Goal: Task Accomplishment & Management: Manage account settings

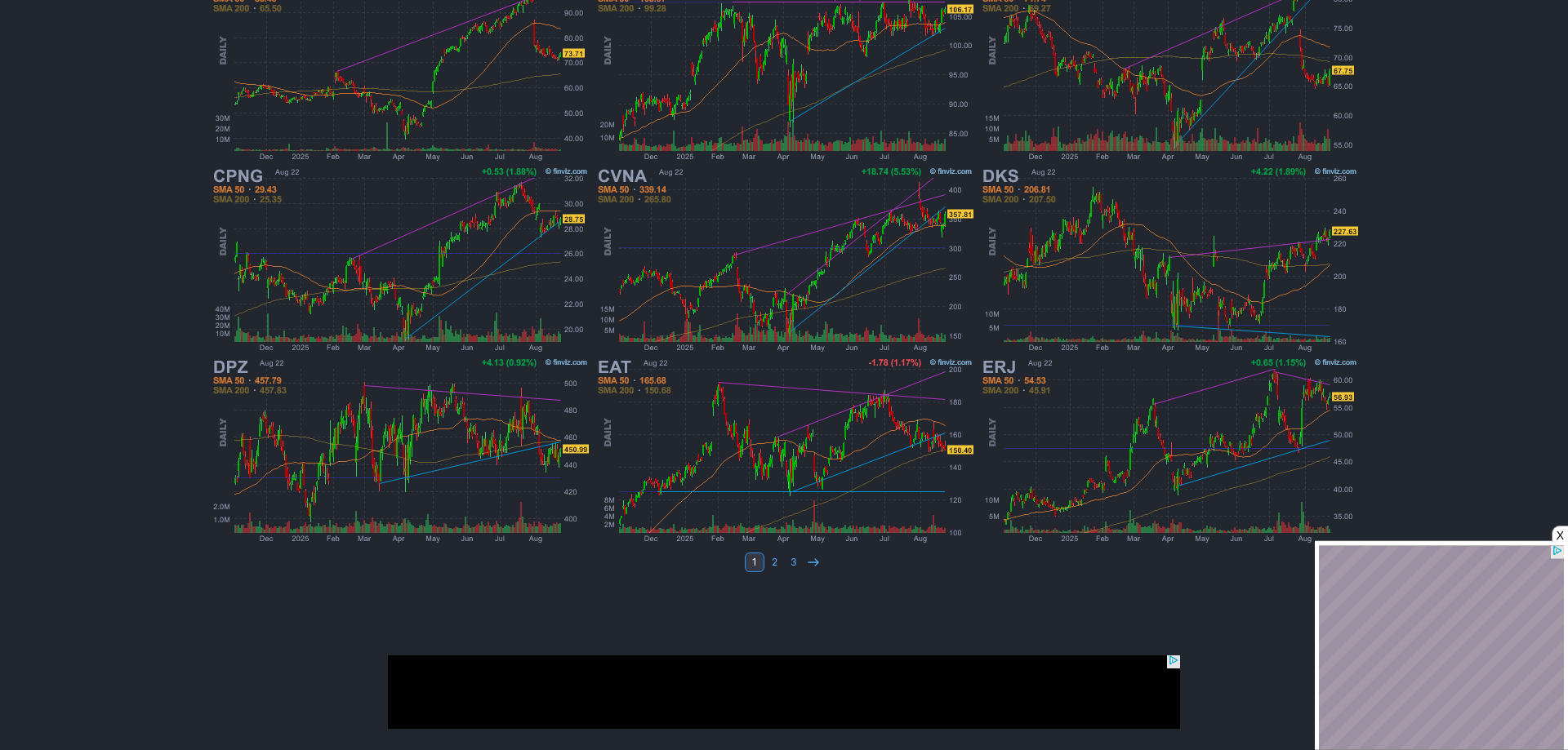
scroll to position [873, 0]
click at [772, 559] on link "2" at bounding box center [774, 562] width 20 height 20
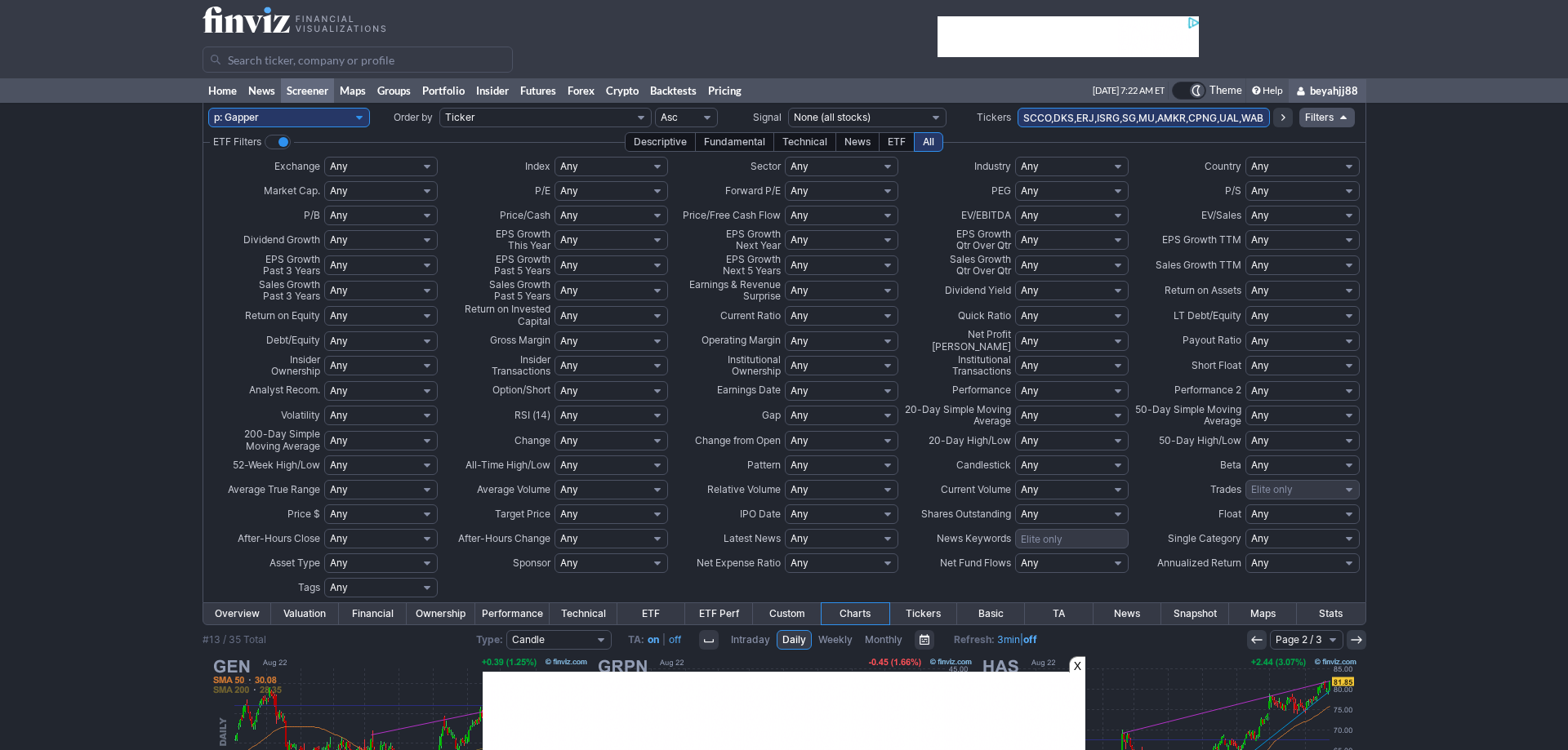
click at [208, 107] on select "My Presets -Save Screen -Edit Screens s: Gap 3% s: V3 s: Gap up 3% s: Short squ…" at bounding box center [289, 117] width 162 height 20
click option "p: leaders" at bounding box center [0, 0] width 0 height 0
select select "My Presets"
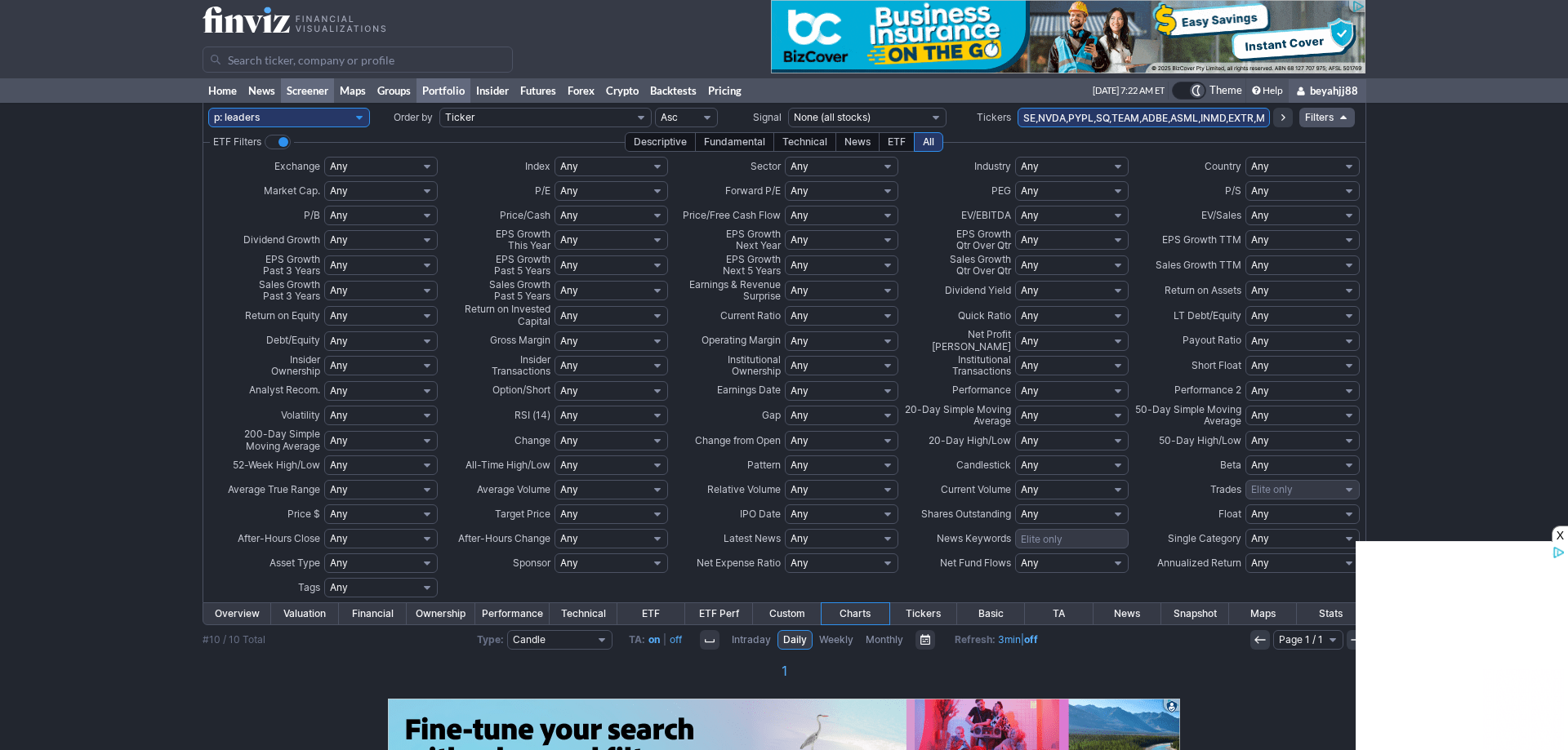
click at [441, 92] on link "Portfolio" at bounding box center [443, 90] width 54 height 25
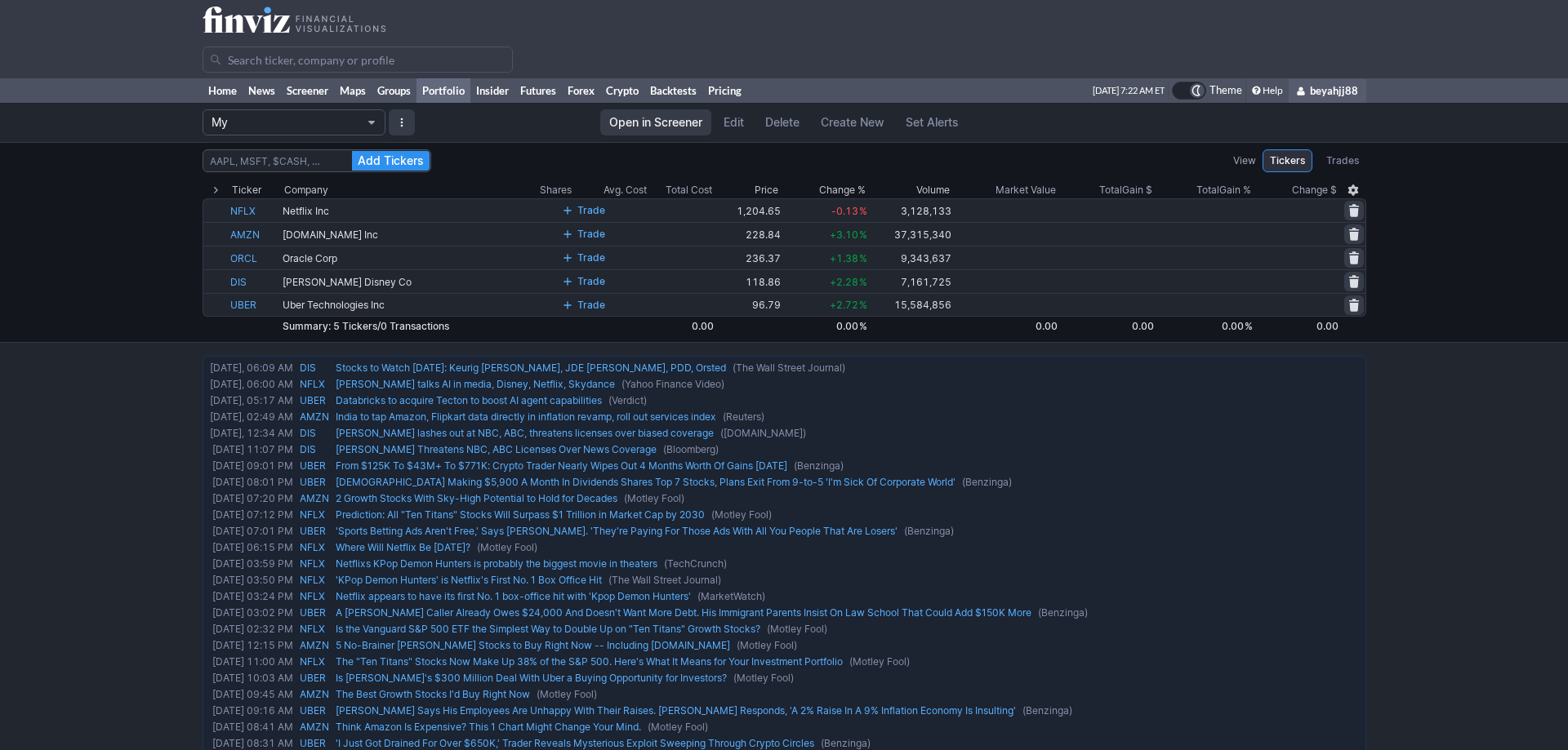
click at [373, 114] on button "My" at bounding box center [294, 122] width 183 height 26
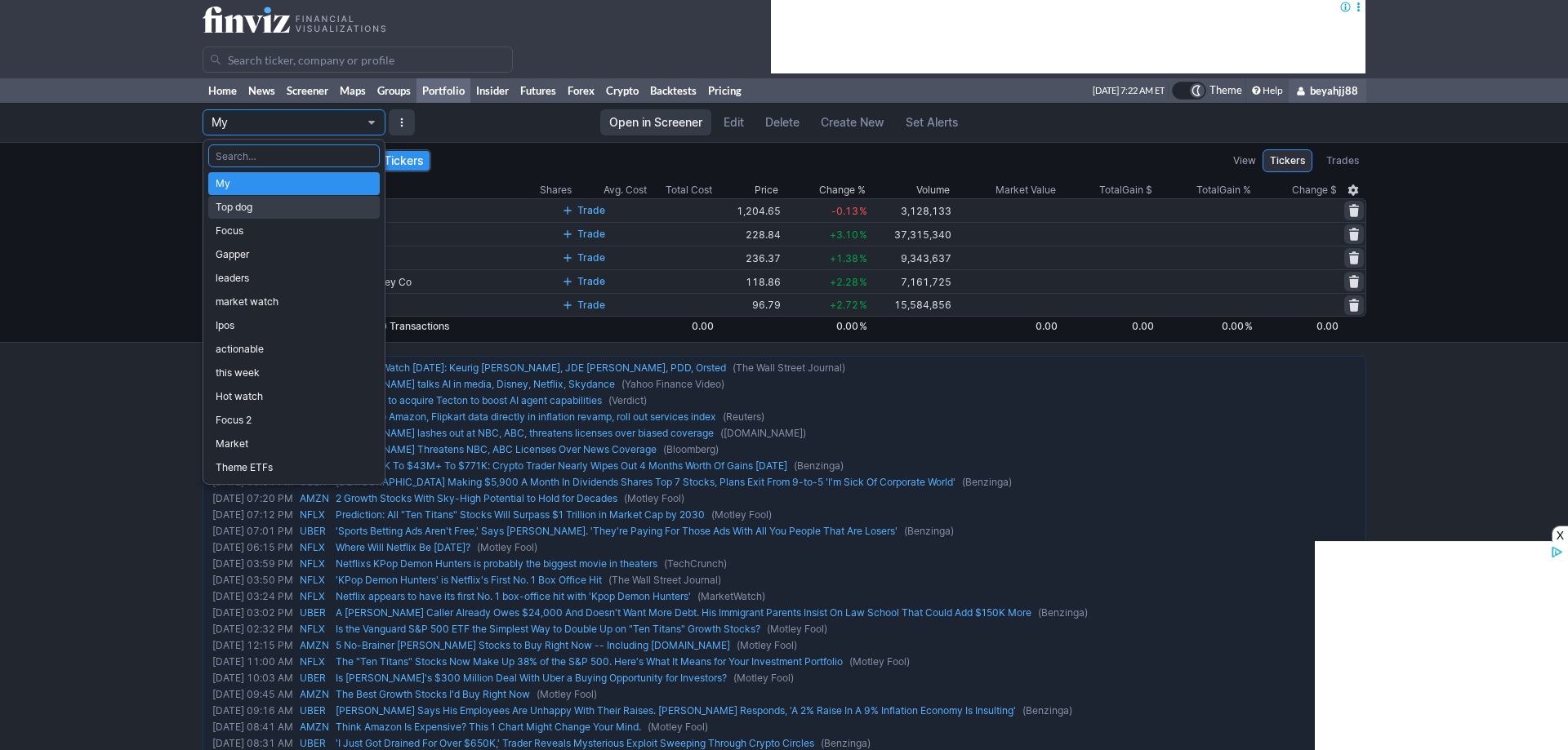
click at [282, 204] on span "Top dog" at bounding box center [294, 207] width 156 height 16
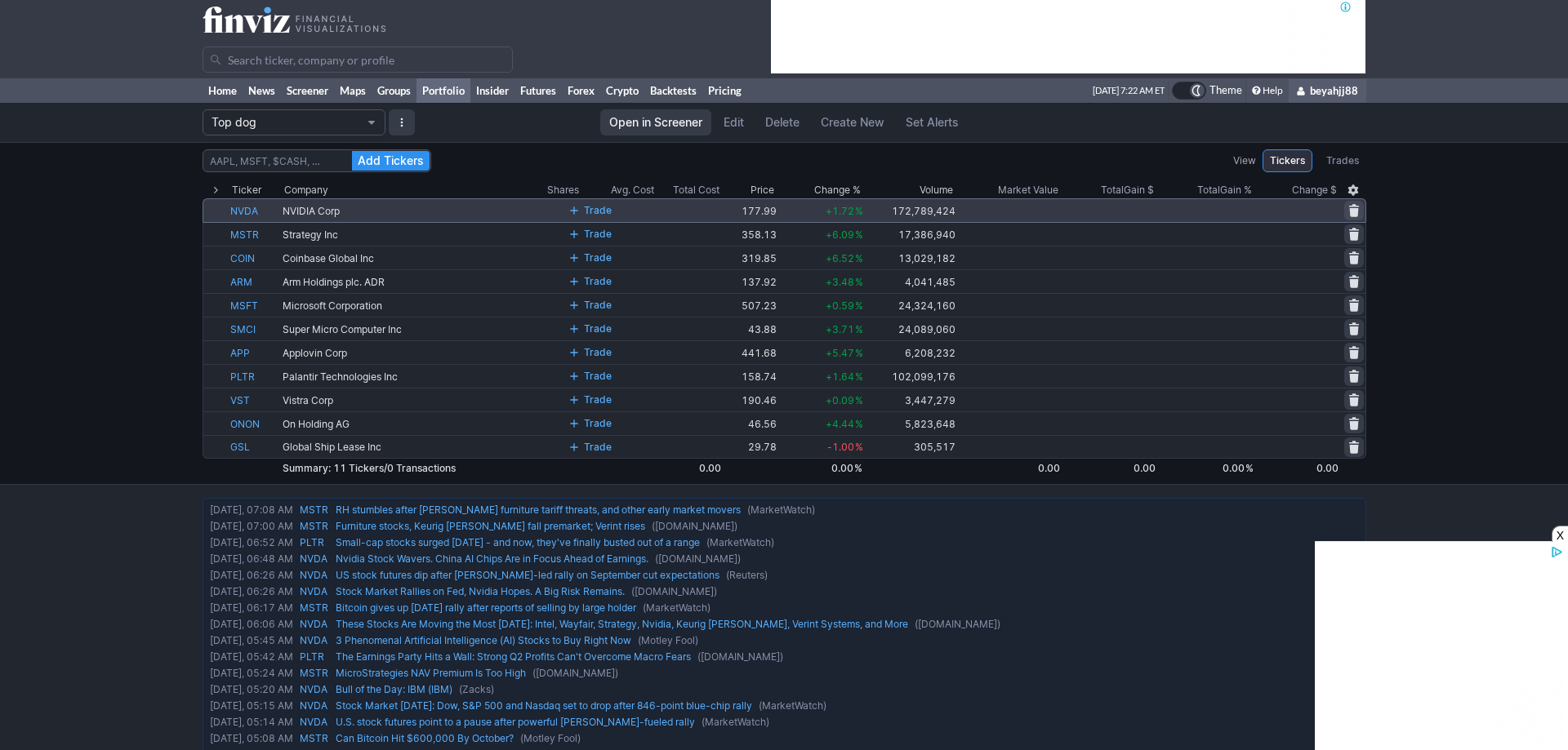
click at [1351, 205] on span at bounding box center [1353, 210] width 9 height 13
click at [1294, 213] on span "Delete" at bounding box center [1295, 210] width 30 height 16
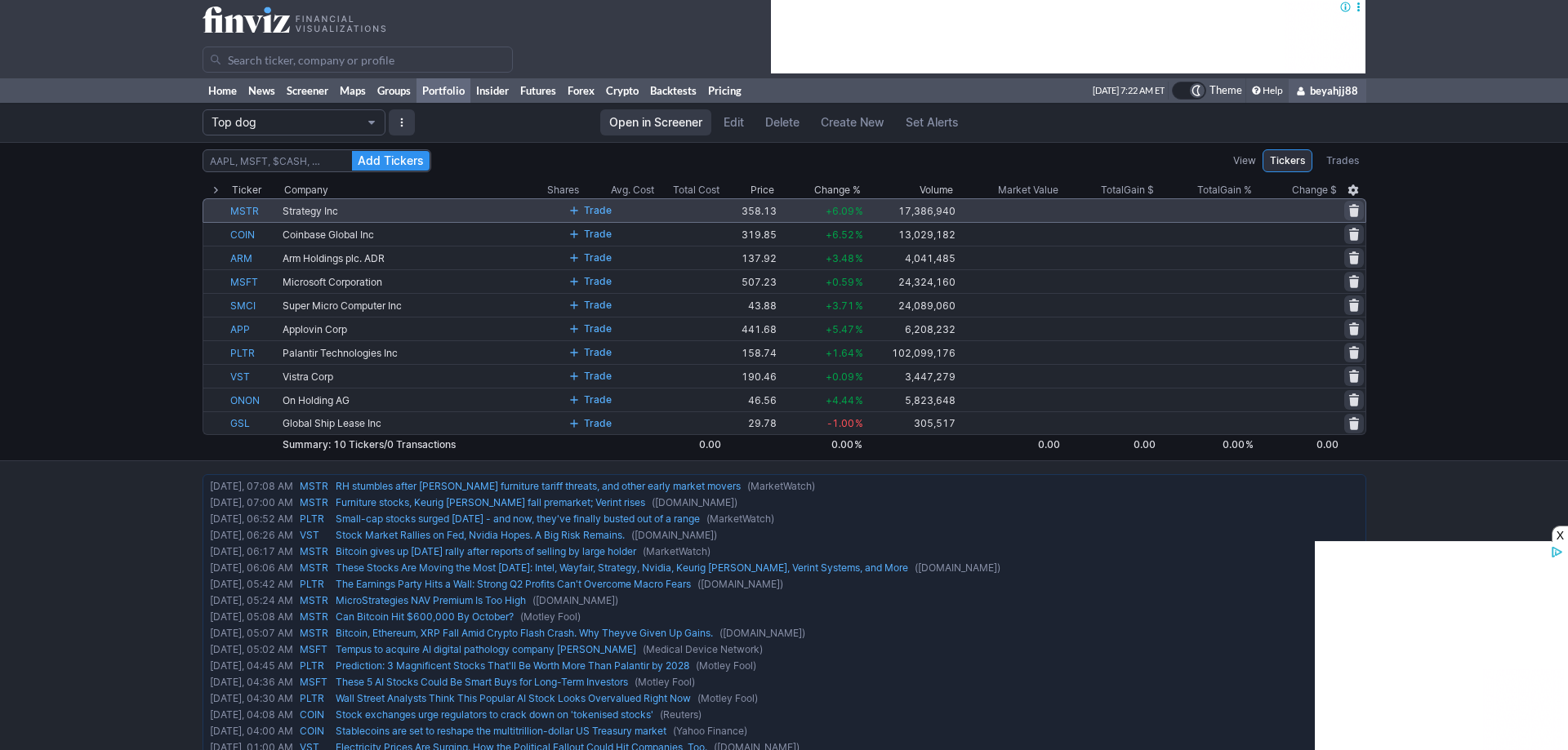
click at [1354, 209] on span at bounding box center [1353, 210] width 9 height 13
click at [1299, 215] on span "Delete" at bounding box center [1295, 210] width 30 height 16
click at [1350, 210] on span at bounding box center [1353, 210] width 9 height 13
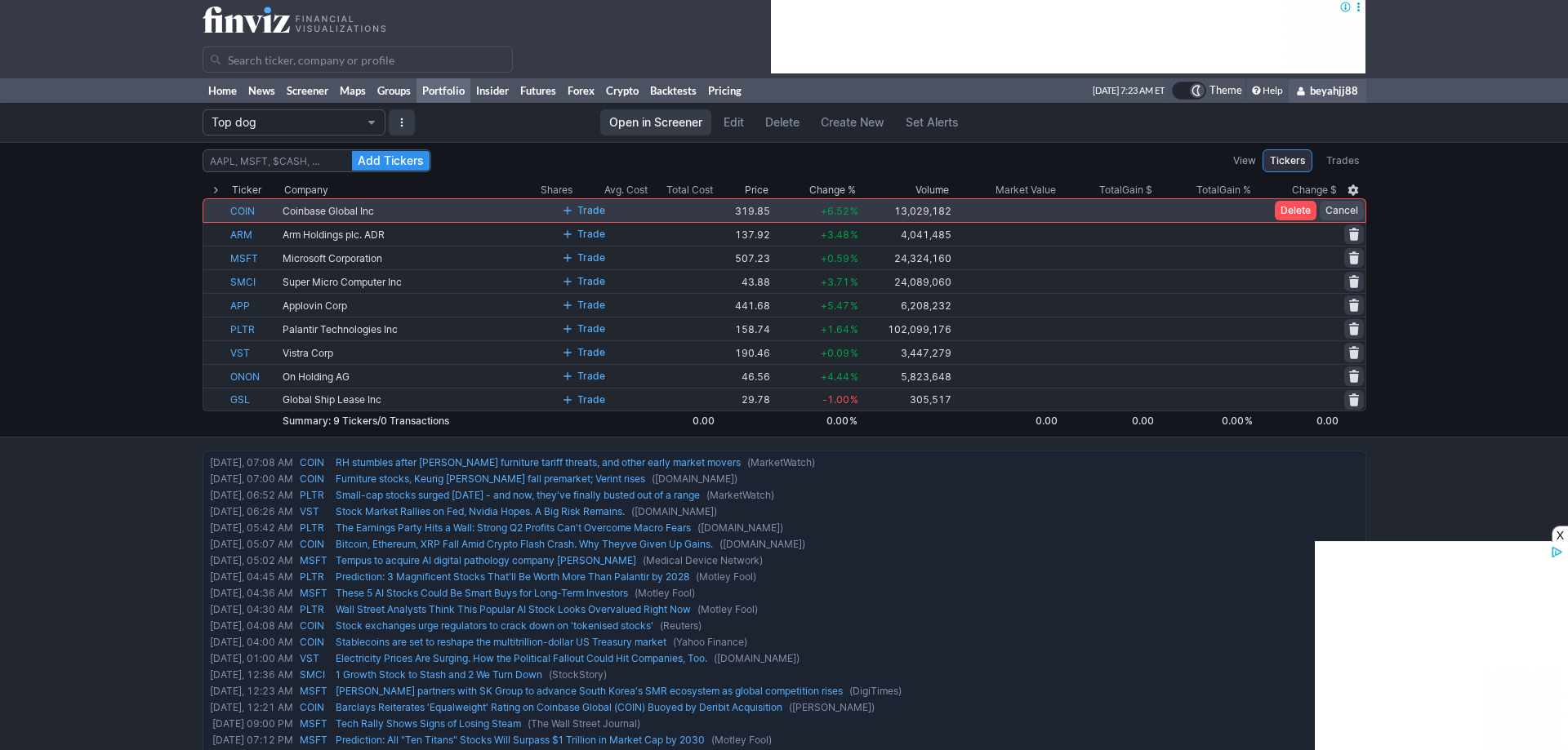
click at [1301, 208] on span "Delete" at bounding box center [1295, 210] width 30 height 16
click at [1350, 208] on span at bounding box center [1353, 210] width 9 height 13
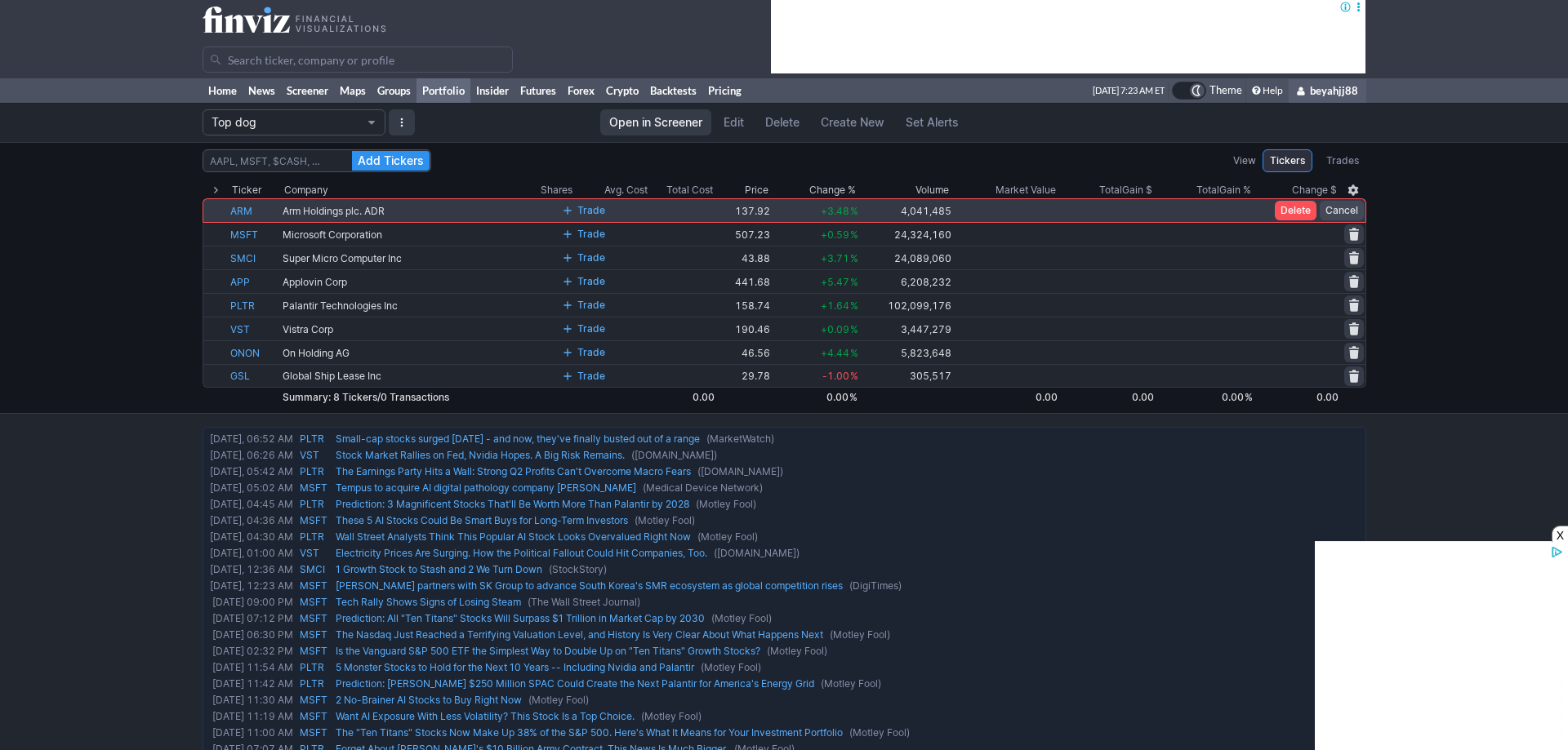
click at [1270, 211] on td at bounding box center [1145, 210] width 387 height 24
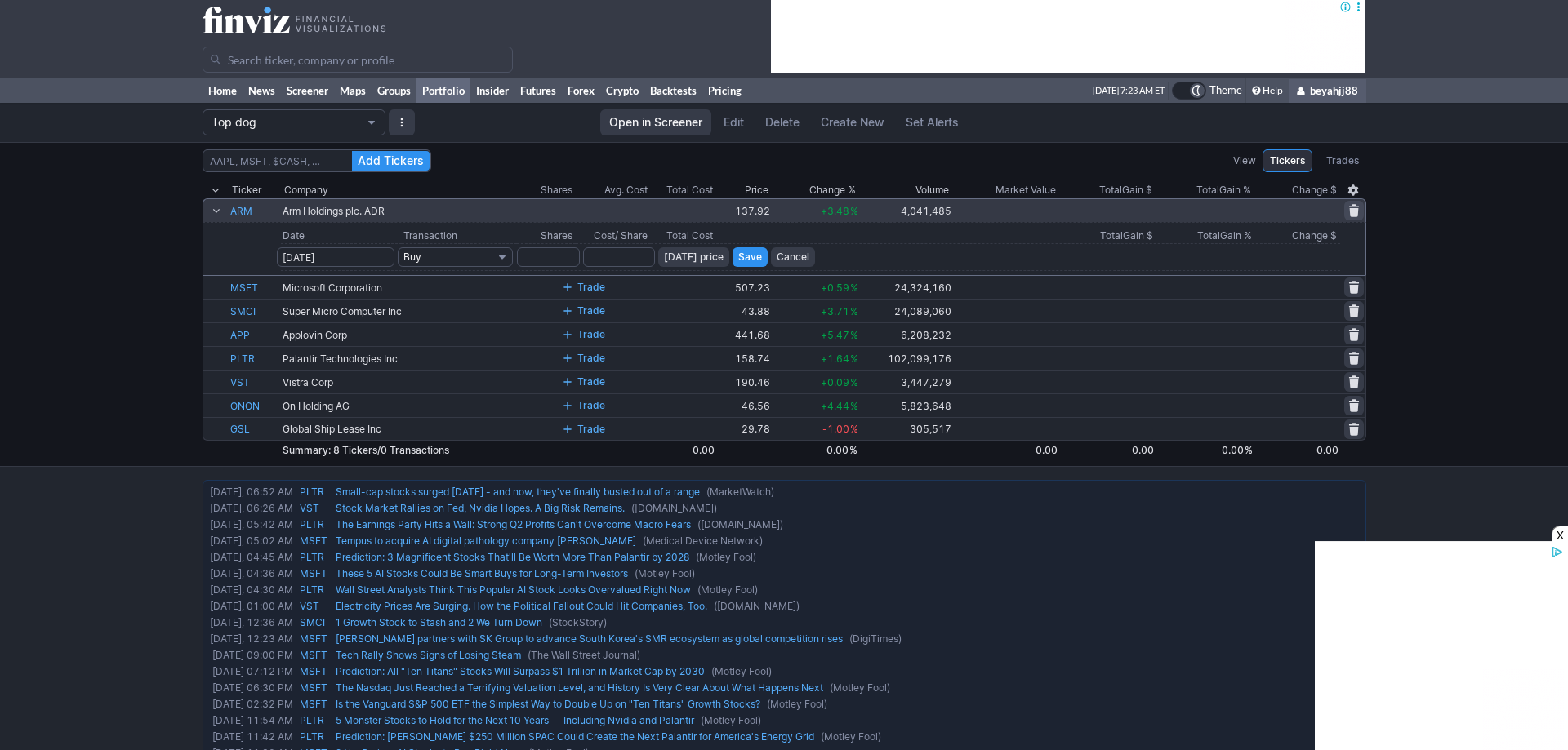
click at [1293, 209] on td at bounding box center [1145, 210] width 387 height 24
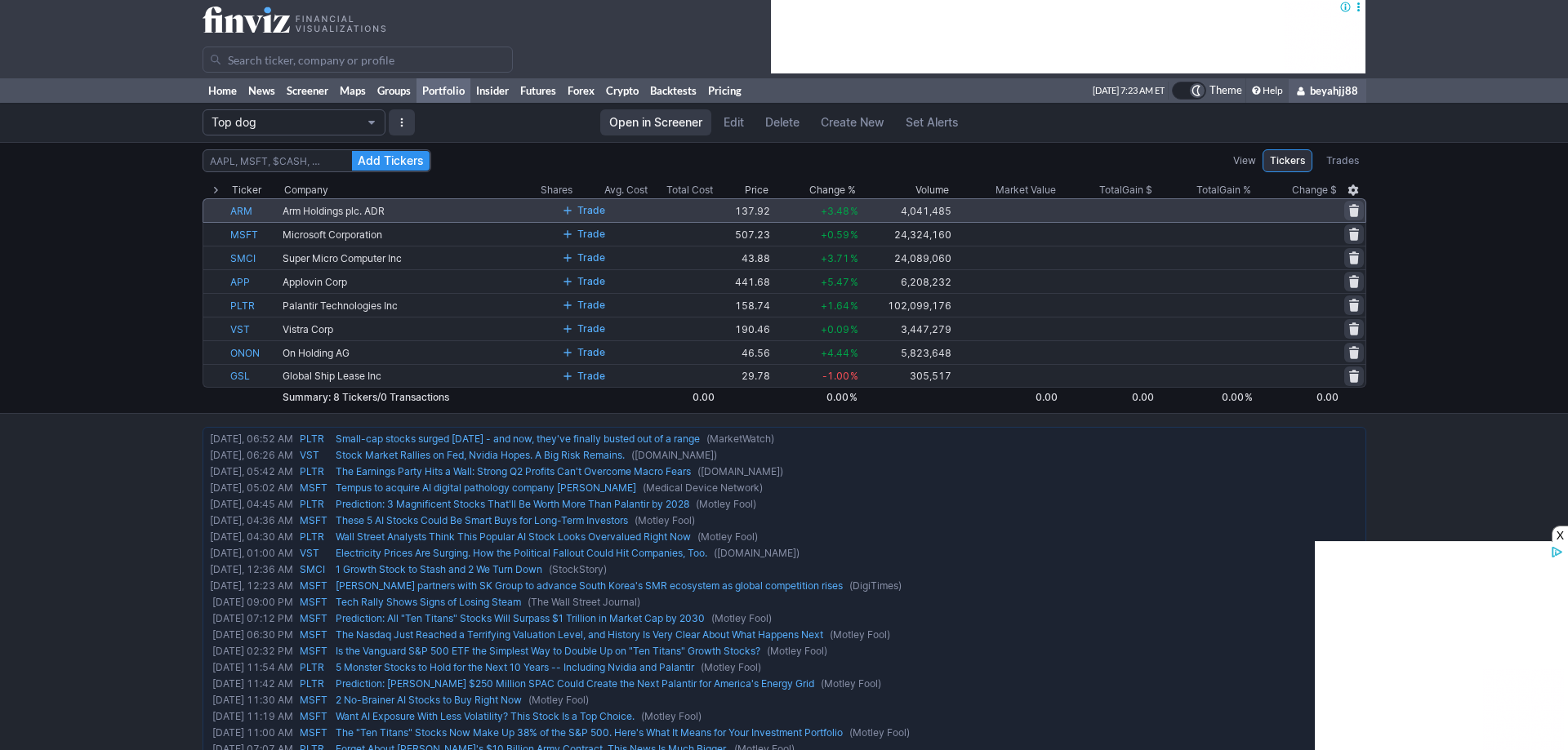
click at [1351, 204] on span at bounding box center [1353, 210] width 9 height 13
click at [1293, 210] on span "Delete" at bounding box center [1295, 210] width 30 height 16
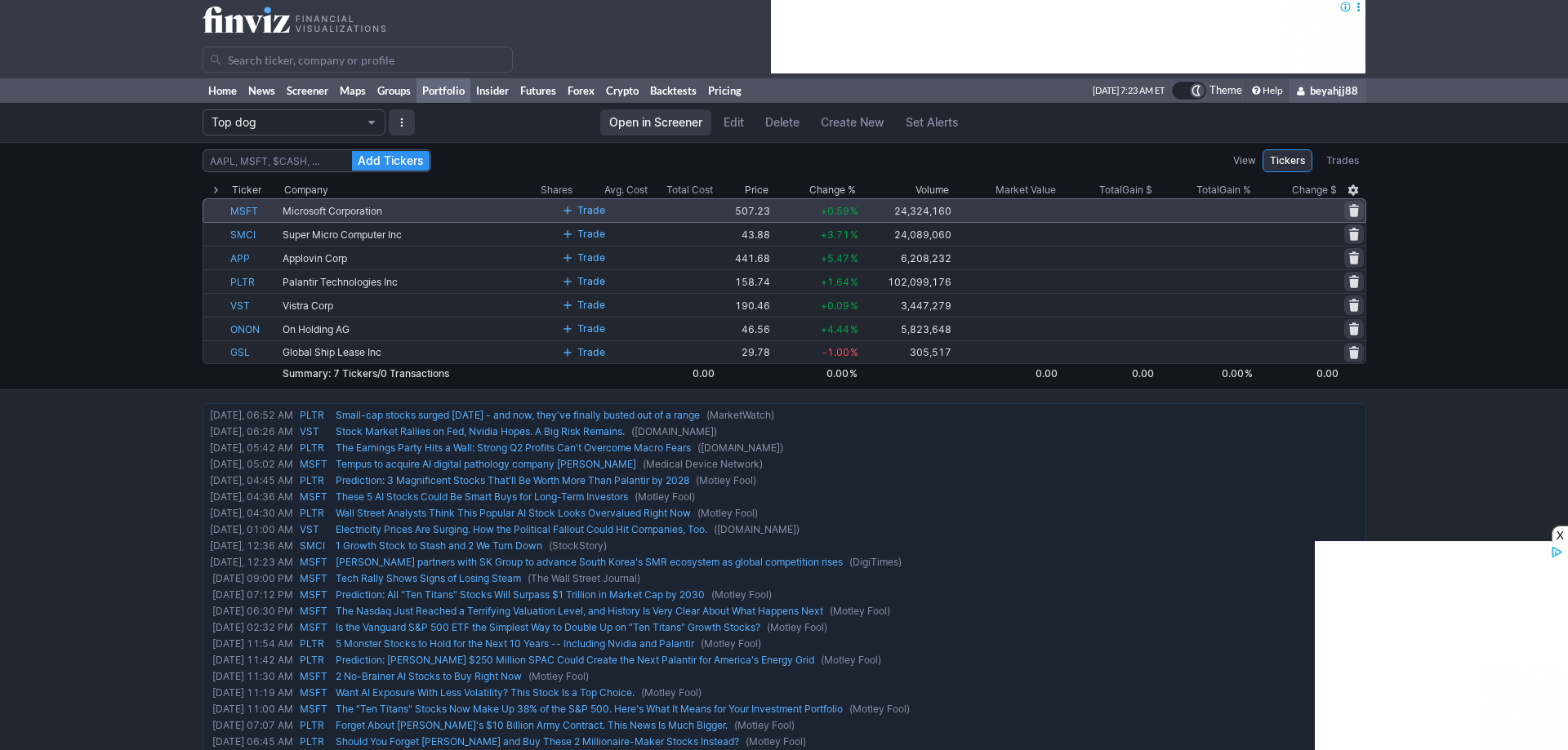
click at [1351, 208] on span at bounding box center [1353, 210] width 9 height 13
click at [1294, 215] on span "Delete" at bounding box center [1295, 210] width 30 height 16
click at [1352, 213] on span at bounding box center [1353, 210] width 9 height 13
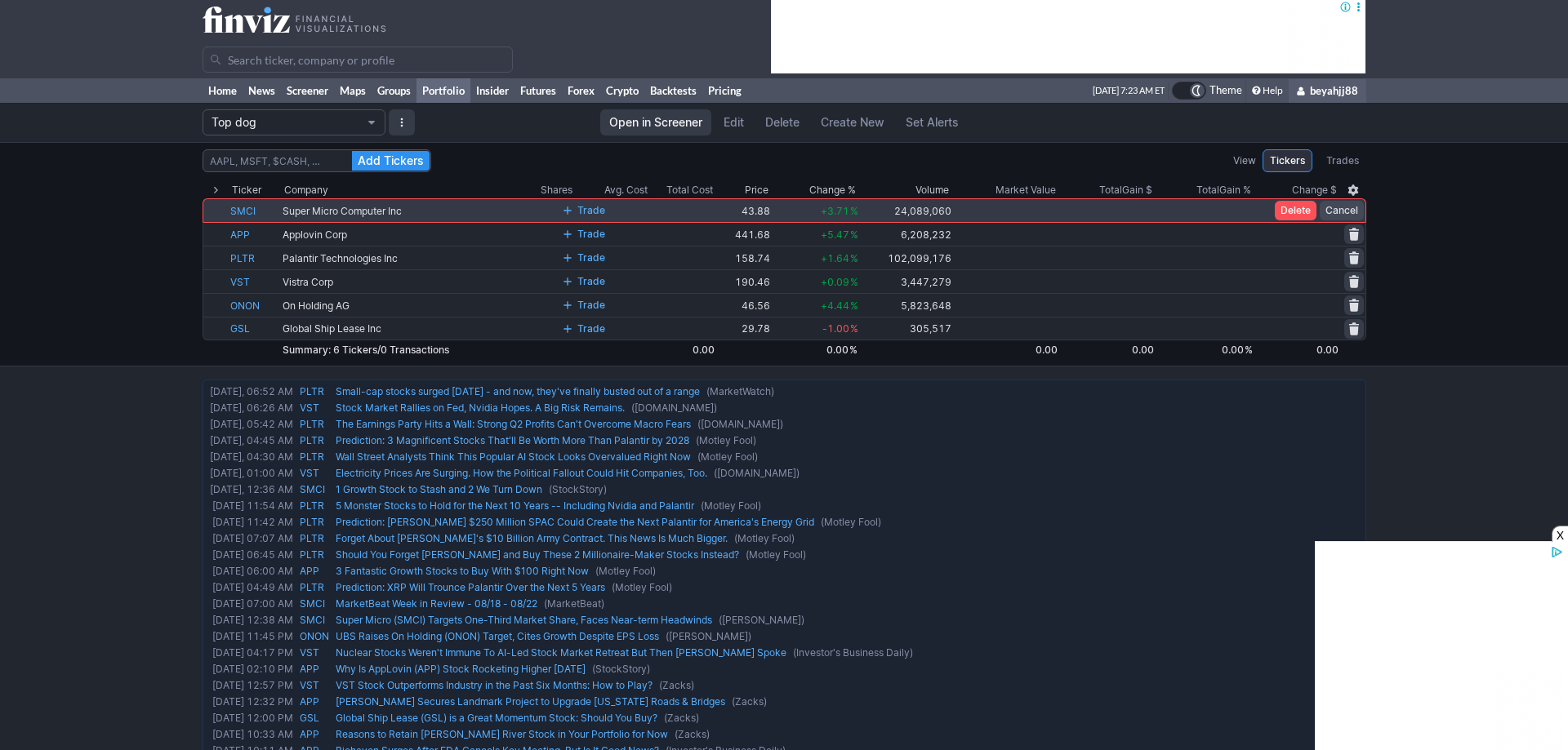
click at [1290, 212] on span "Delete" at bounding box center [1295, 210] width 30 height 16
click at [1345, 207] on button at bounding box center [1353, 210] width 20 height 20
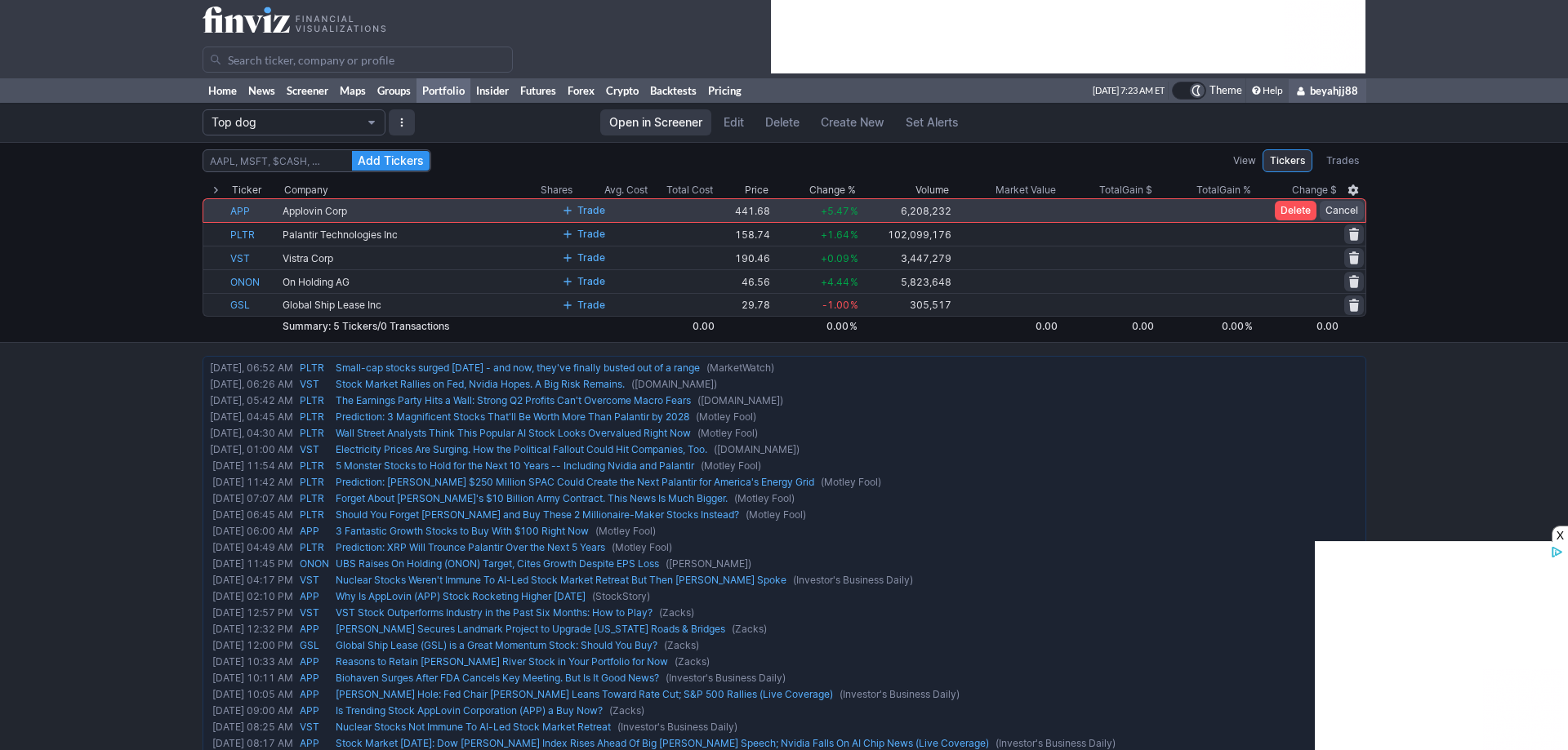
click at [1301, 213] on span "Delete" at bounding box center [1295, 210] width 30 height 16
click at [1355, 213] on span at bounding box center [1353, 210] width 9 height 13
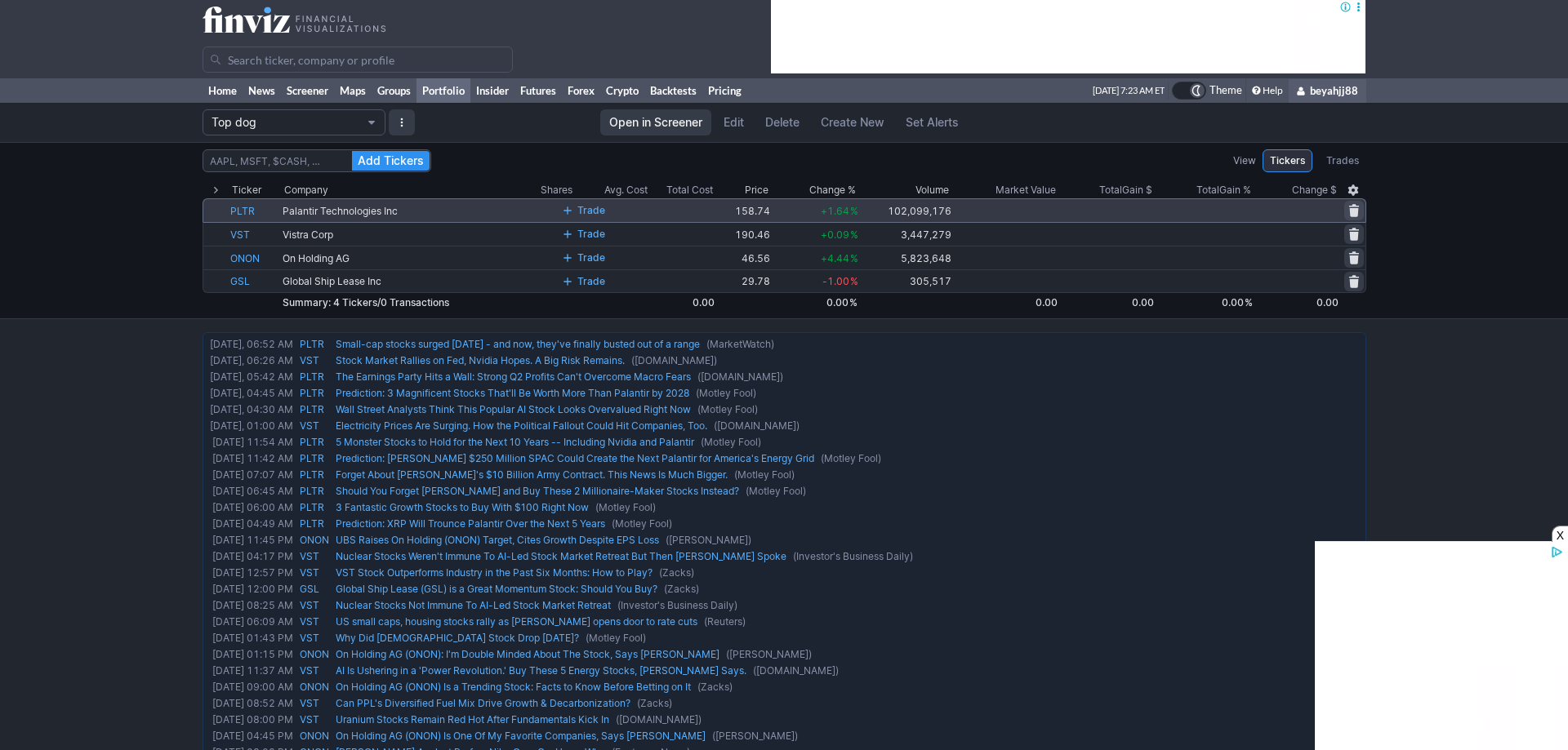
click at [1354, 207] on span at bounding box center [1353, 210] width 9 height 13
click at [1297, 208] on span "Delete" at bounding box center [1295, 210] width 30 height 16
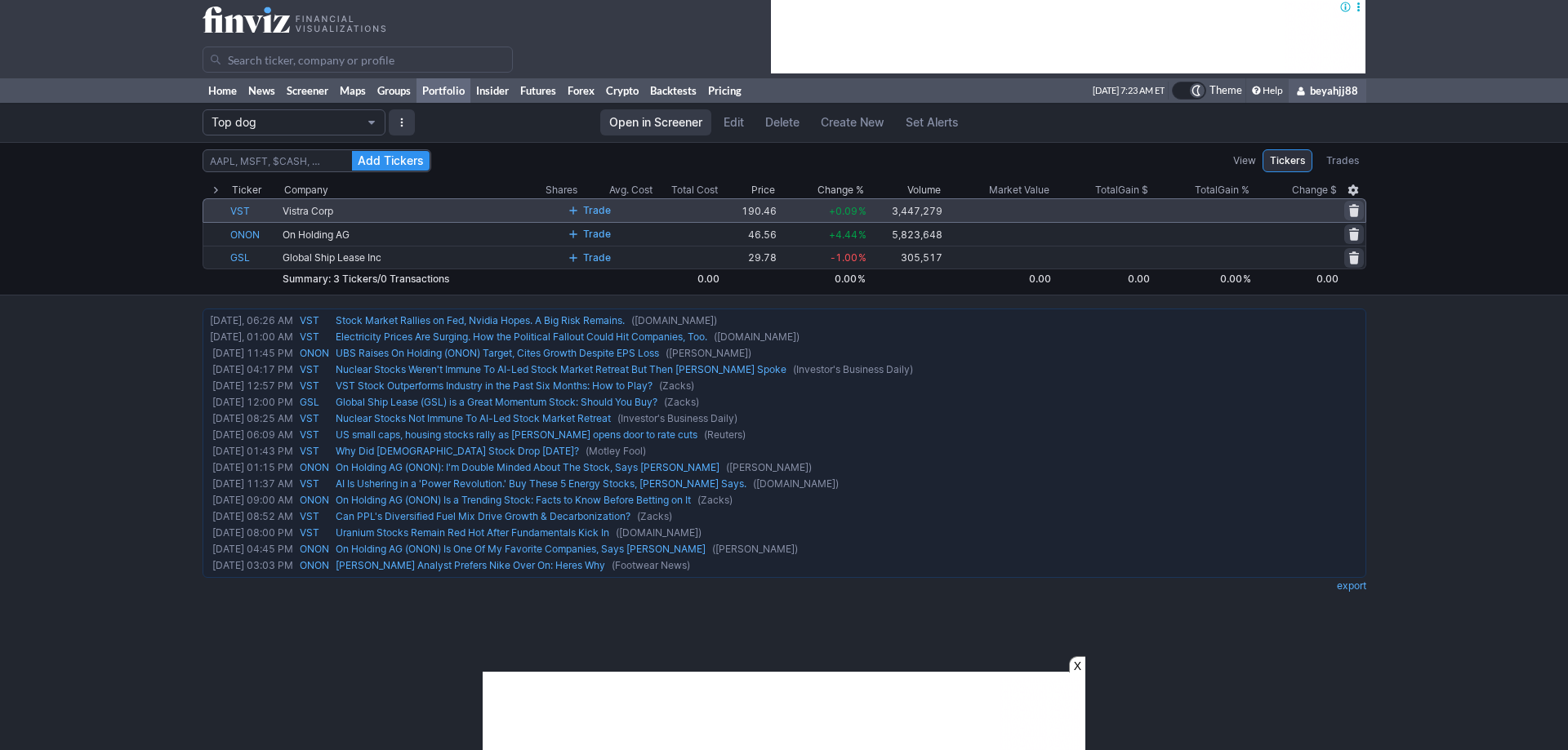
click at [1349, 211] on span at bounding box center [1353, 210] width 9 height 13
click at [1284, 207] on span "Delete" at bounding box center [1295, 210] width 30 height 16
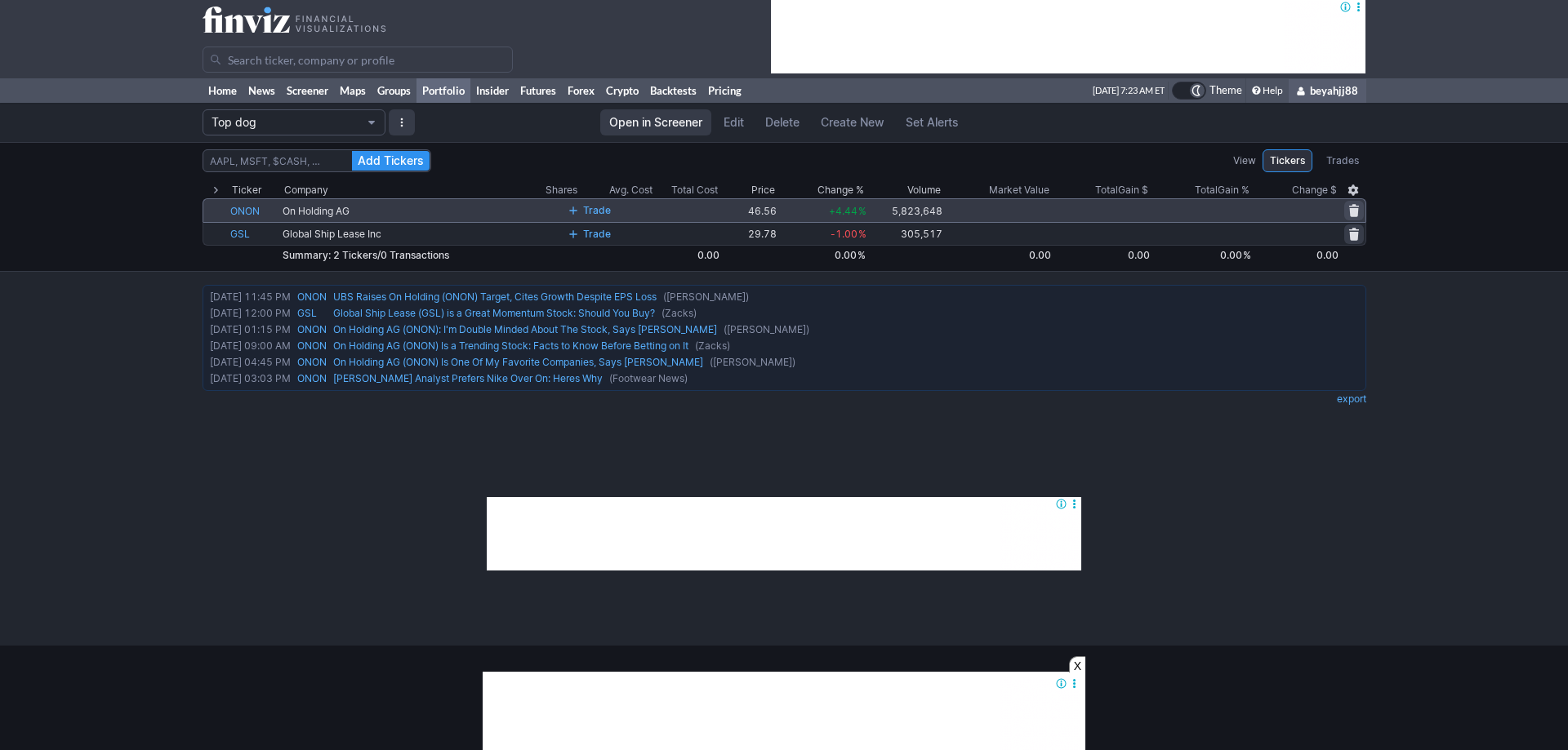
click at [1356, 212] on span at bounding box center [1353, 210] width 9 height 13
click at [1296, 211] on span "Delete" at bounding box center [1295, 210] width 30 height 16
click at [1353, 205] on span at bounding box center [1353, 210] width 9 height 13
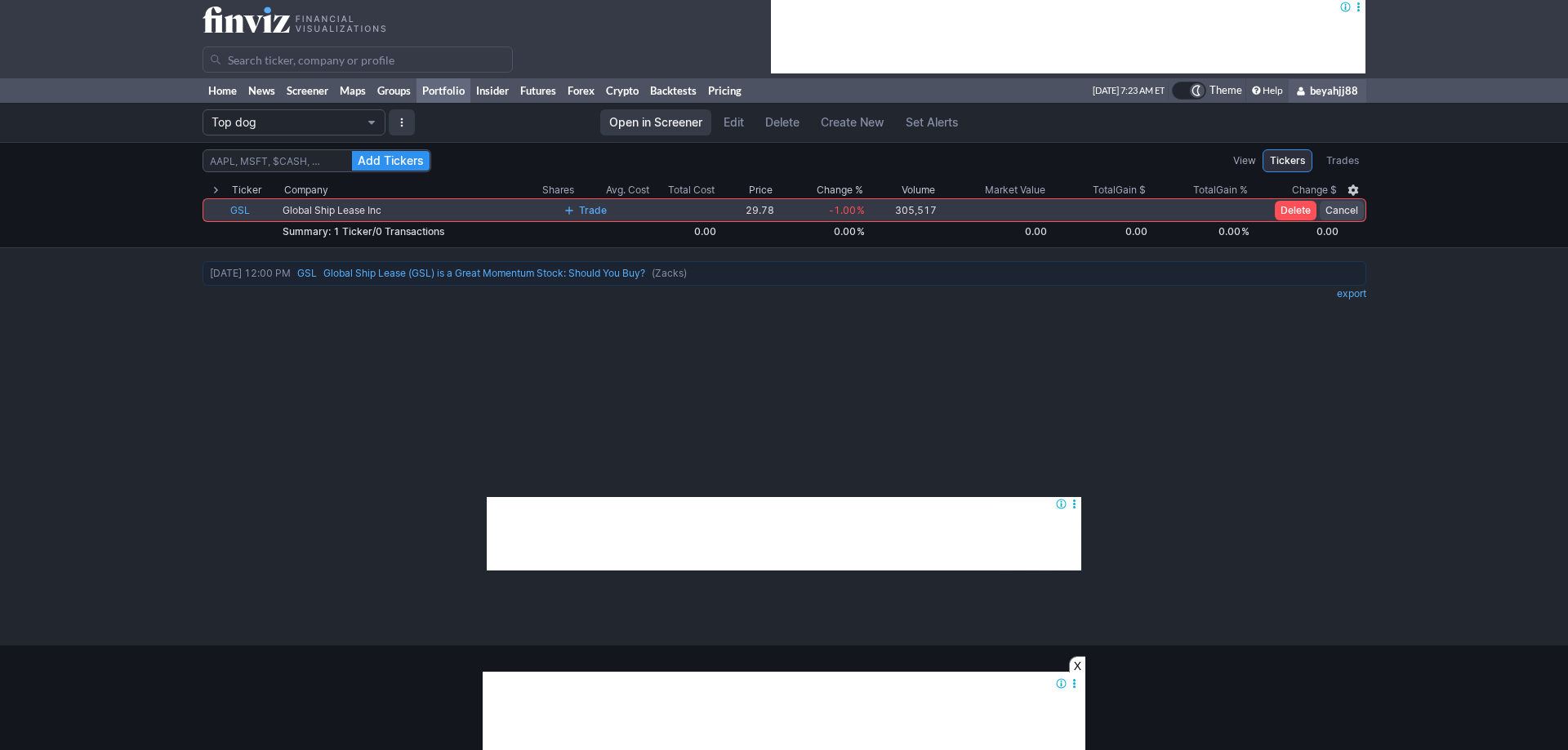
click at [1303, 214] on span "Delete" at bounding box center [1295, 210] width 30 height 16
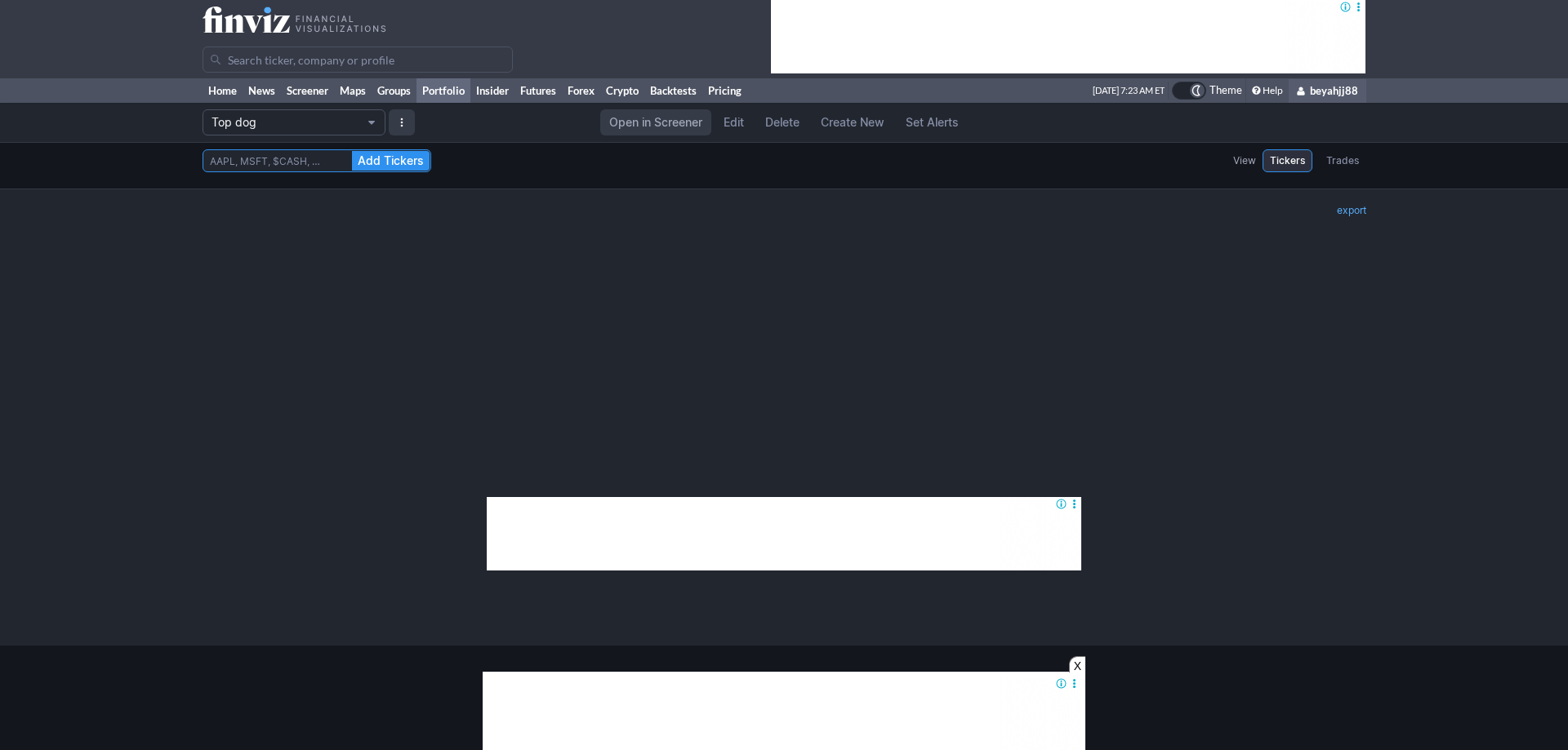
click at [243, 162] on input at bounding box center [317, 161] width 229 height 23
paste input "ZEPP APLD FUTU IREN BE SOFI SE UBER STX U WULF APP SHOP RKLB DASH IBIT RMBS QQQ…"
type input "ZEPP APLD FUTU IREN BE SOFI SE UBER STX U WULF APP SHOP RKLB DASH IBIT RMBS QQQ…"
click at [392, 159] on span "Add Tickers" at bounding box center [390, 161] width 66 height 16
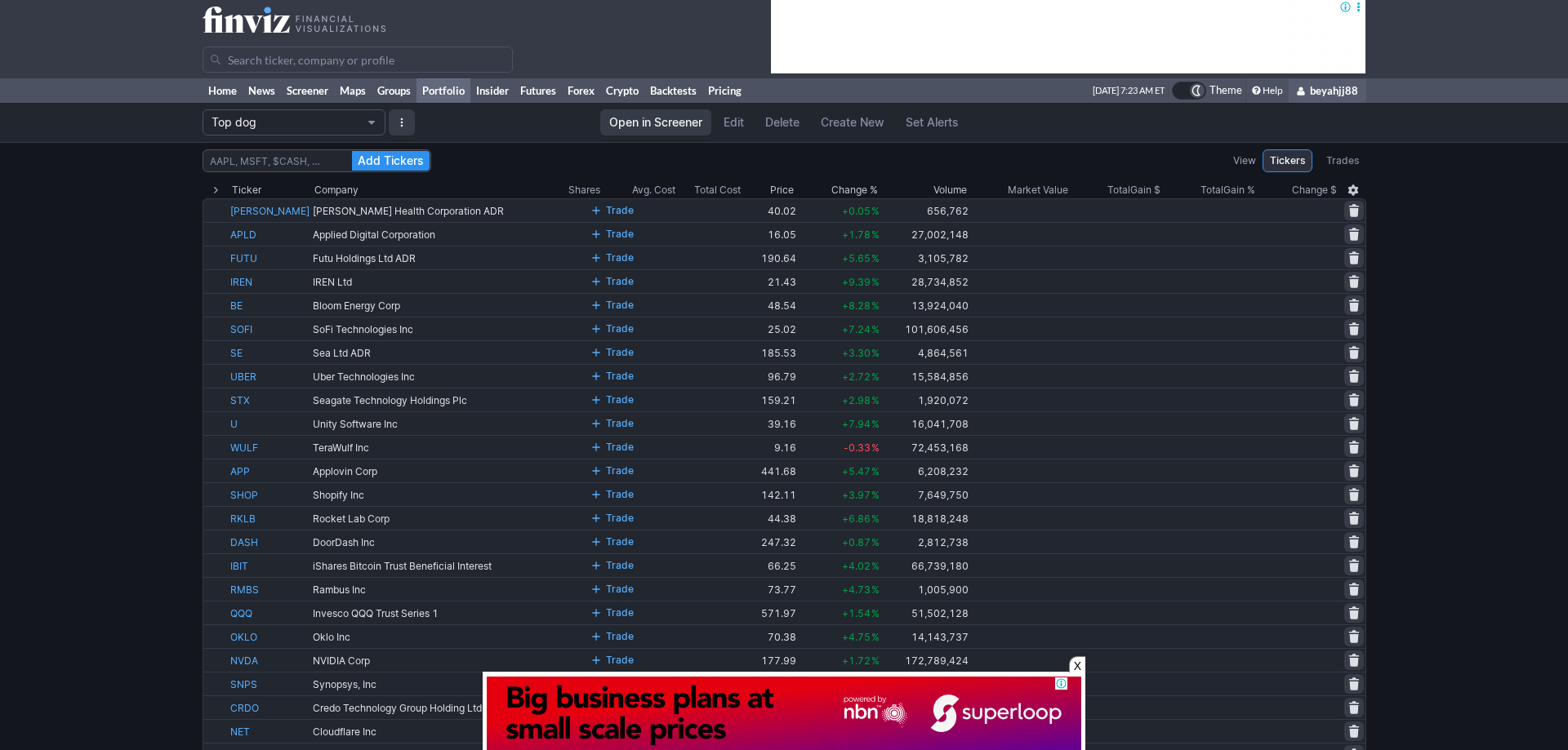
scroll to position [0, 0]
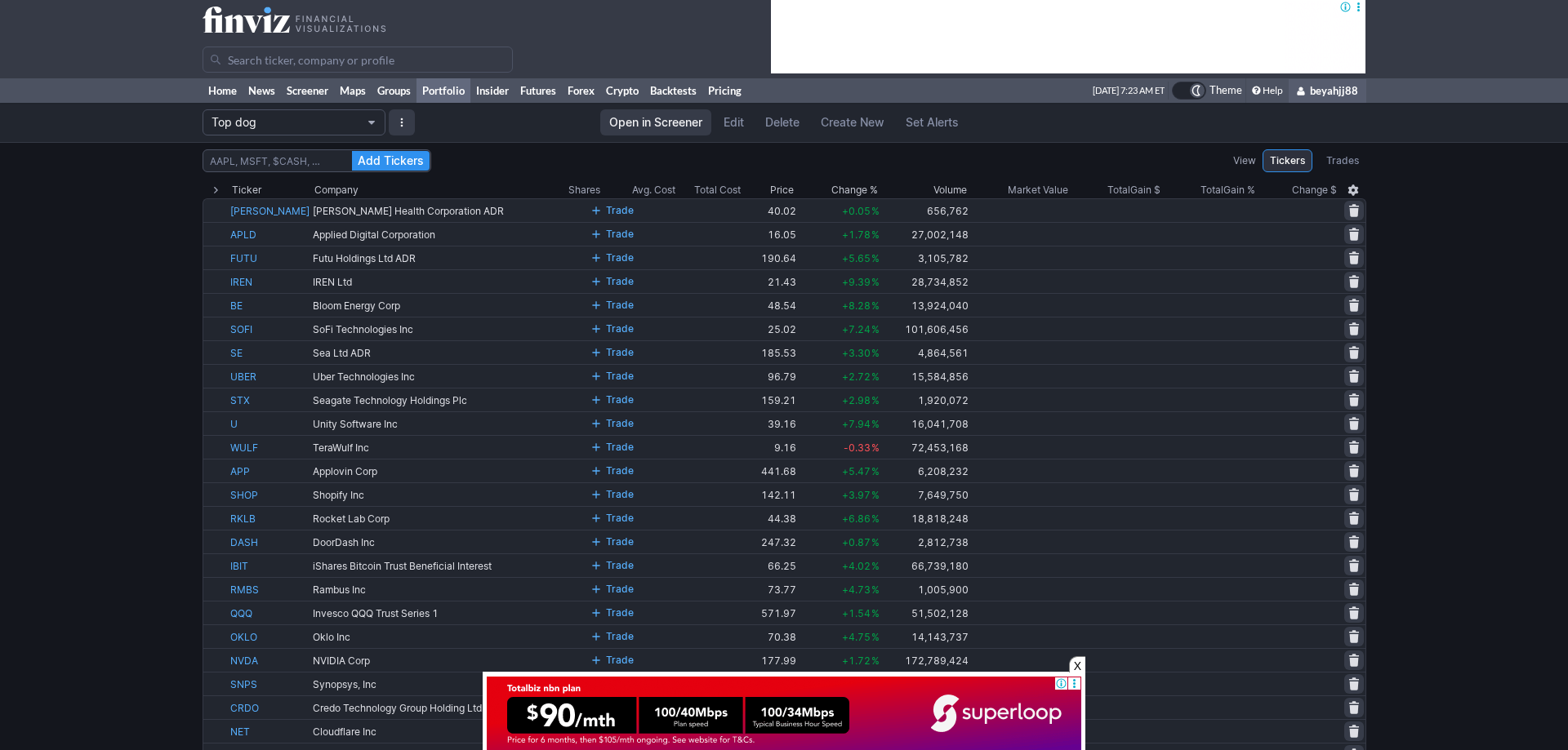
click at [366, 118] on button "Top dog" at bounding box center [294, 122] width 183 height 26
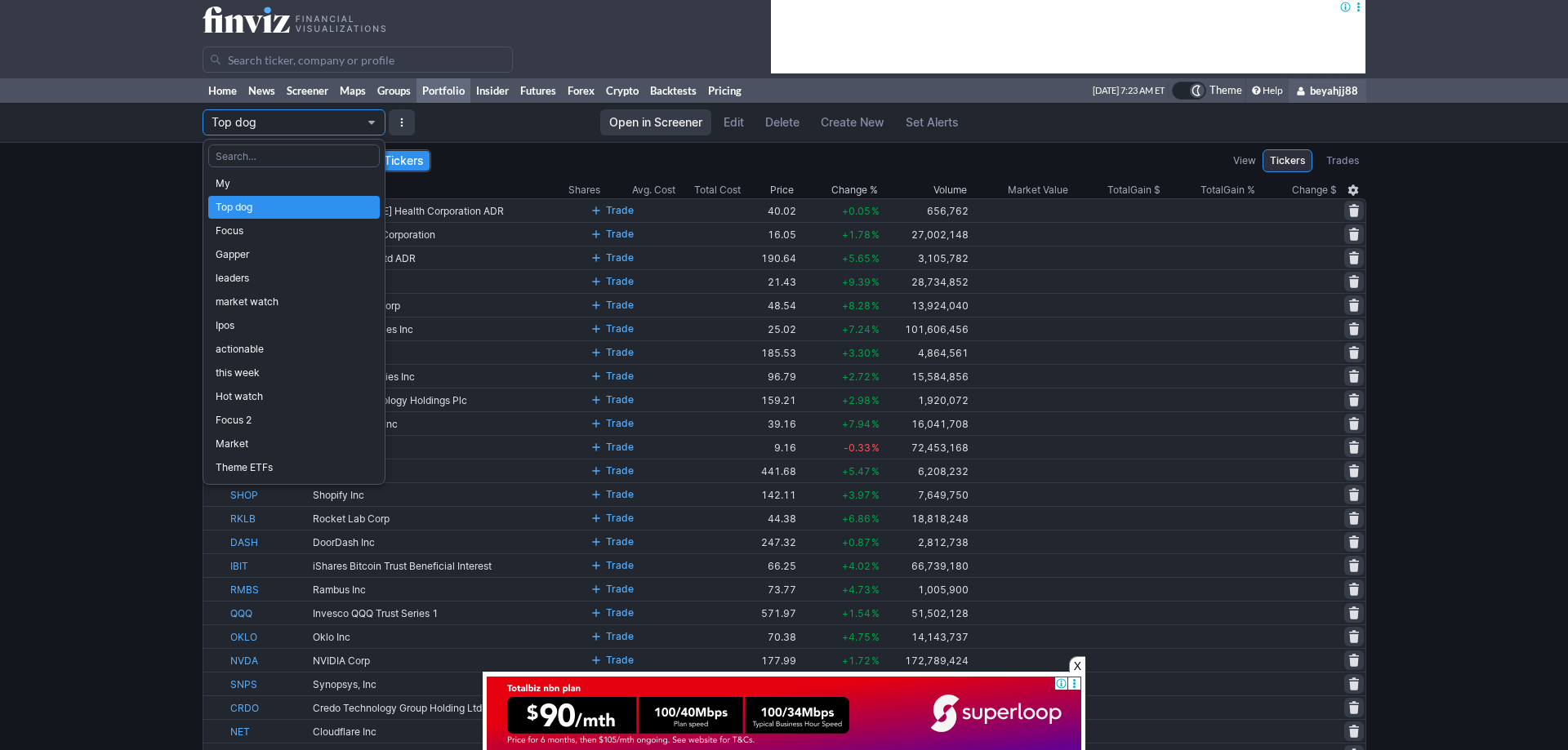
click at [168, 245] on div at bounding box center [784, 375] width 1568 height 750
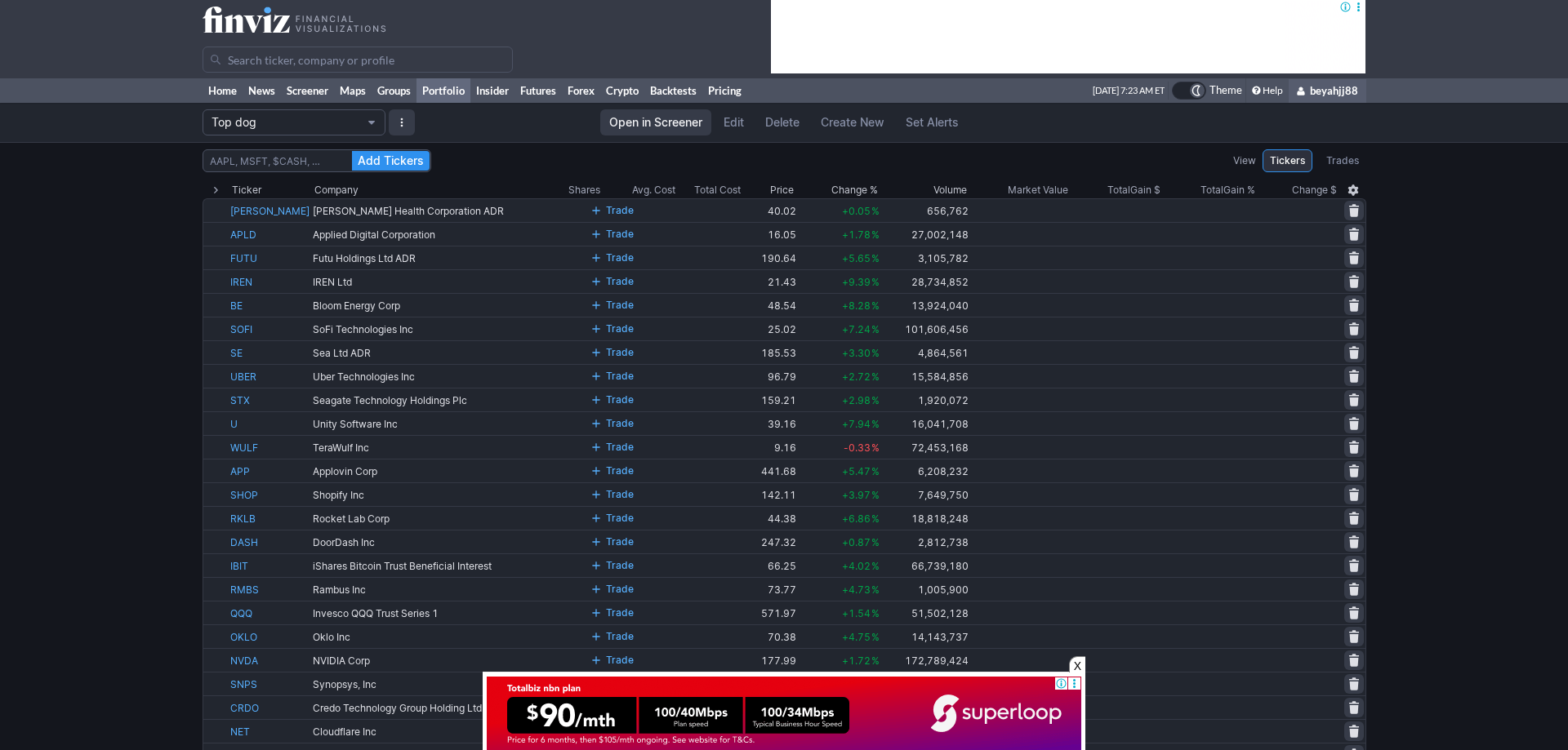
click at [401, 119] on button "button" at bounding box center [401, 122] width 26 height 26
click at [107, 319] on div at bounding box center [784, 375] width 1568 height 750
click at [733, 119] on span "Edit" at bounding box center [734, 122] width 21 height 16
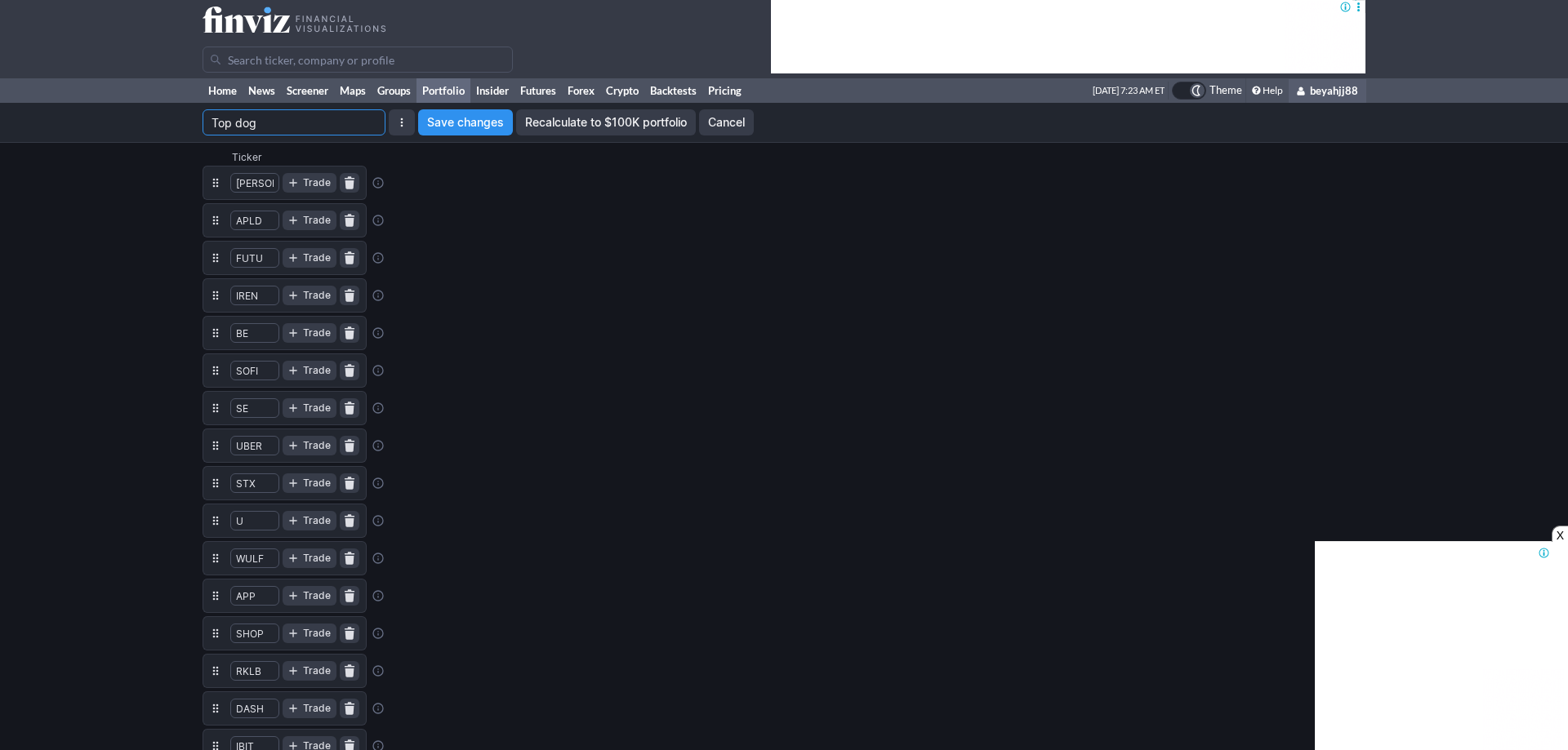
click at [369, 129] on input "Top dog" at bounding box center [294, 122] width 183 height 26
type input "T"
type input "market leader"
click at [482, 116] on span "Save changes" at bounding box center [465, 122] width 76 height 16
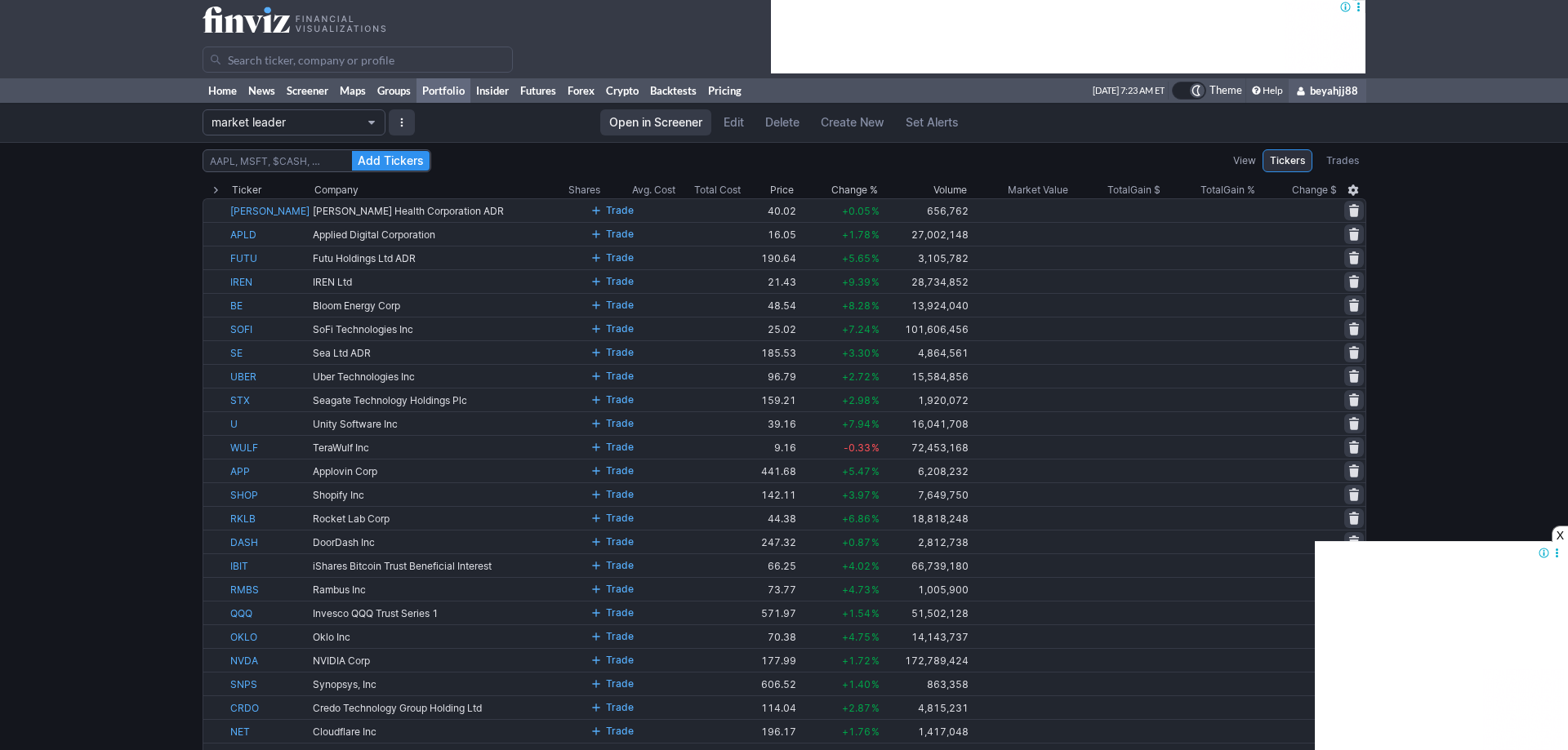
click at [374, 120] on span "Portfolio" at bounding box center [371, 122] width 9 height 13
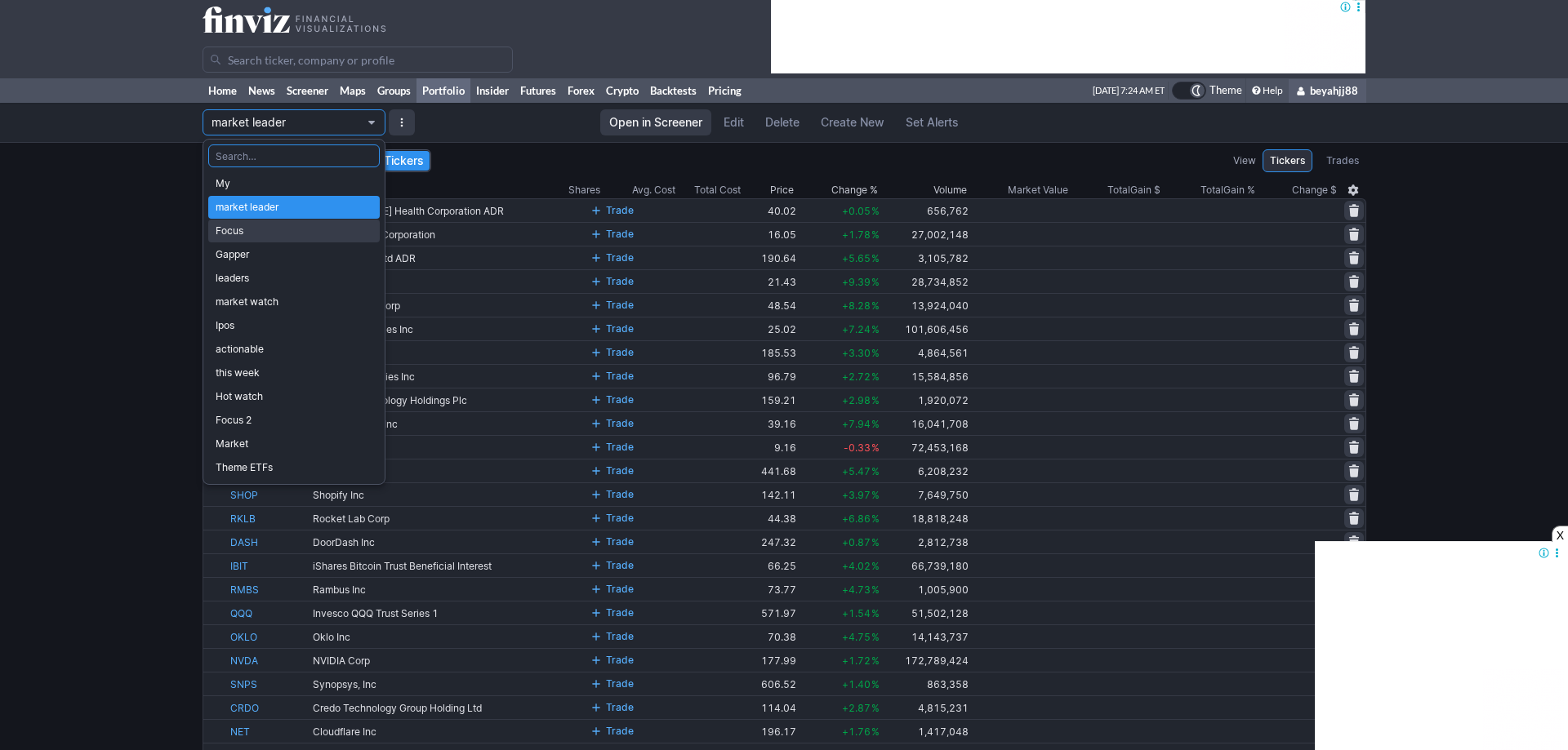
click at [284, 229] on span "Focus" at bounding box center [294, 230] width 156 height 16
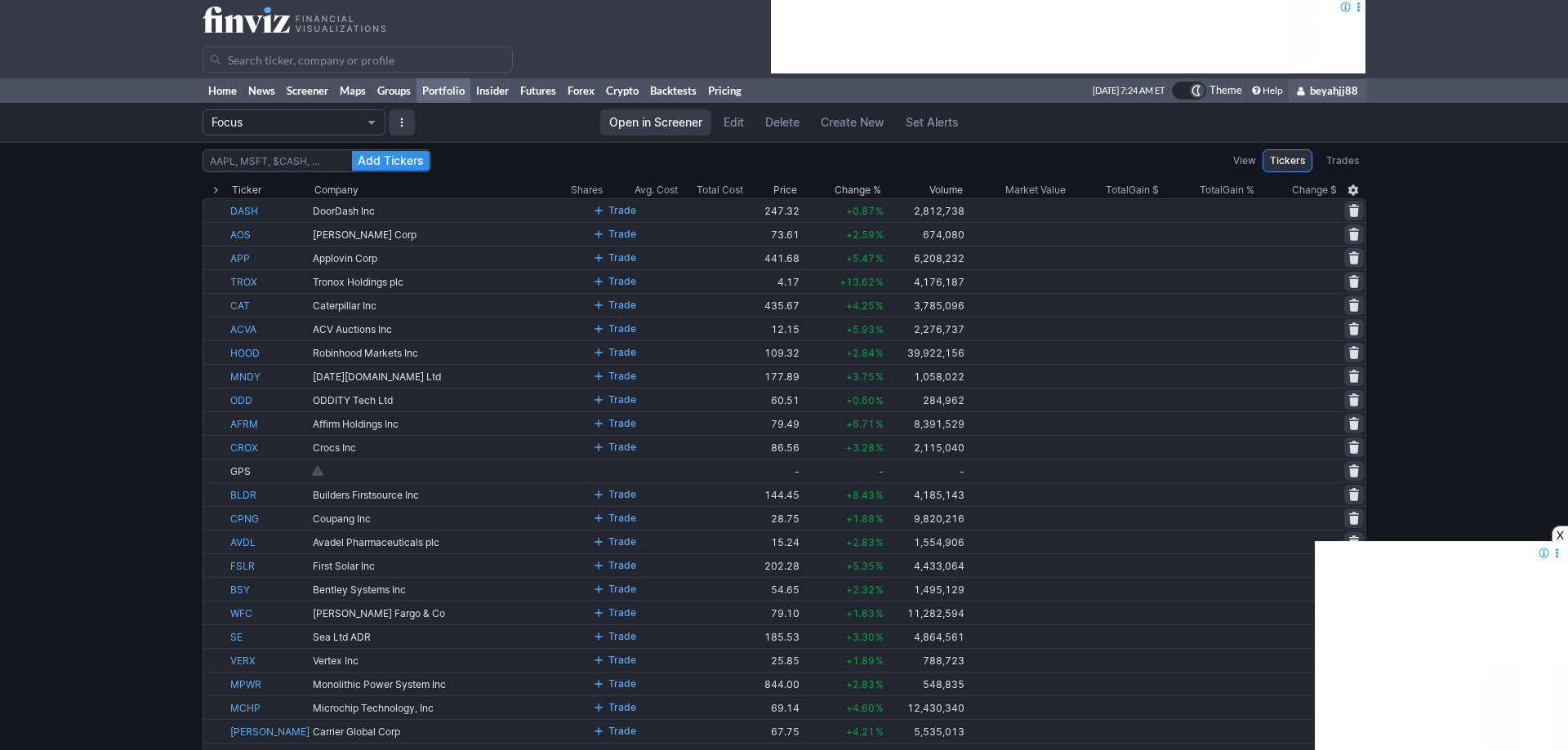
click at [731, 122] on span "Edit" at bounding box center [734, 122] width 21 height 16
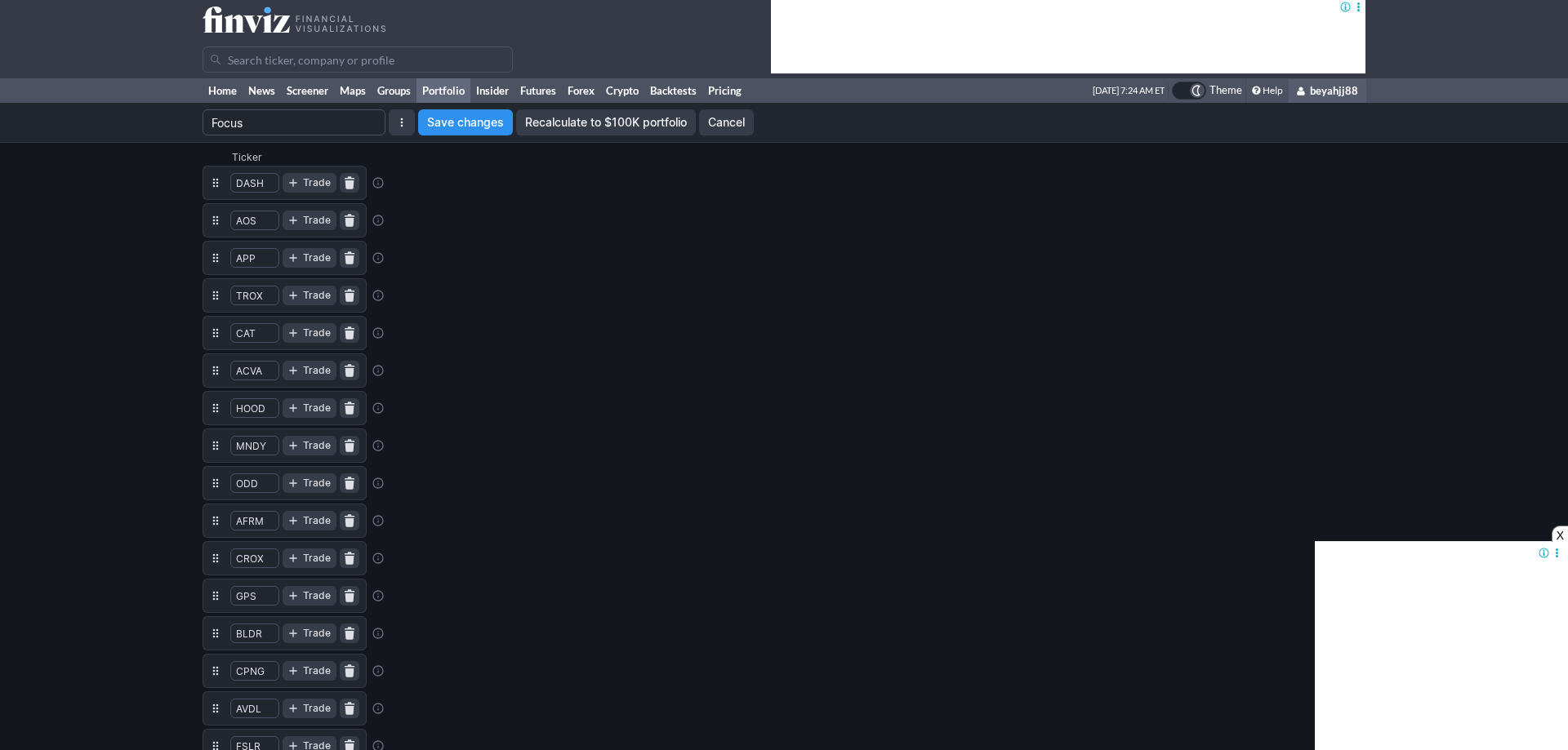
click at [404, 127] on span "button" at bounding box center [401, 122] width 9 height 13
click at [460, 184] on span "Clear portfolio" at bounding box center [459, 179] width 113 height 16
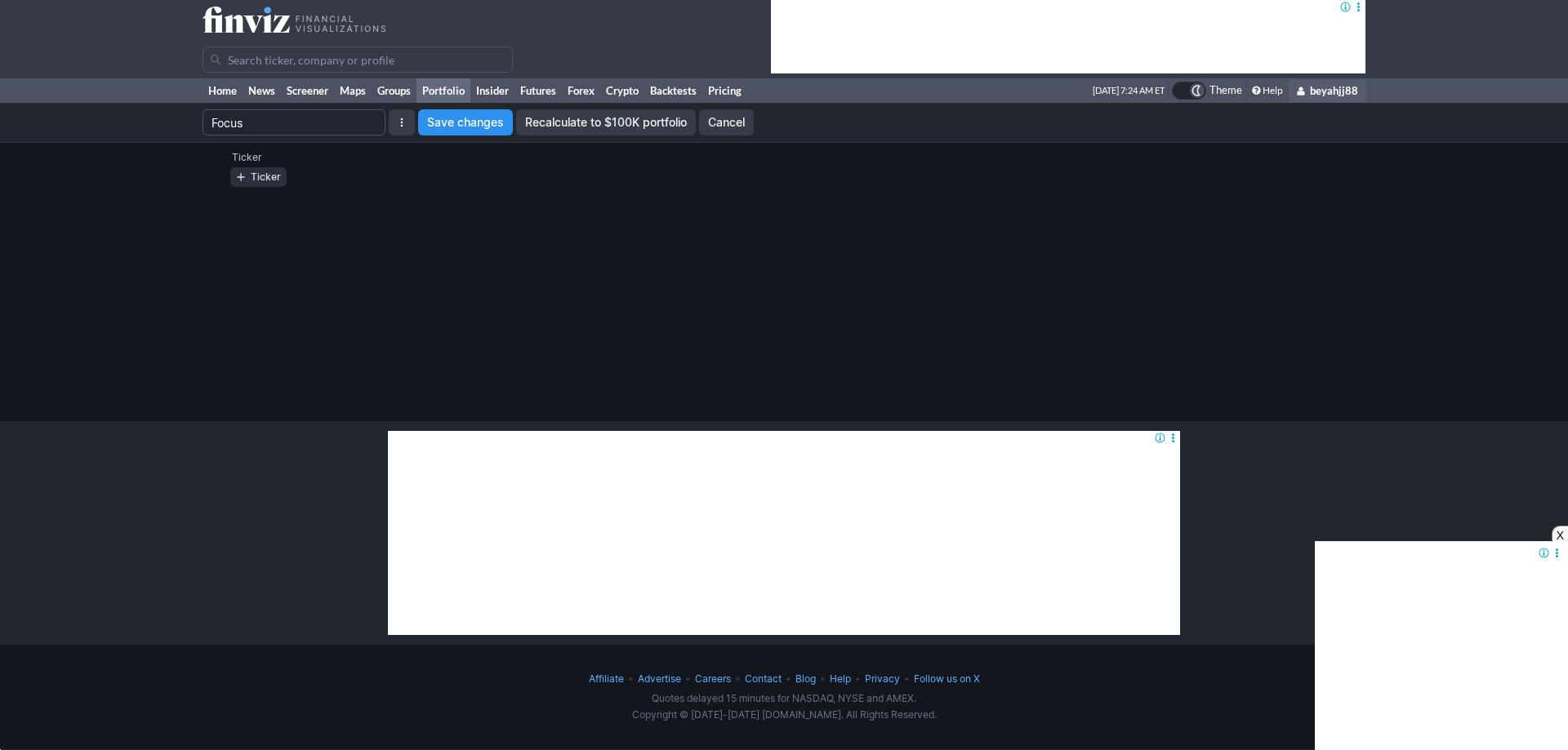
click at [242, 178] on span "button" at bounding box center [241, 177] width 9 height 13
click at [353, 185] on span "button" at bounding box center [349, 182] width 9 height 13
click at [475, 121] on span "Save changes" at bounding box center [465, 122] width 76 height 16
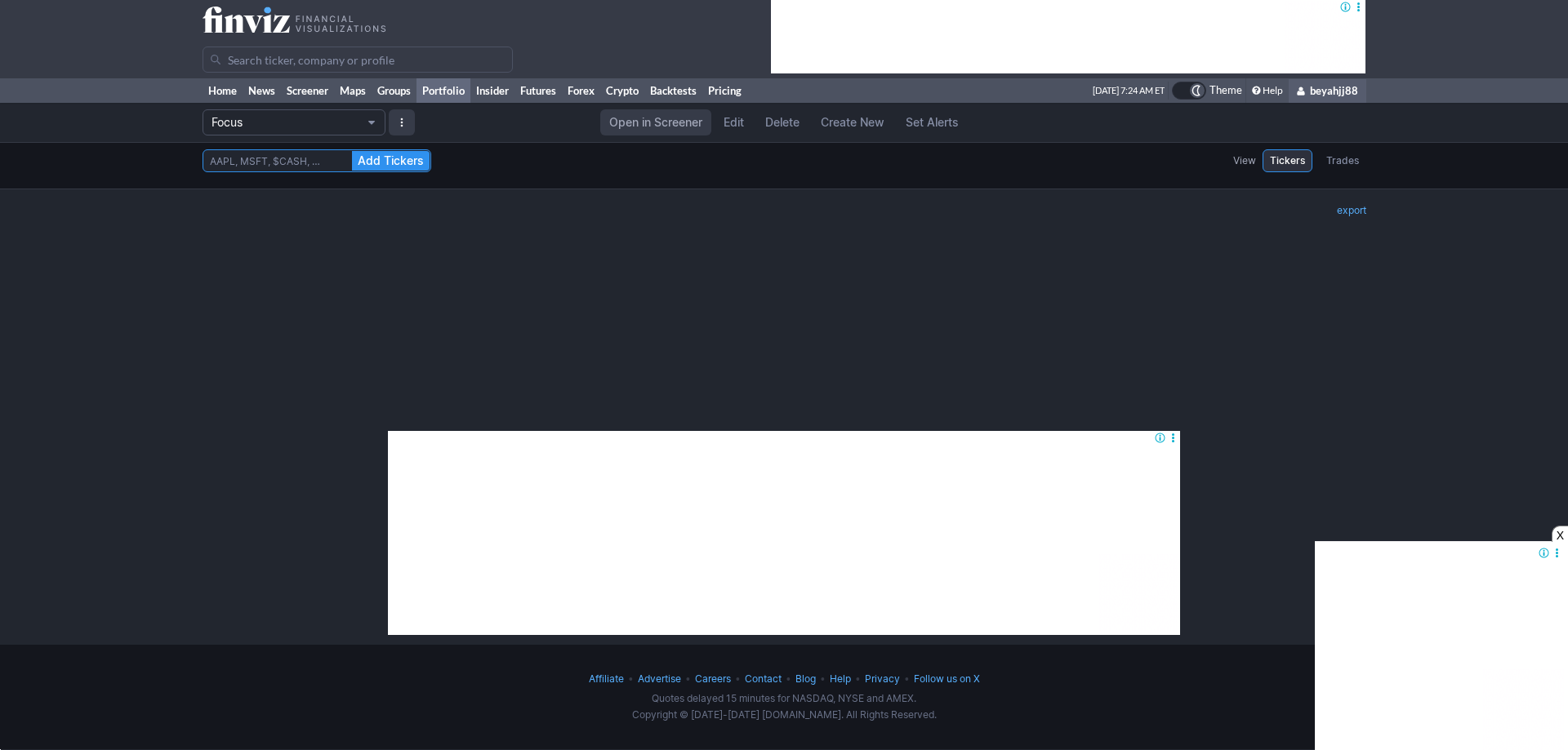
click at [249, 163] on input at bounding box center [317, 161] width 229 height 23
paste input "APLD STEM FUTU PI IREN RSI AMBA CELH AS BE LASR PDD DORM JBTM ARLO PSIX TTMI LI…"
type input "APLD STEM FUTU PI IREN RSI AMBA CELH AS BE LASR PDD DORM JBTM ARLO PSIX TTMI LI…"
click at [398, 157] on span "Add Tickers" at bounding box center [390, 161] width 66 height 16
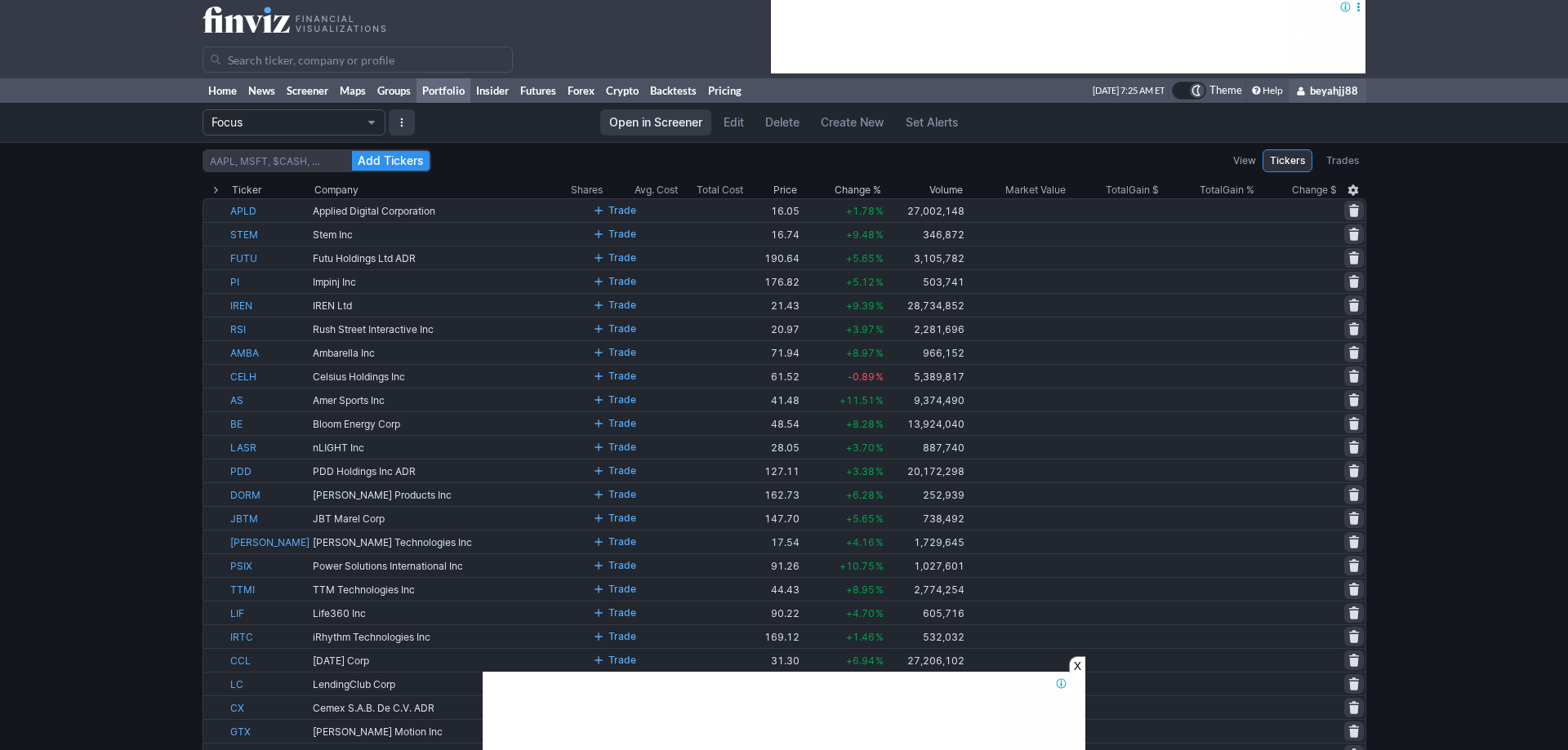
scroll to position [0, 0]
click at [372, 119] on span "Portfolio" at bounding box center [371, 122] width 9 height 13
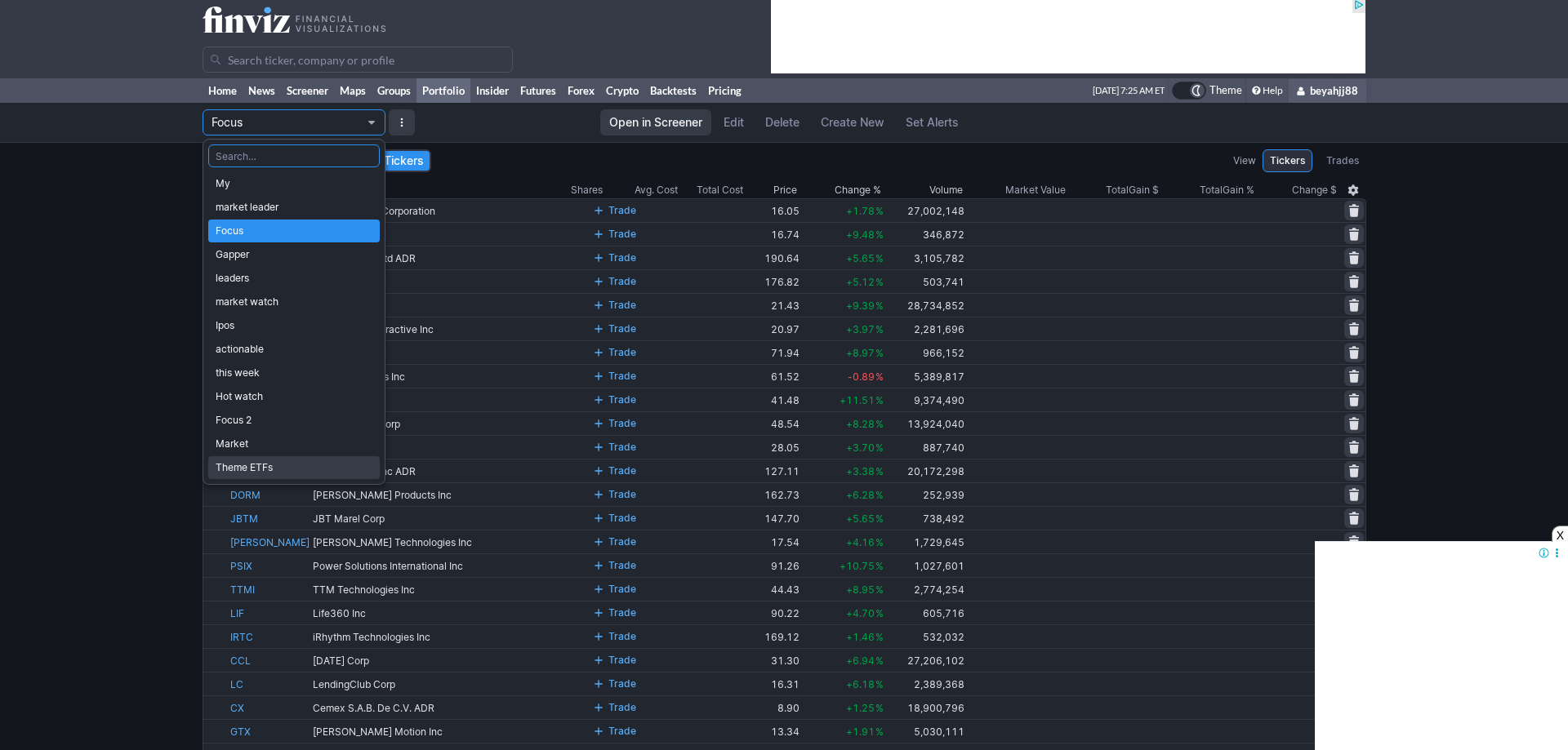
click at [263, 468] on span "Theme ETFs" at bounding box center [294, 467] width 156 height 16
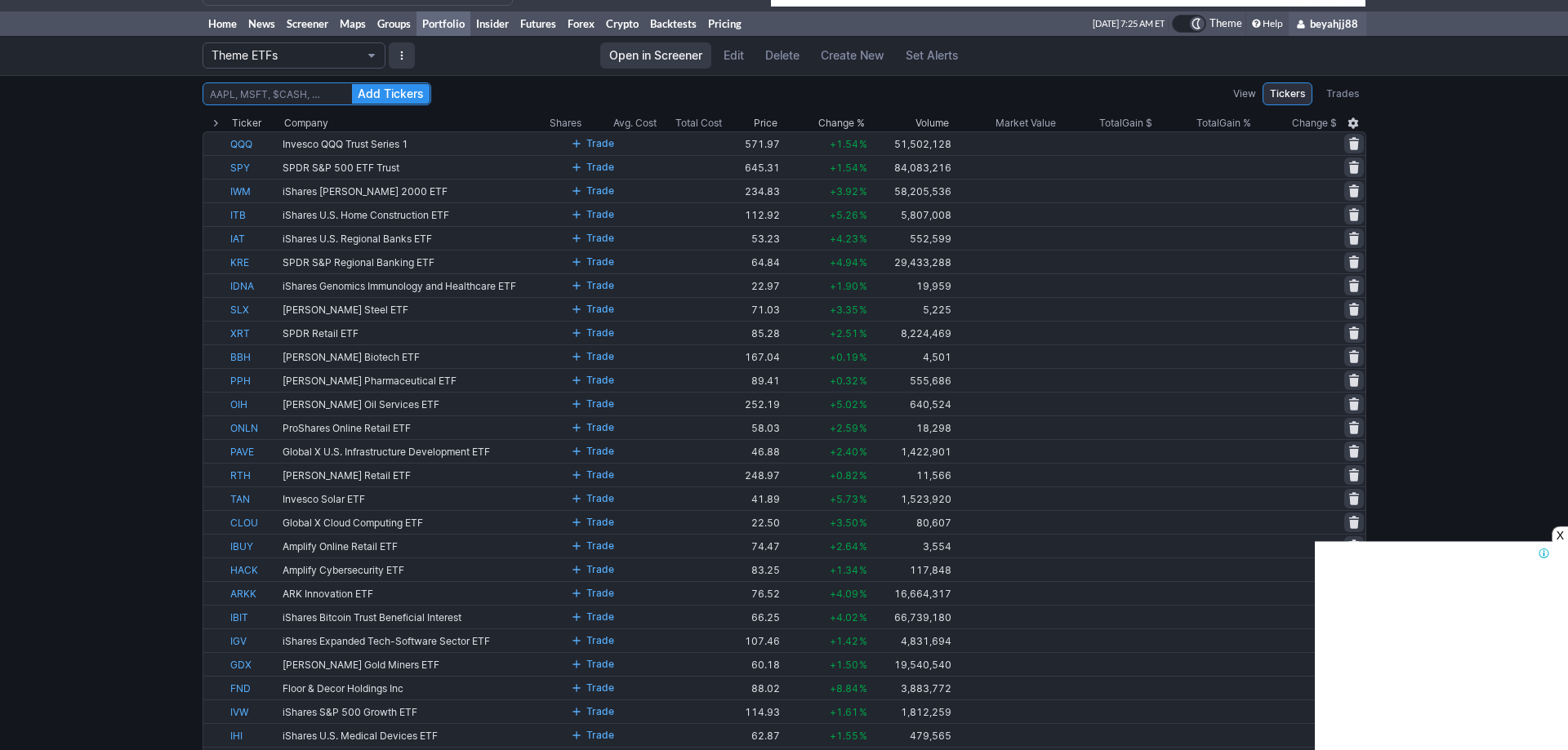
click at [246, 93] on input at bounding box center [317, 94] width 229 height 23
paste input "MSOS OIH KRE TAN IAT IDRV GDX ITB CLOU PPH SIL IBLC SLX XRT PAVE IHI IBUY ONLN …"
type input "MSOS OIH KRE TAN IAT IDRV GDX ITB CLOU PPH SIL IBLC SLX XRT PAVE IHI IBUY ONLN …"
click at [374, 90] on span "Add Tickers" at bounding box center [390, 94] width 66 height 16
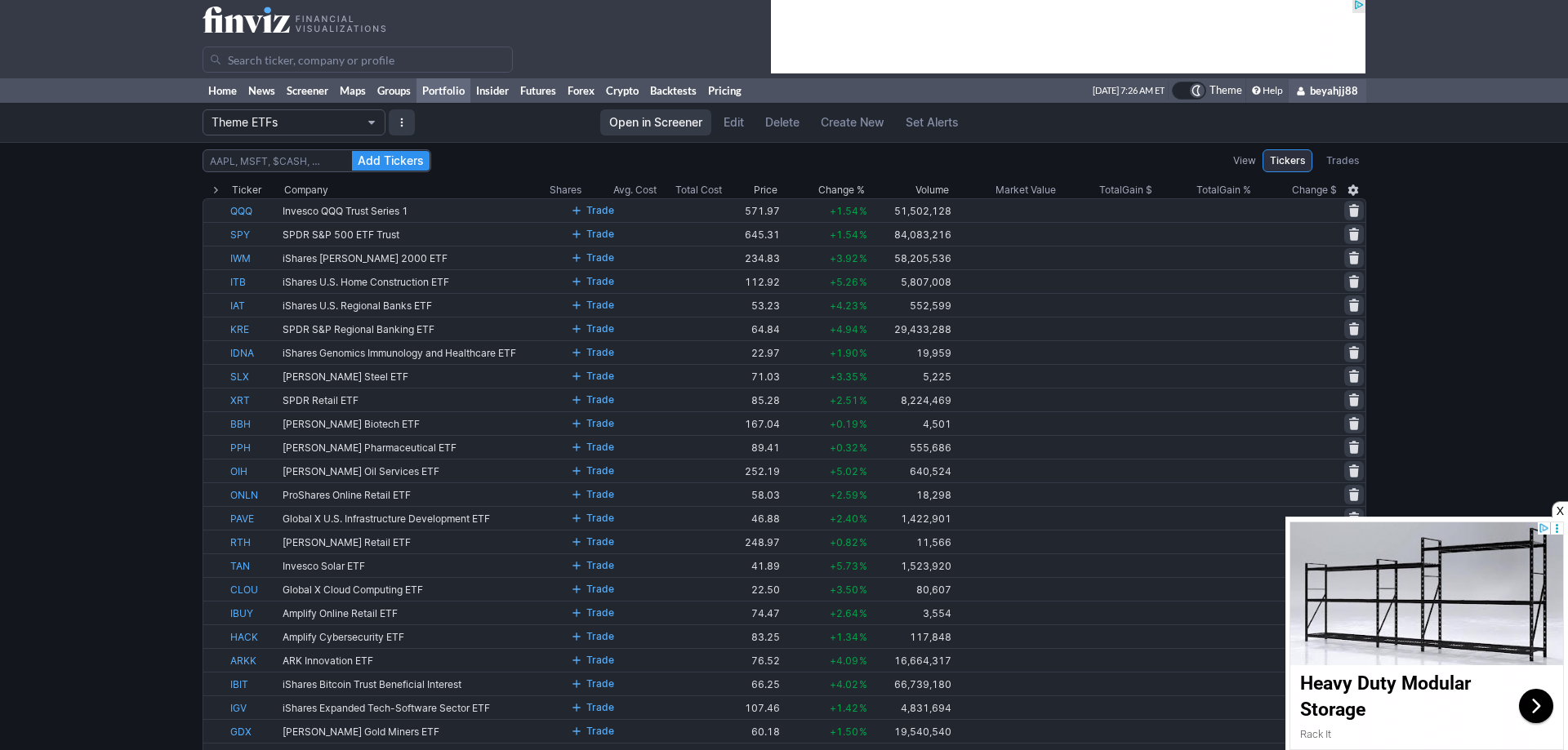
click at [371, 119] on span "Portfolio" at bounding box center [371, 122] width 9 height 13
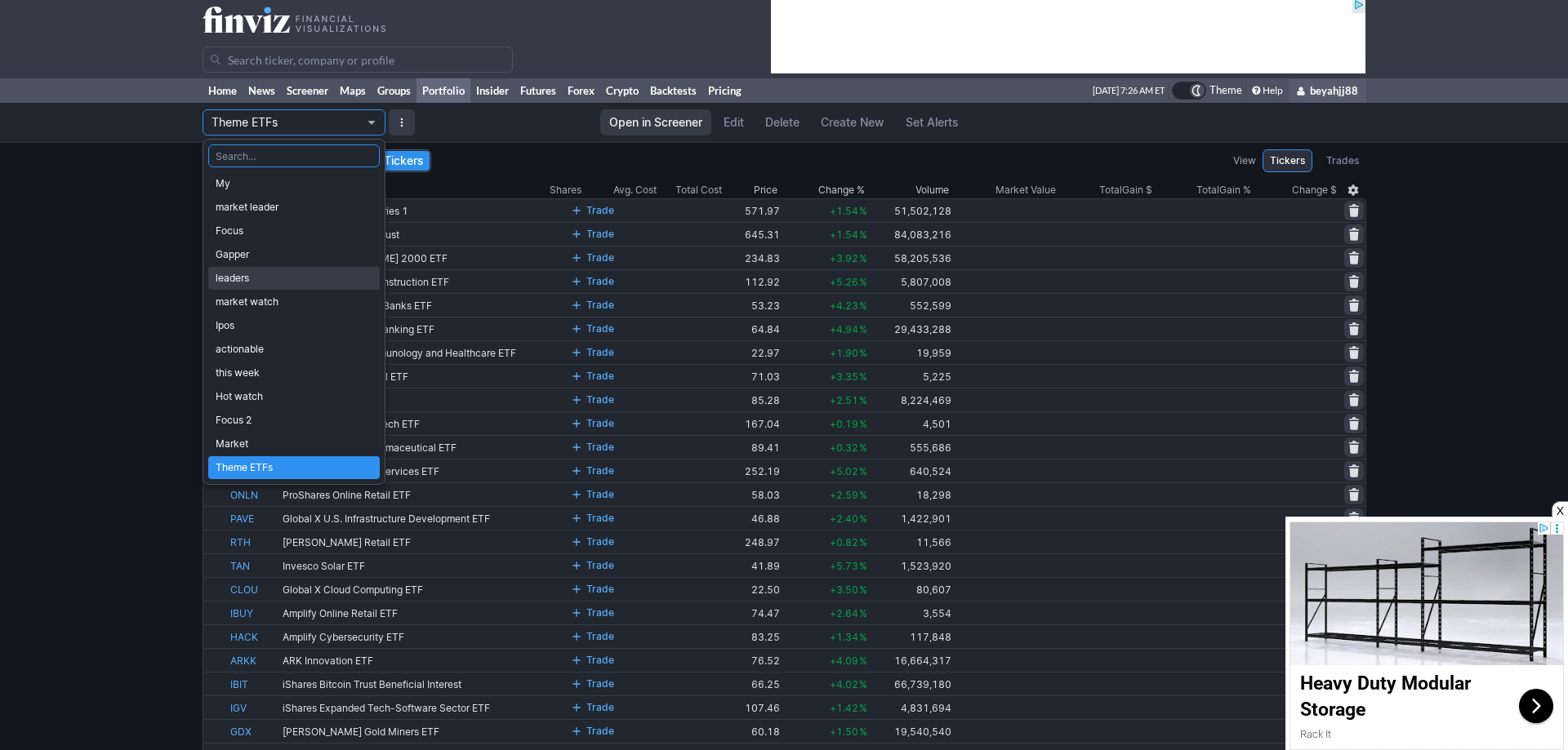
click at [361, 277] on span "leaders" at bounding box center [294, 278] width 156 height 16
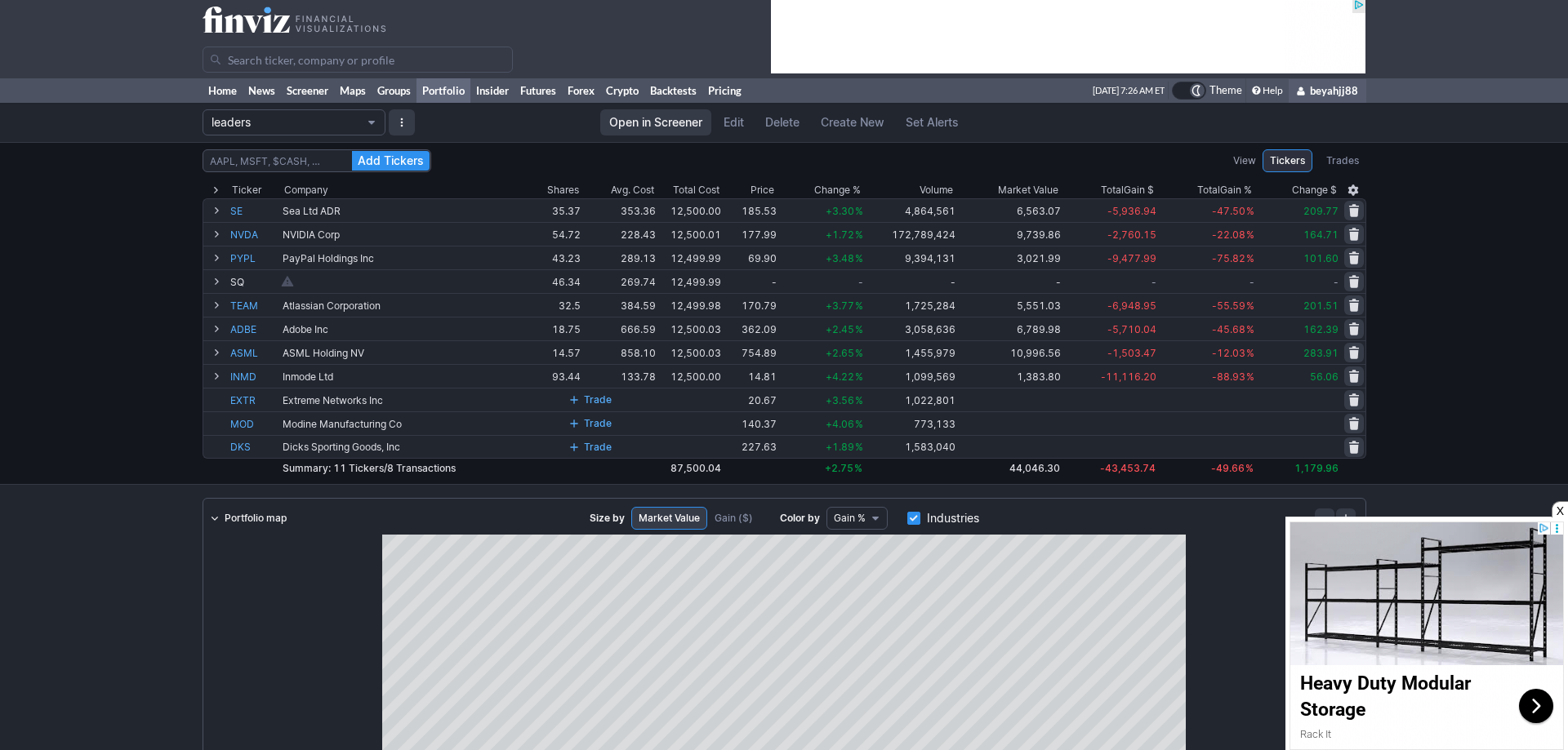
click at [773, 119] on span "Delete" at bounding box center [782, 122] width 34 height 16
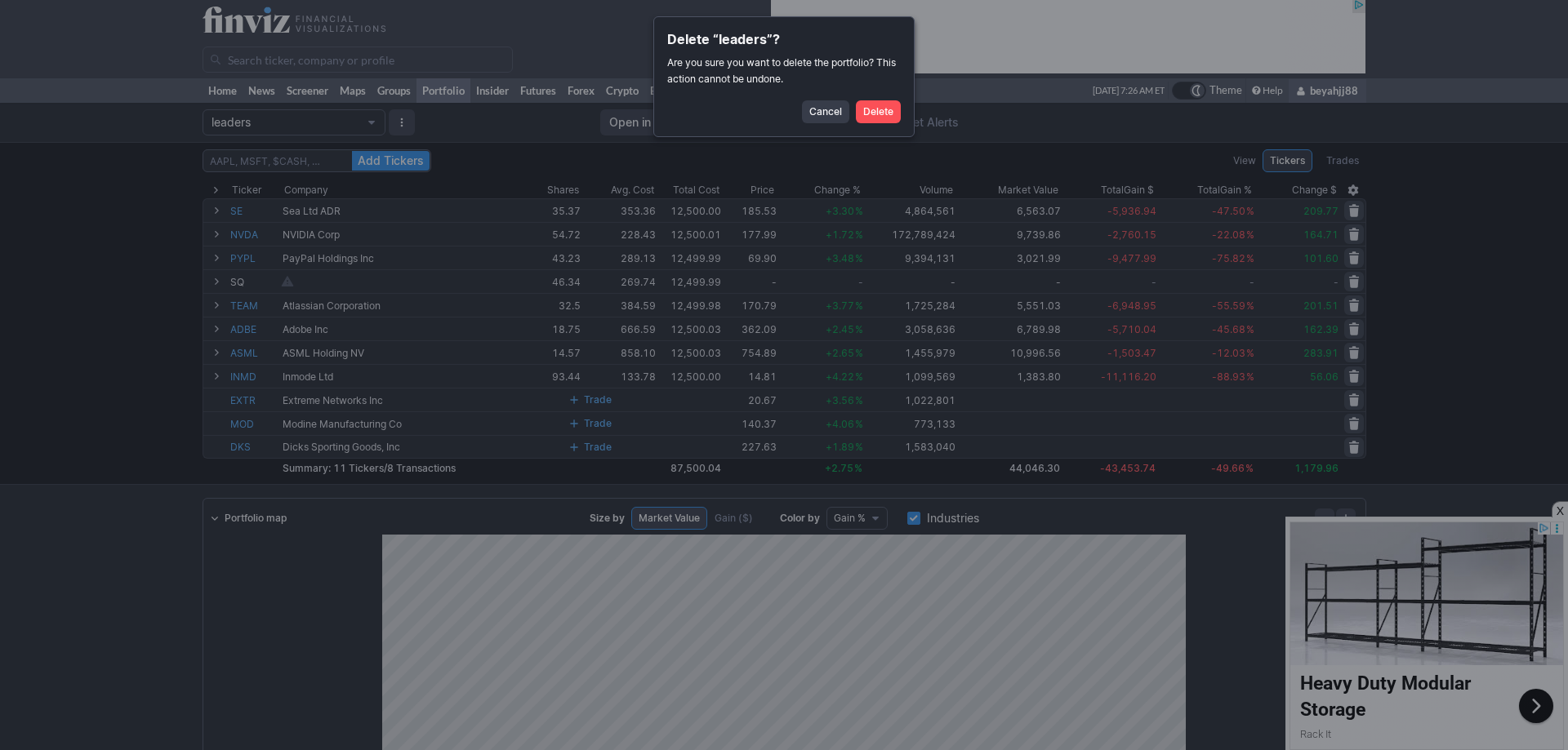
click at [864, 112] on span "Delete" at bounding box center [878, 112] width 30 height 16
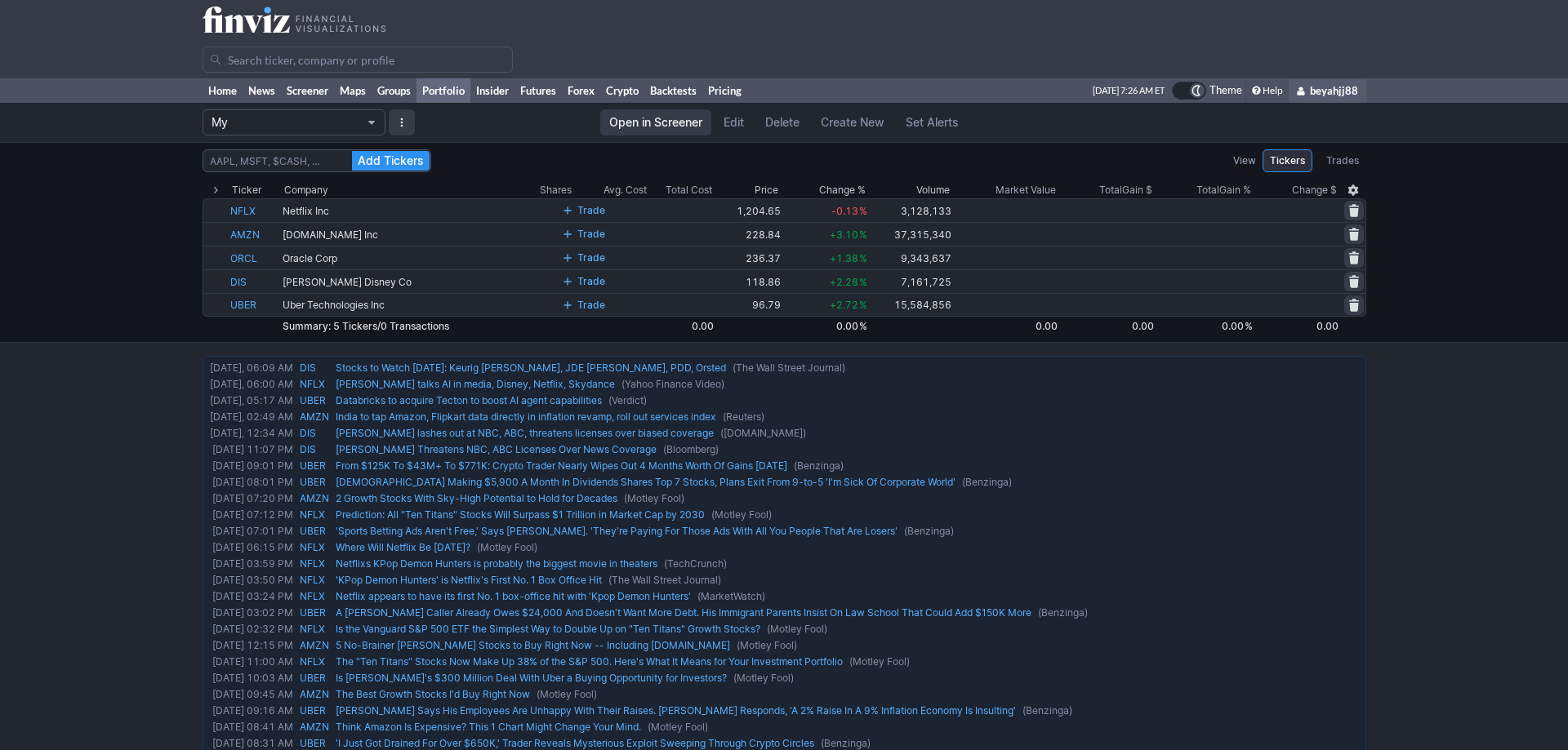
click at [370, 119] on span "Portfolio" at bounding box center [371, 122] width 9 height 13
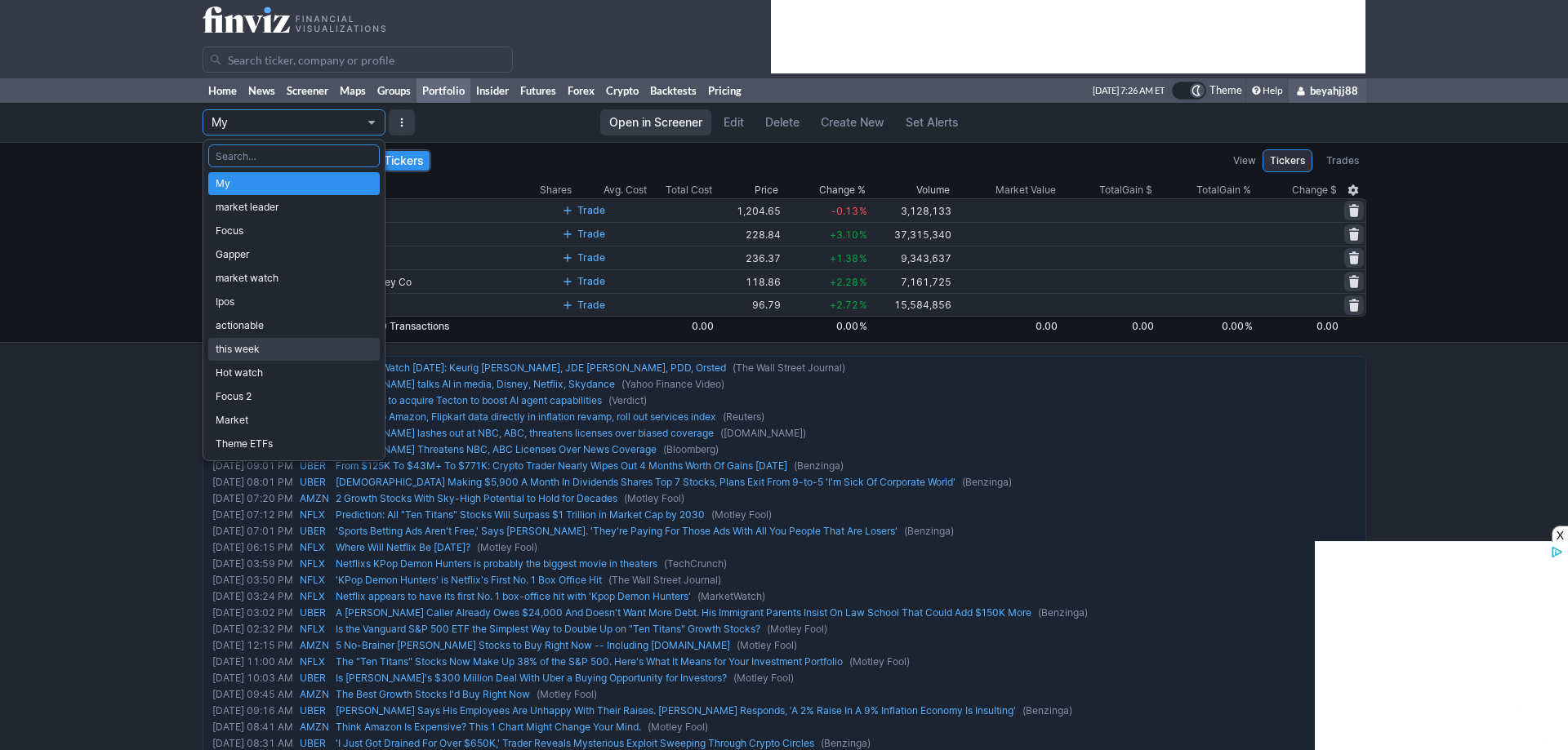
click at [283, 343] on span "this week" at bounding box center [294, 349] width 156 height 16
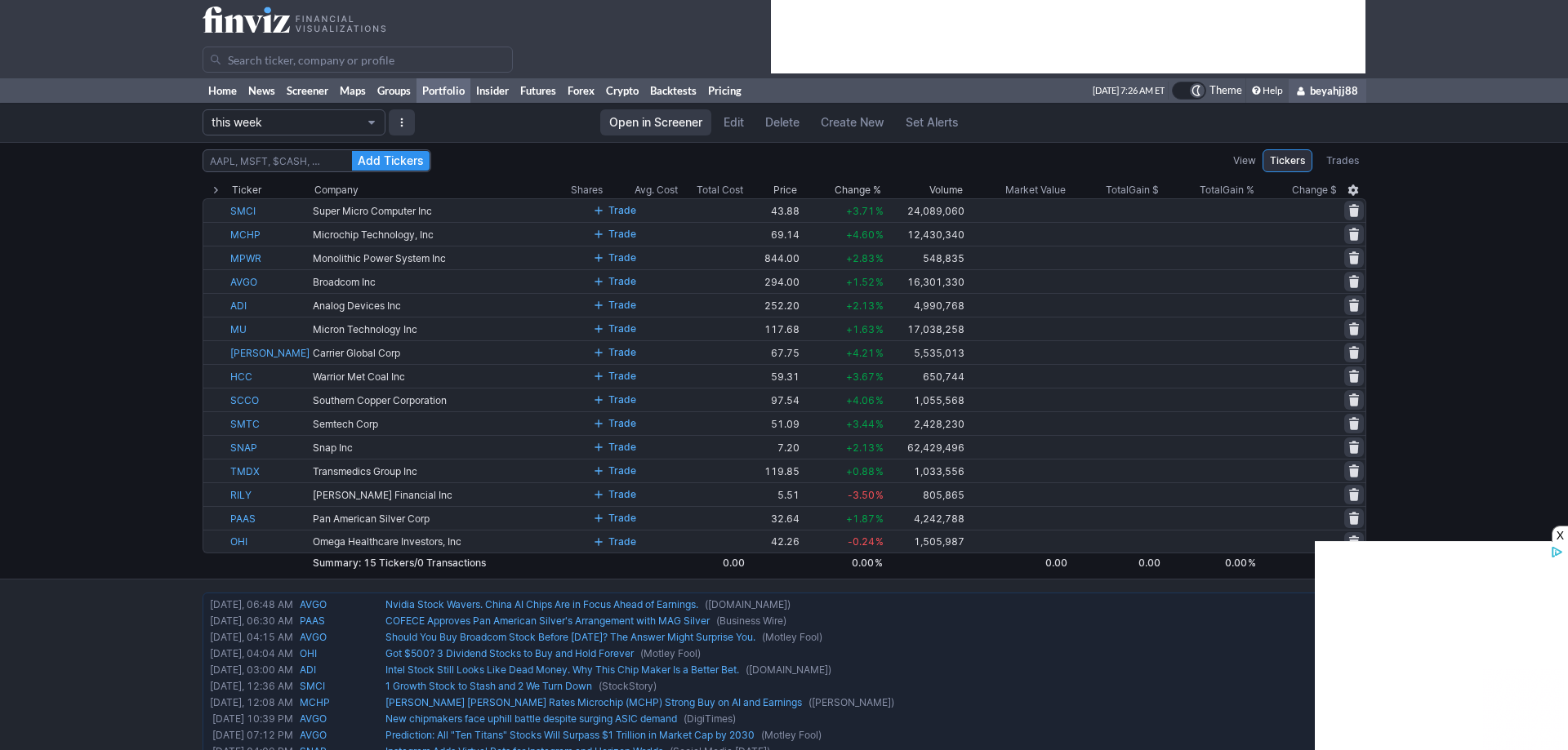
click at [778, 123] on span "Delete" at bounding box center [782, 122] width 34 height 16
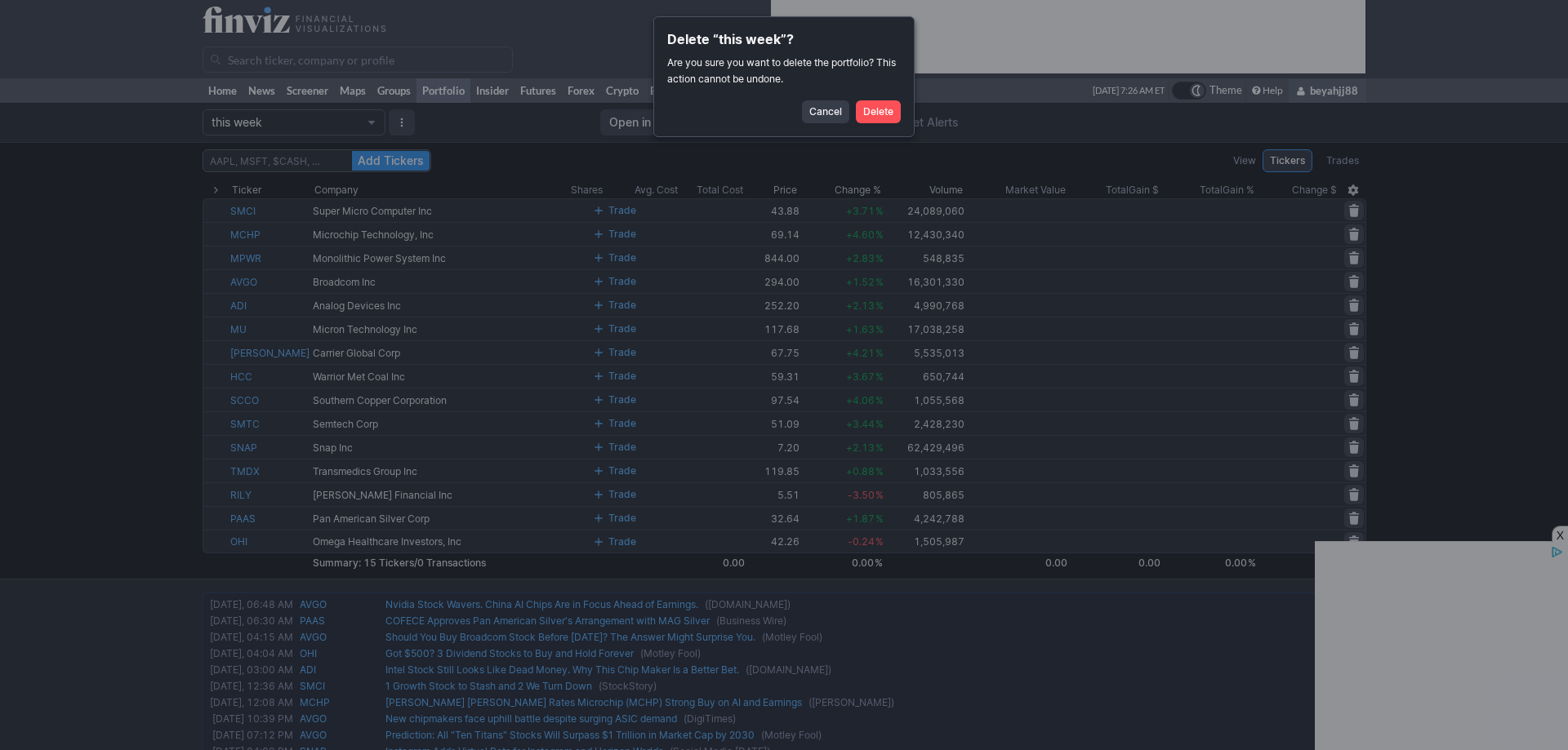
click at [881, 109] on span "Delete" at bounding box center [878, 112] width 30 height 16
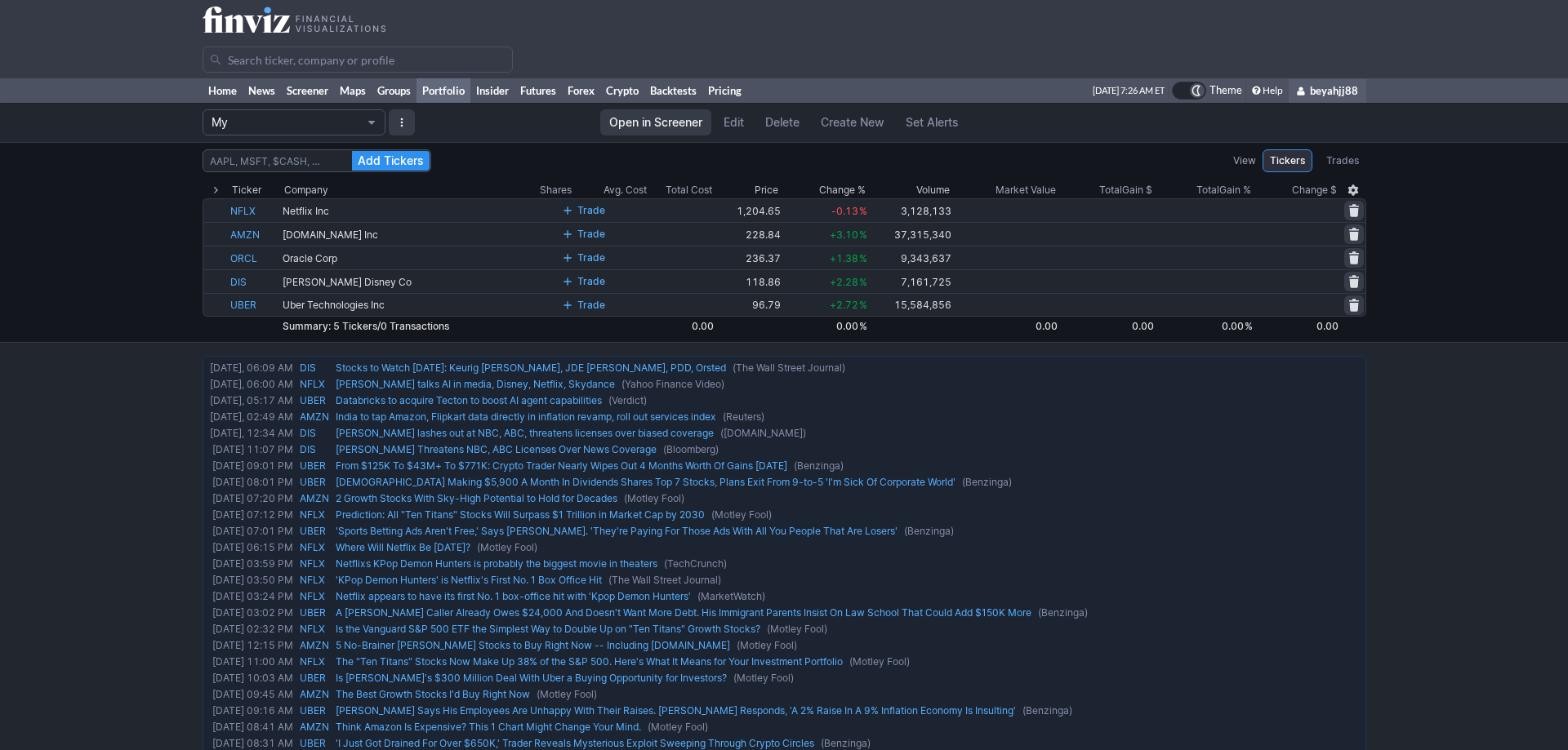
click at [370, 118] on span "Portfolio" at bounding box center [371, 122] width 9 height 13
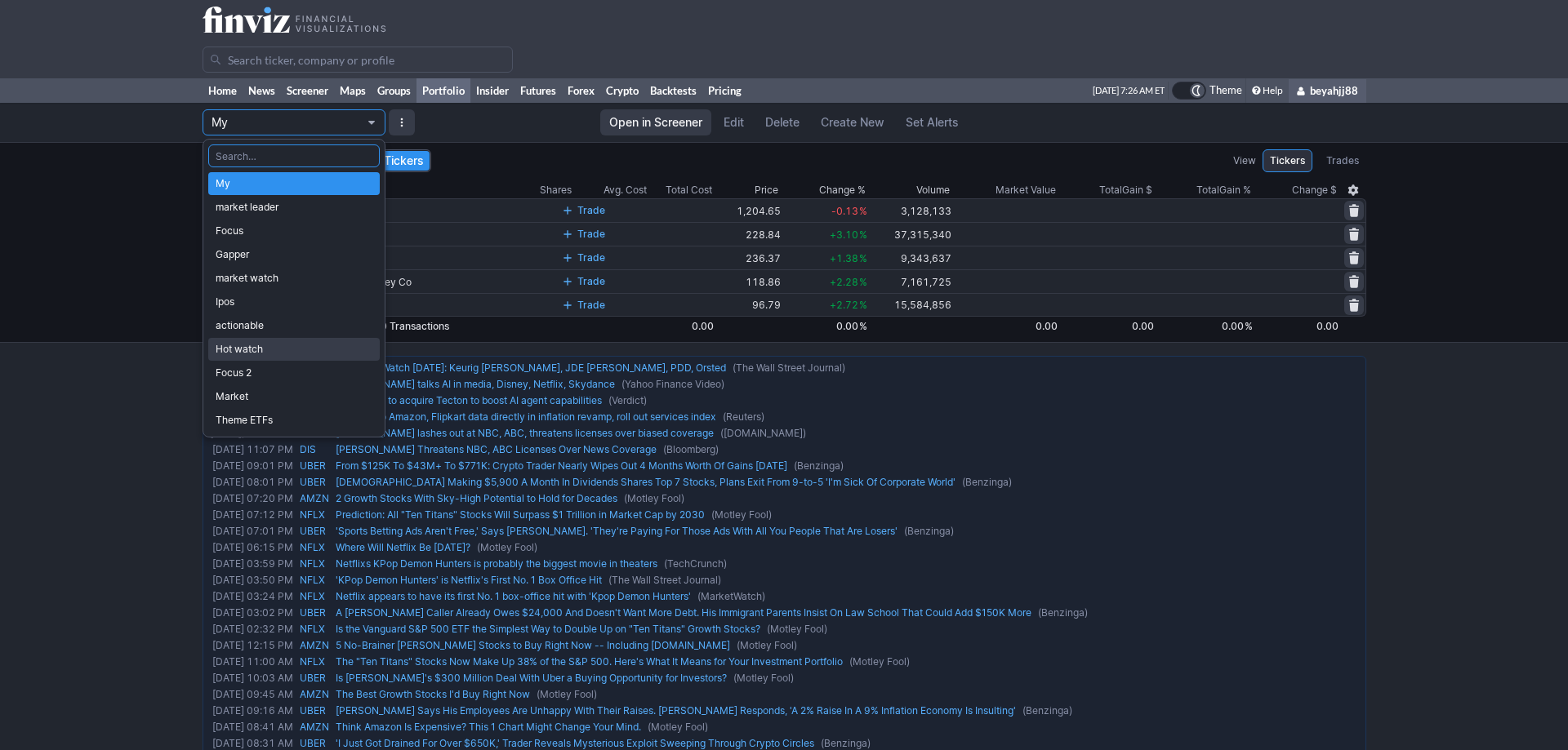
click at [291, 343] on span "Hot watch" at bounding box center [294, 349] width 156 height 16
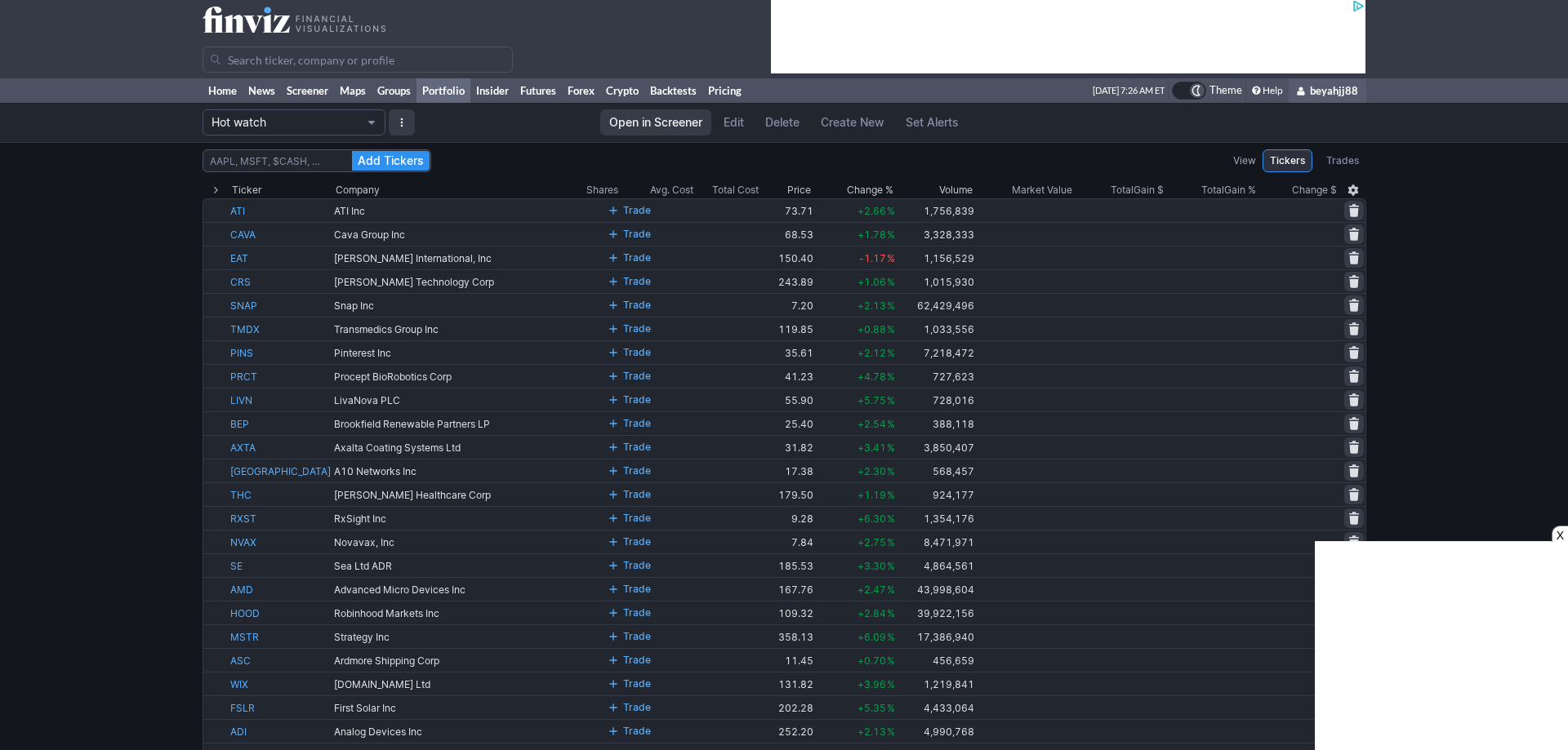
click at [769, 117] on span "Delete" at bounding box center [782, 122] width 34 height 16
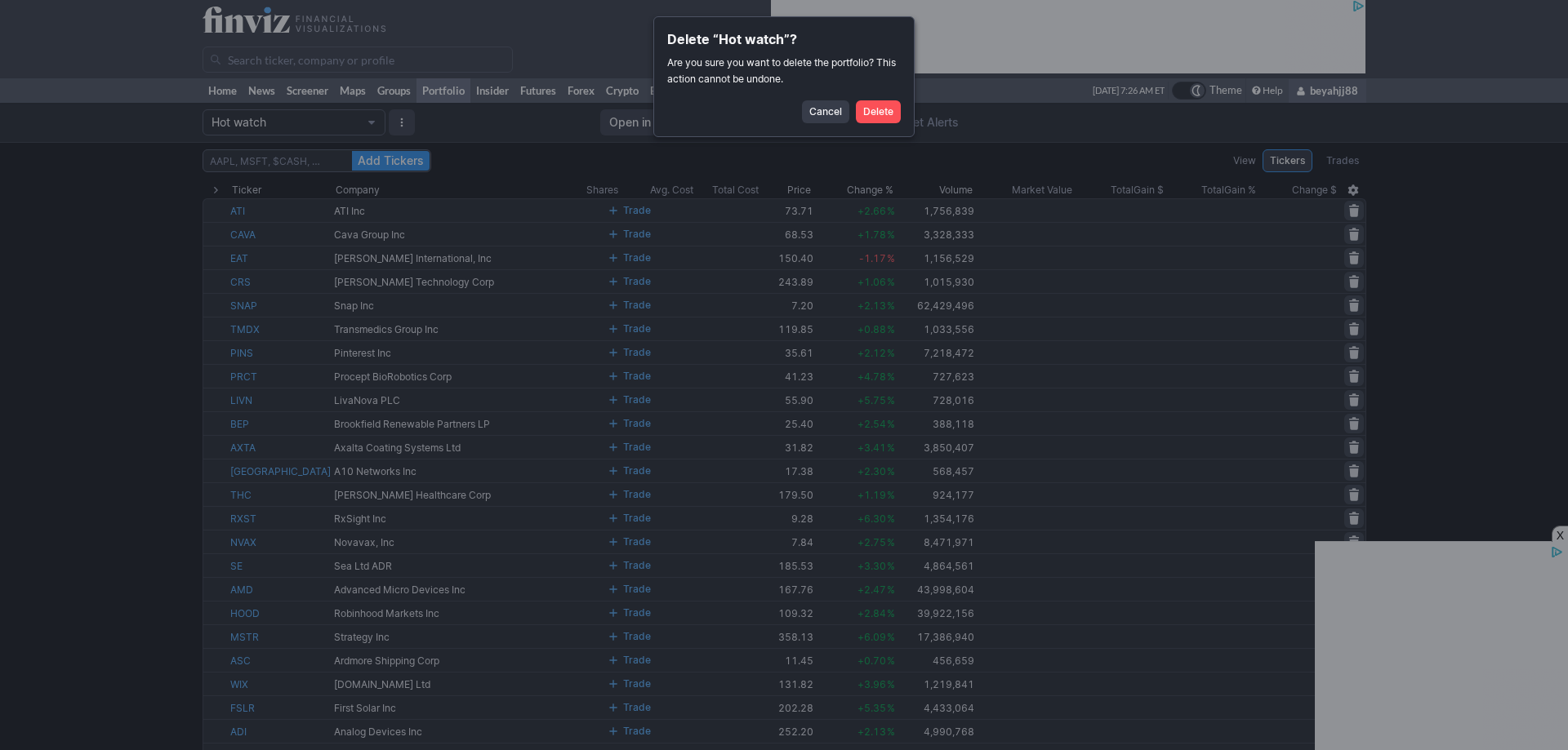
click at [863, 115] on span "Delete" at bounding box center [878, 112] width 30 height 16
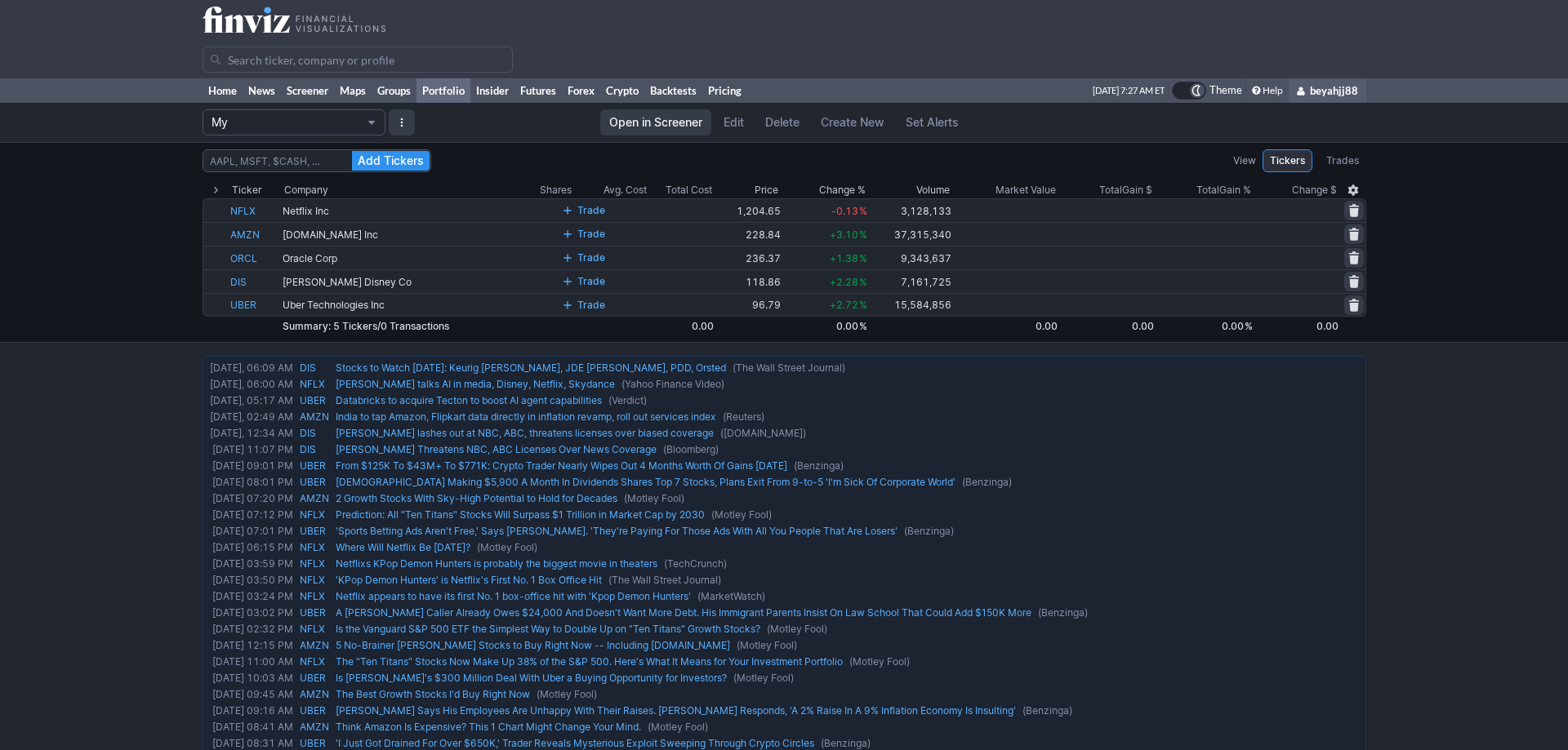
click at [374, 121] on span "Portfolio" at bounding box center [371, 122] width 9 height 13
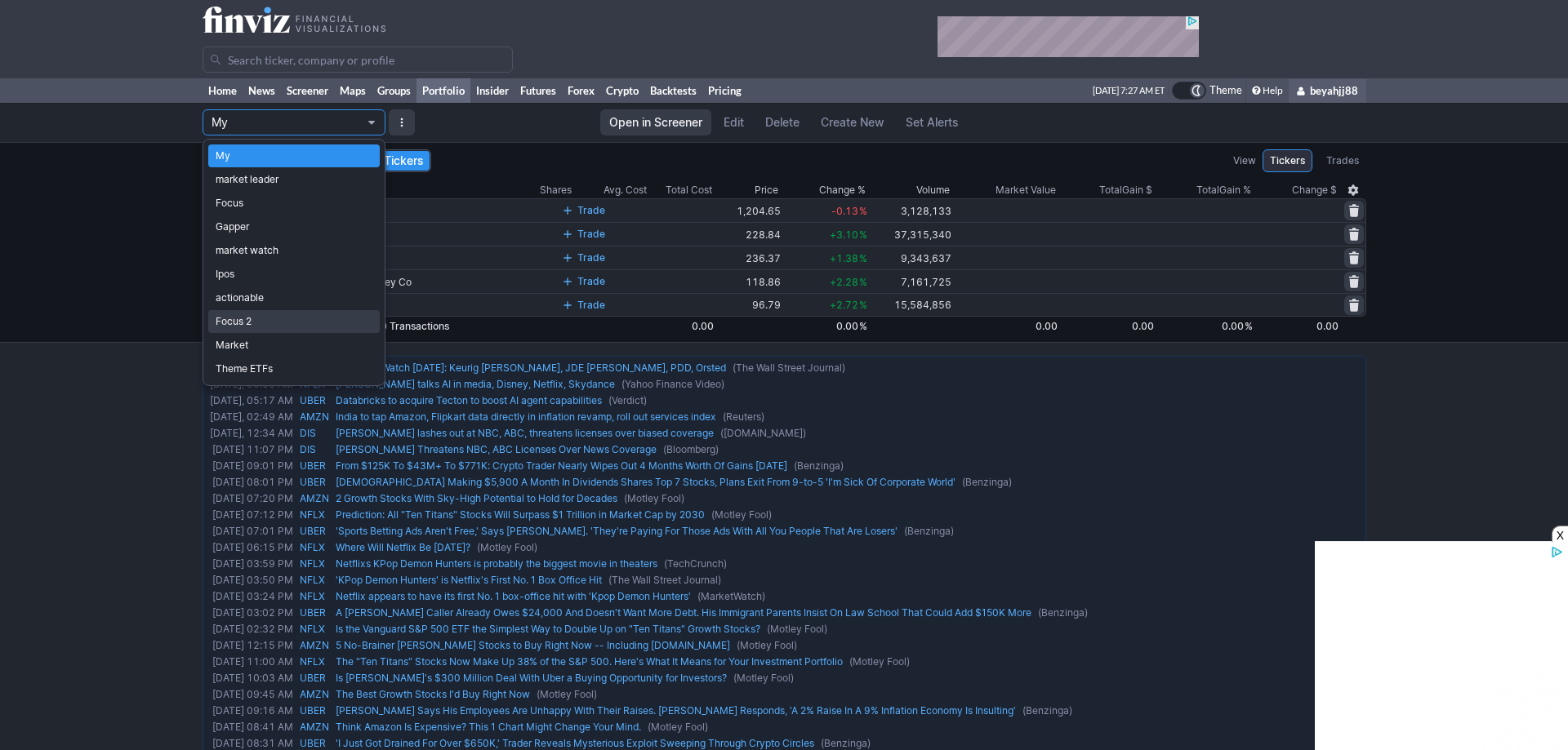
click at [290, 320] on span "Focus 2" at bounding box center [294, 321] width 156 height 16
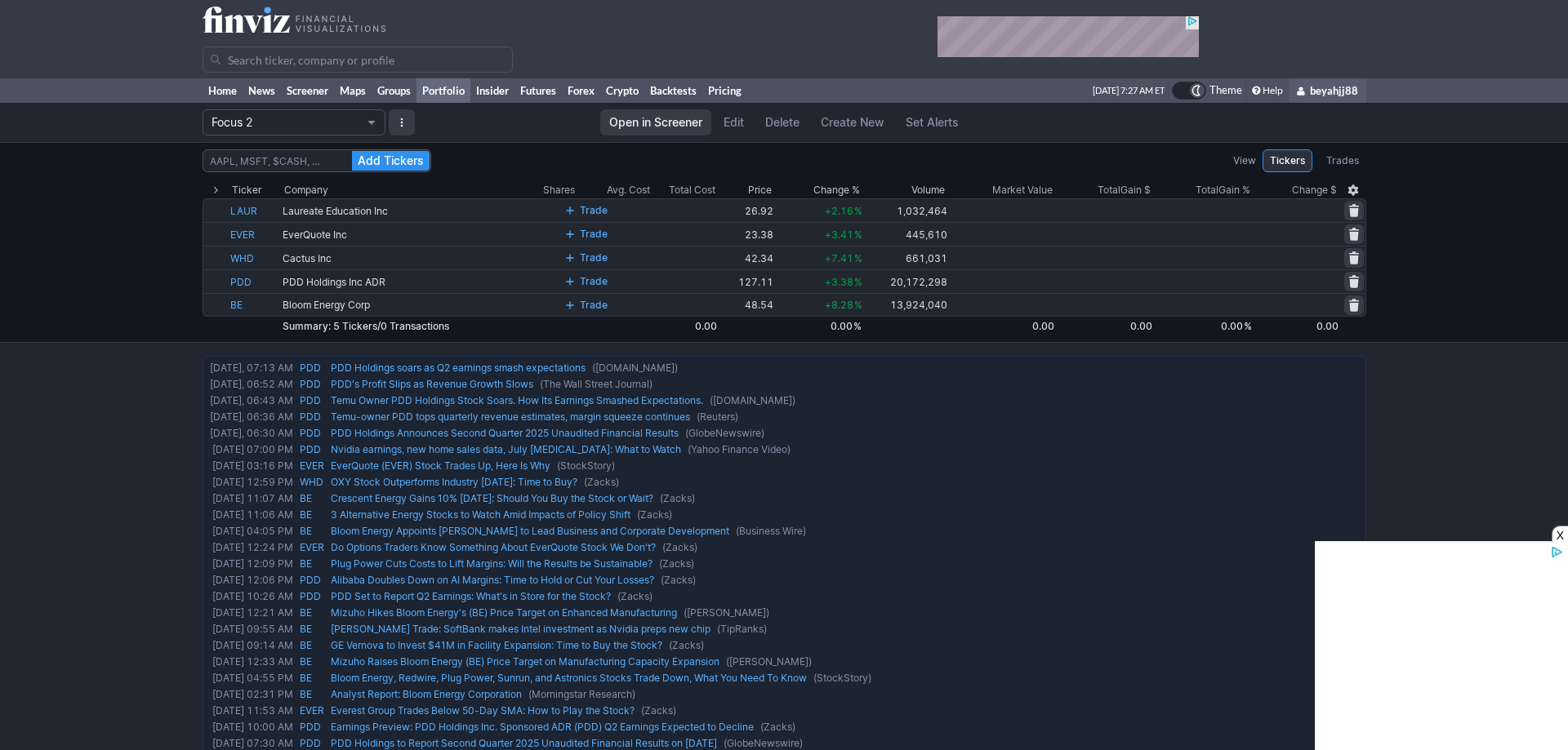
click at [789, 124] on span "Delete" at bounding box center [782, 122] width 34 height 16
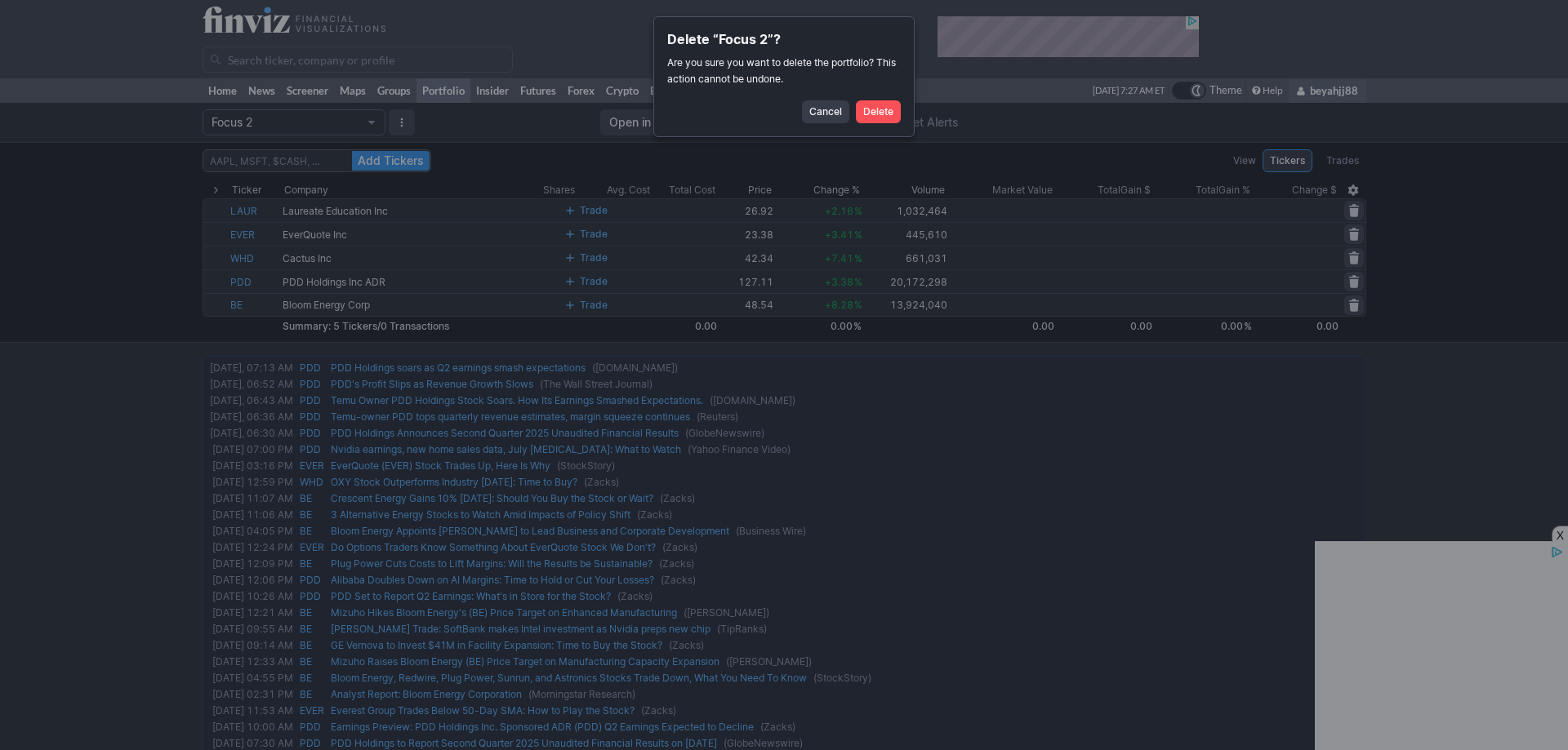
click at [869, 114] on span "Delete" at bounding box center [878, 112] width 30 height 16
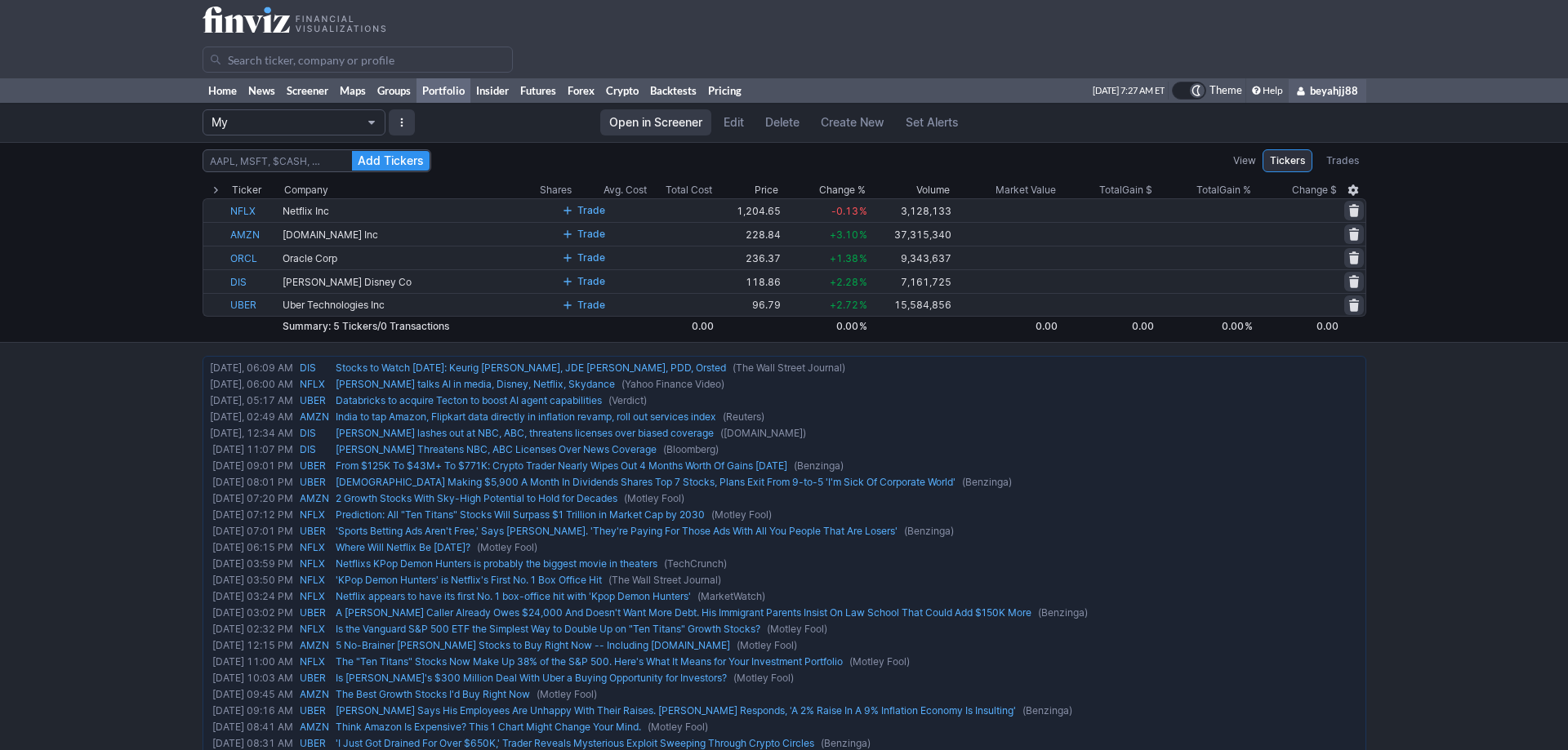
click at [377, 118] on button "My" at bounding box center [294, 122] width 183 height 26
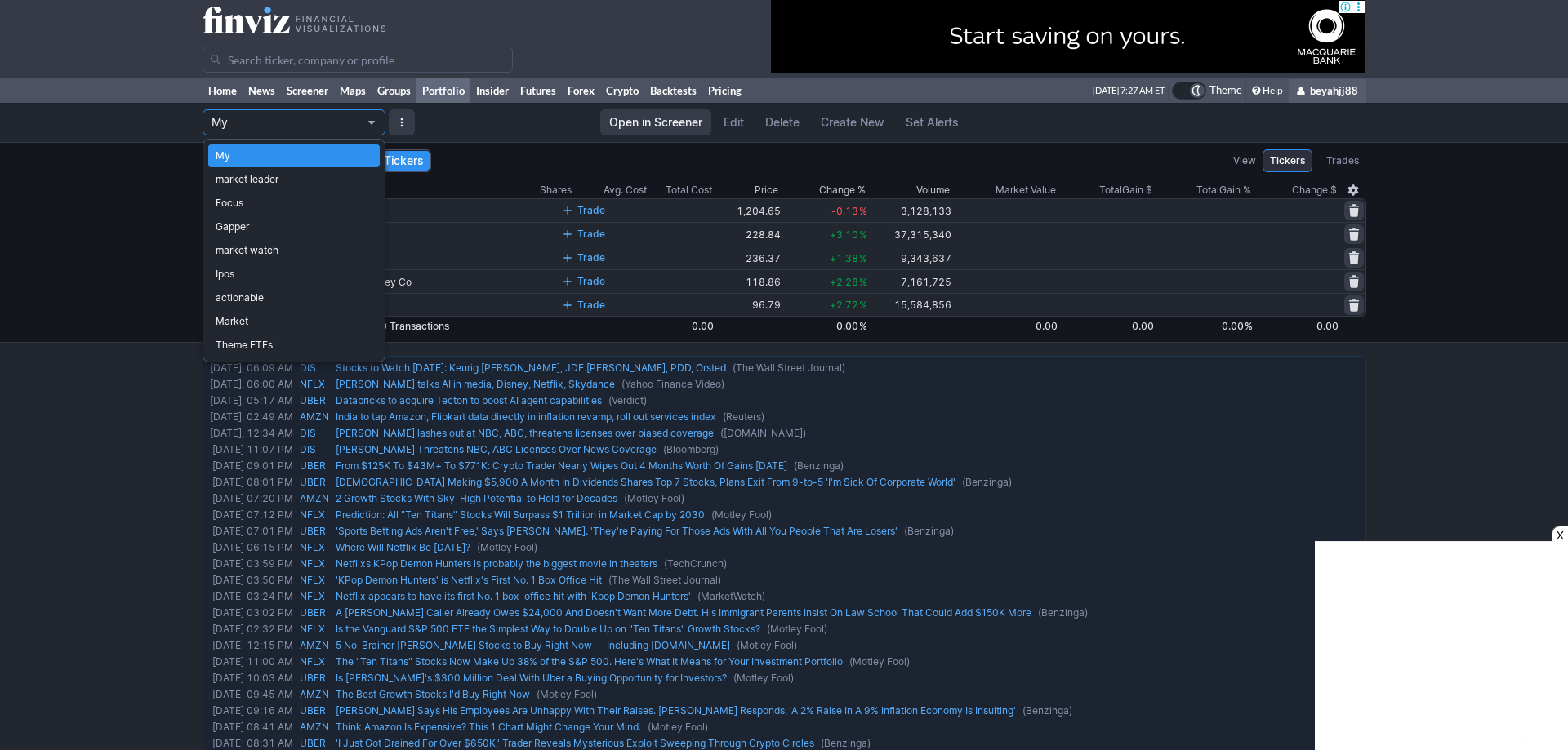
click at [82, 218] on div at bounding box center [784, 375] width 1568 height 750
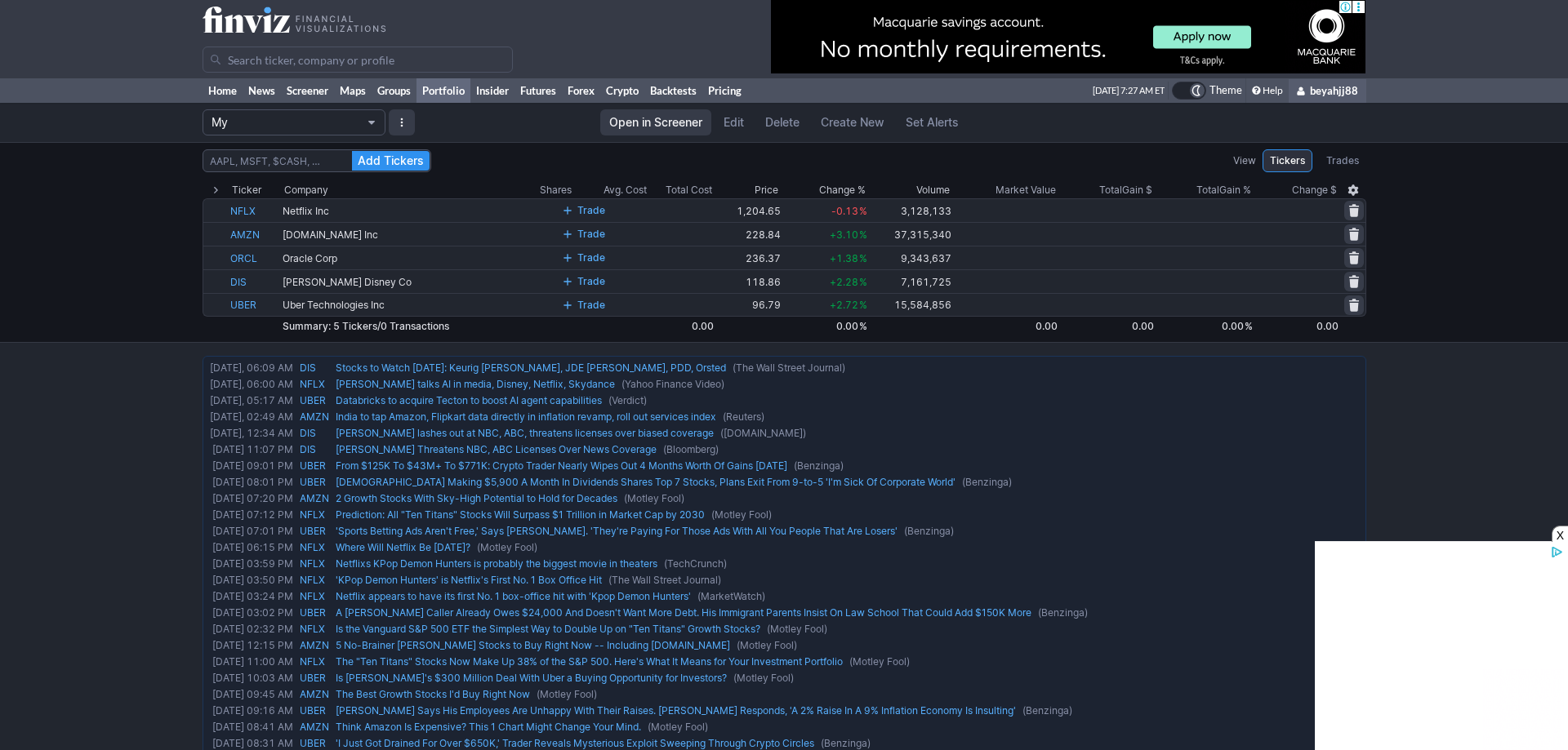
click at [378, 117] on button "My" at bounding box center [294, 122] width 183 height 26
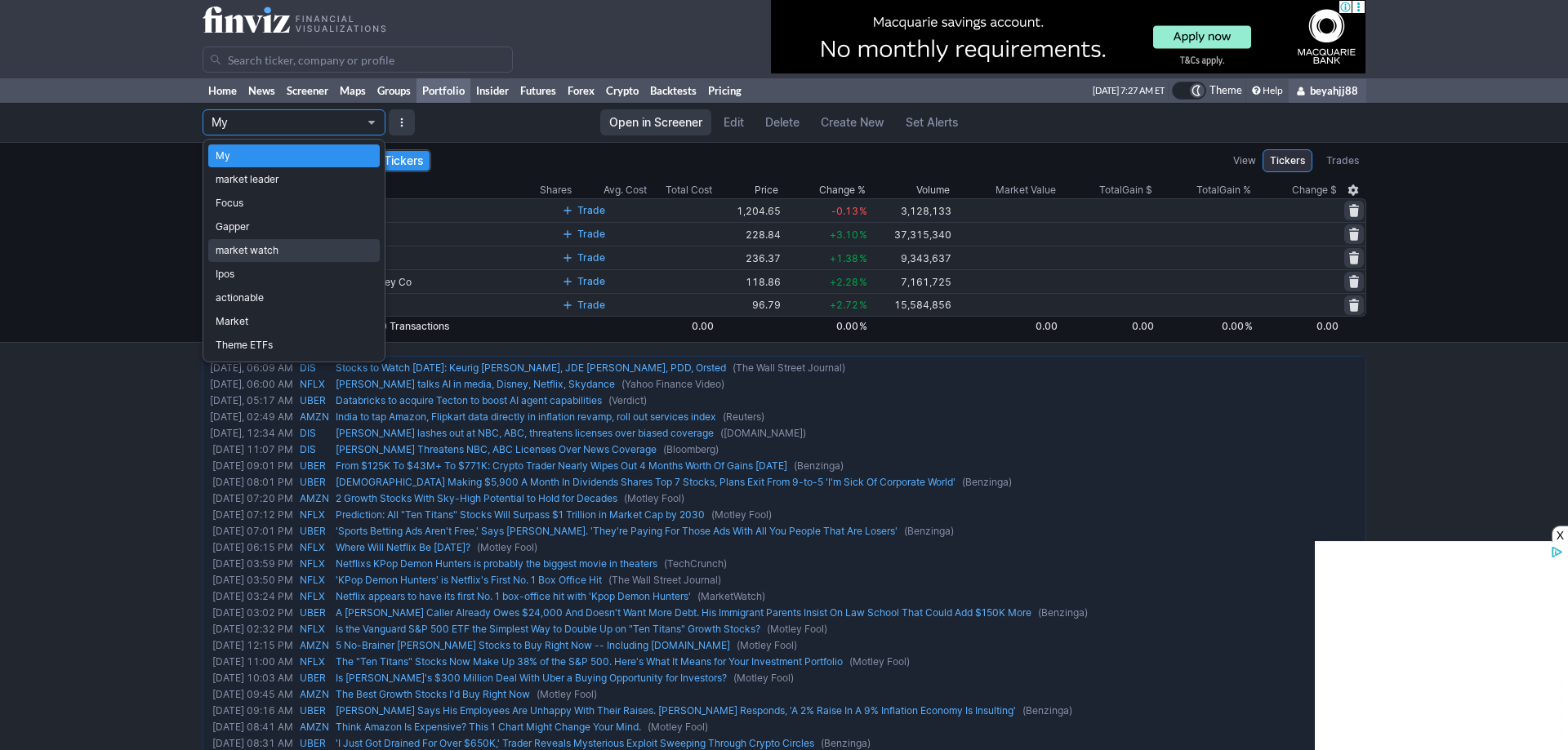
click at [281, 254] on span "market watch" at bounding box center [294, 250] width 156 height 16
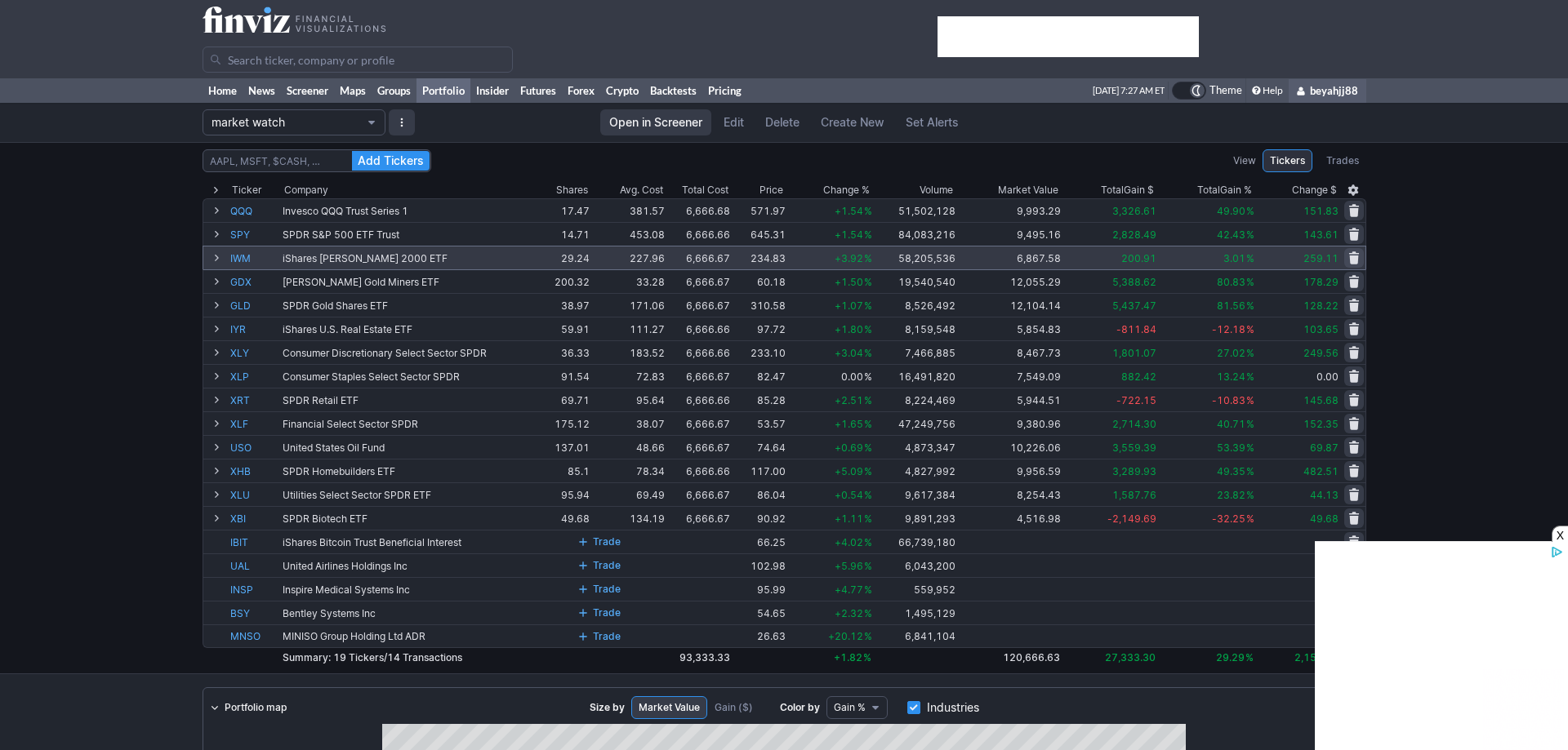
click at [1557, 534] on div "X" at bounding box center [1559, 534] width 16 height 16
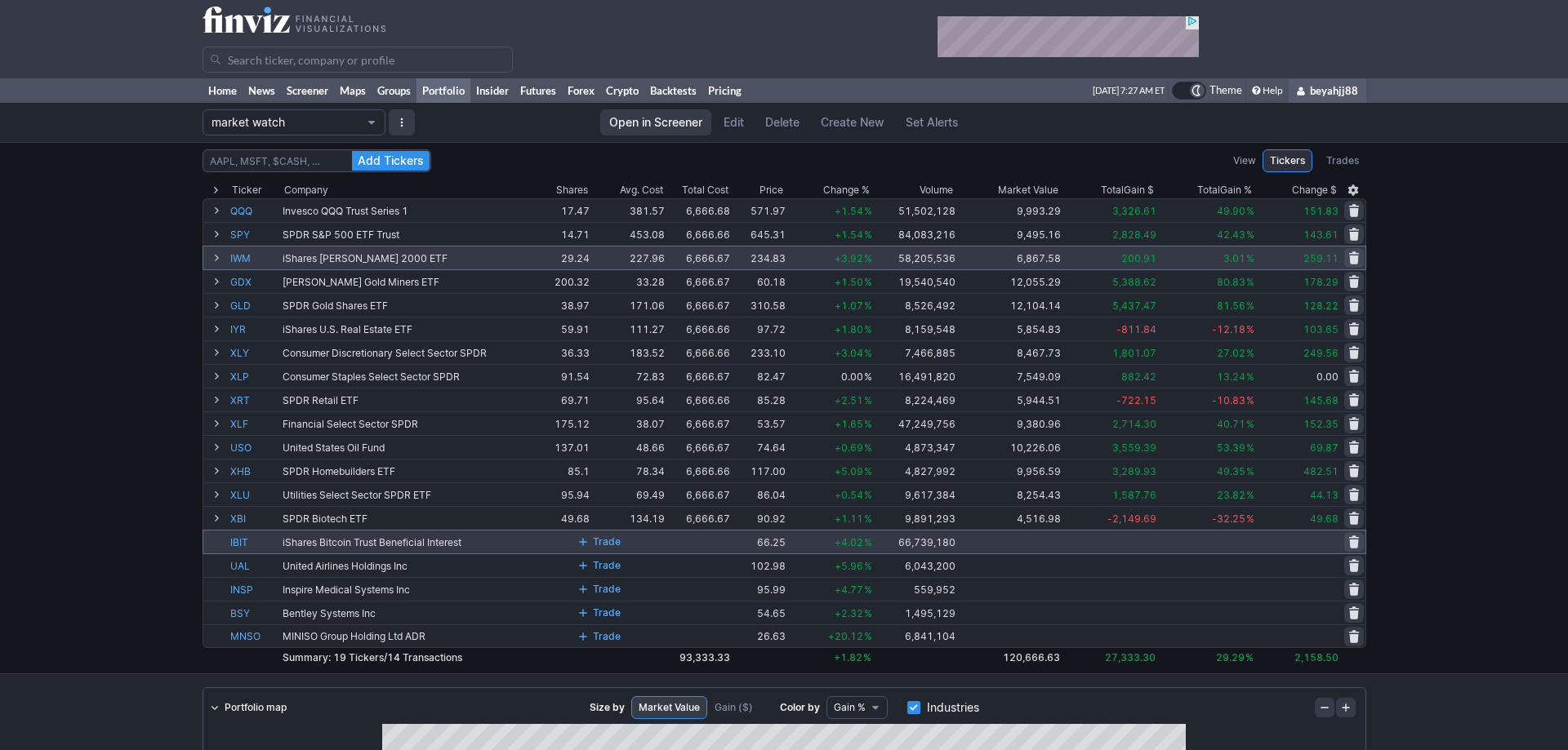
click at [1351, 540] on span at bounding box center [1353, 541] width 9 height 13
click at [1282, 537] on span "Delete" at bounding box center [1295, 542] width 30 height 16
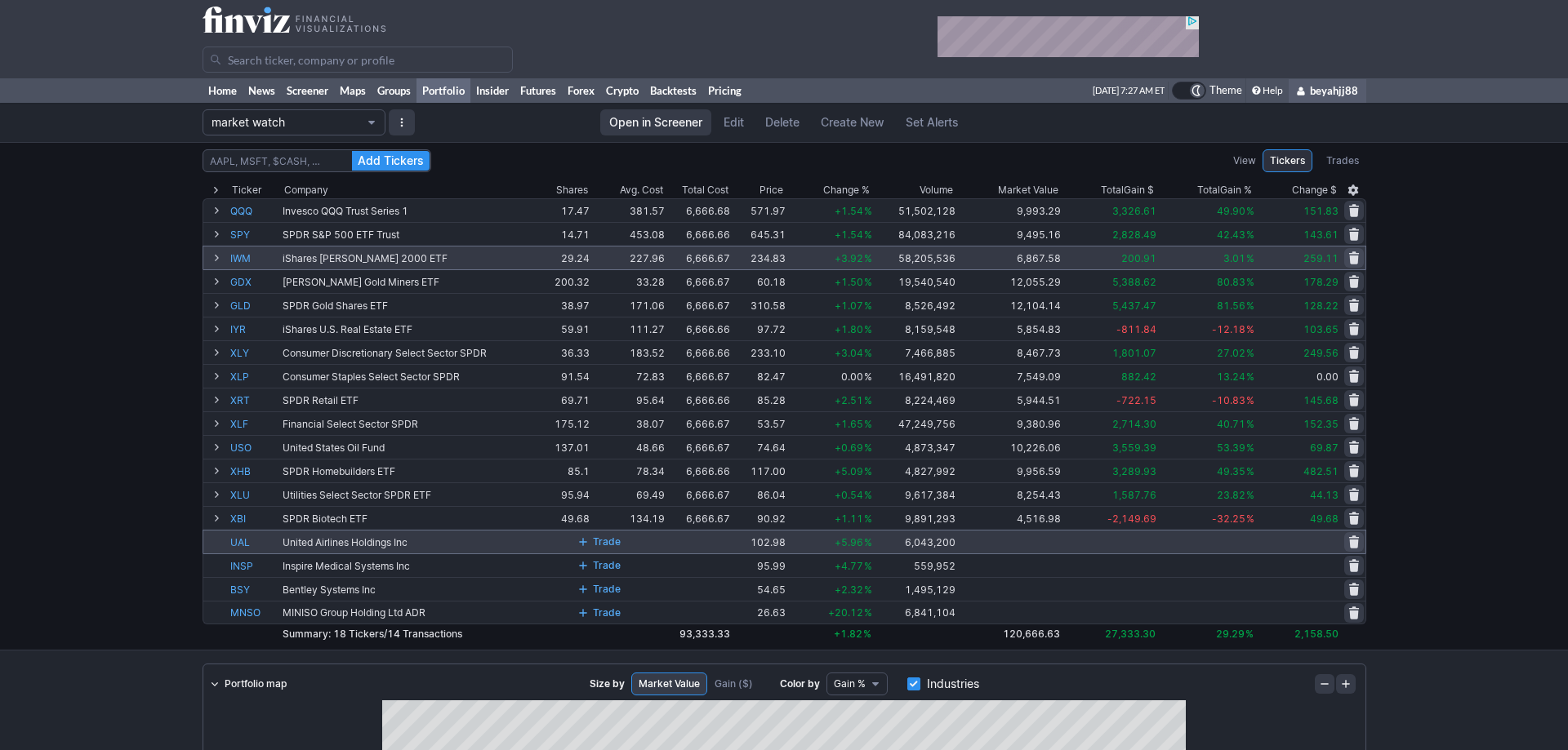
click at [1357, 540] on span at bounding box center [1353, 541] width 9 height 13
click at [1309, 543] on span "Delete" at bounding box center [1295, 542] width 30 height 16
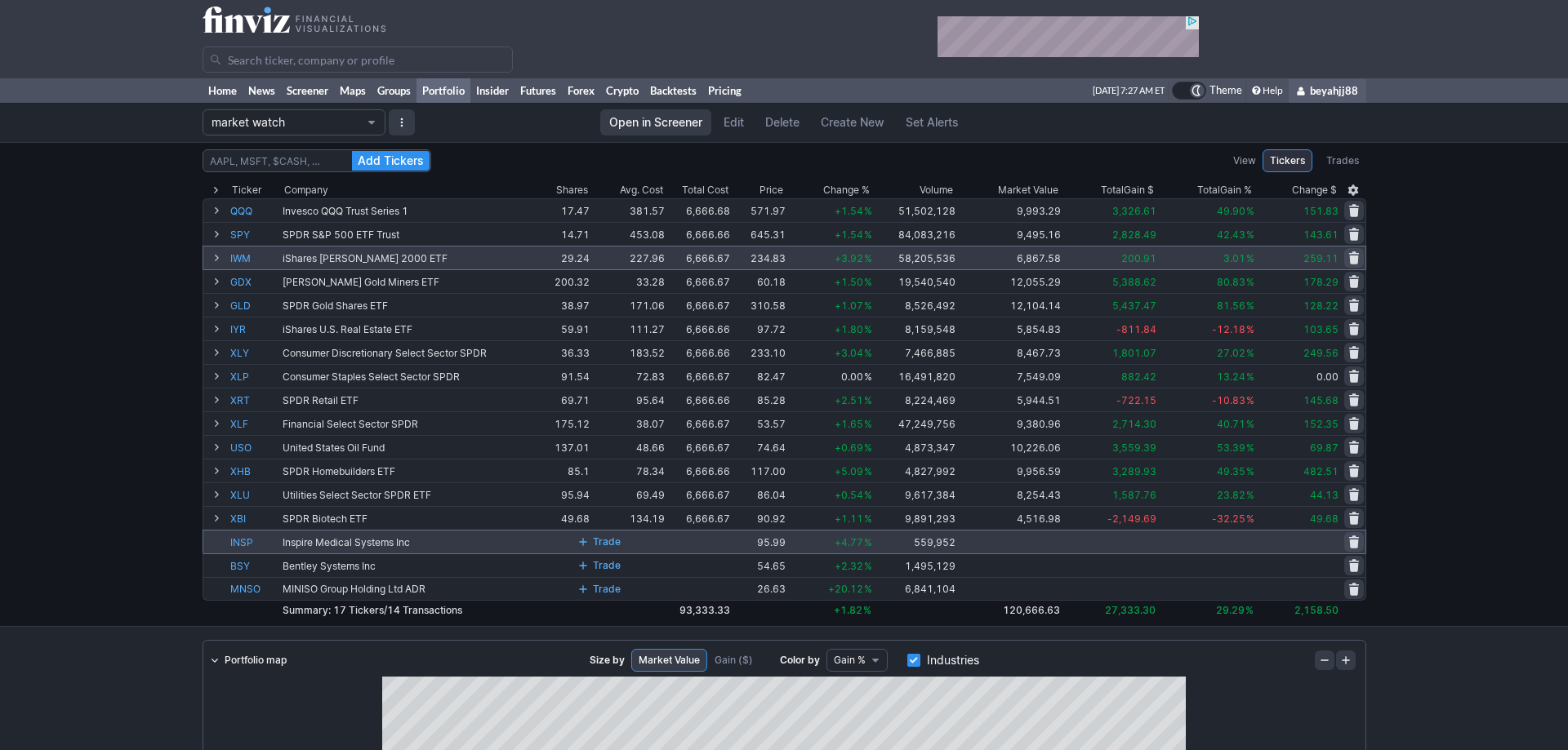
click at [1351, 540] on span at bounding box center [1353, 541] width 9 height 13
click at [1304, 540] on span "Delete" at bounding box center [1295, 542] width 30 height 16
click at [1349, 540] on span at bounding box center [1353, 541] width 9 height 13
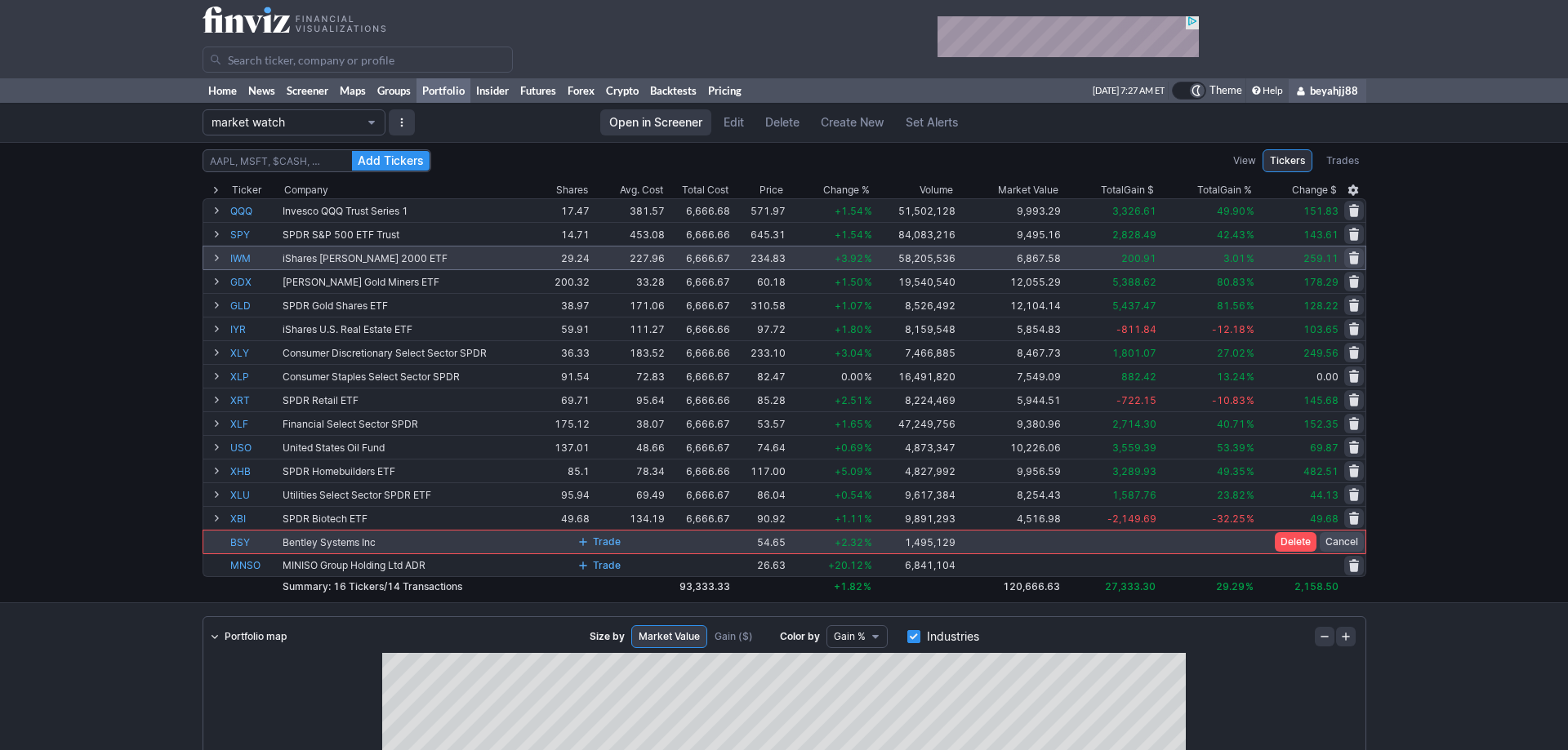
click at [1292, 542] on span "Delete" at bounding box center [1295, 542] width 30 height 16
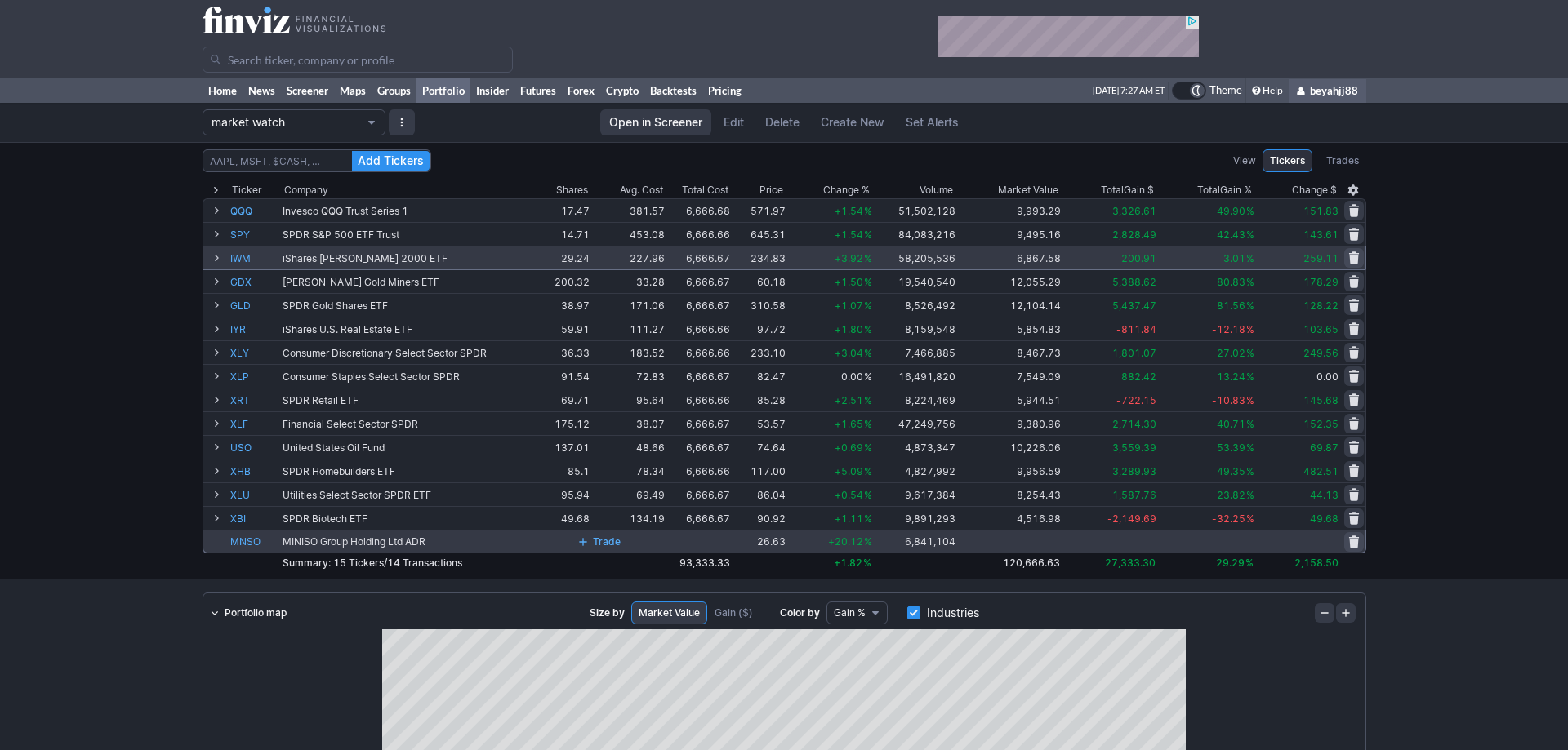
click at [1354, 546] on span at bounding box center [1353, 541] width 9 height 13
click at [1294, 541] on span "Delete" at bounding box center [1295, 542] width 30 height 16
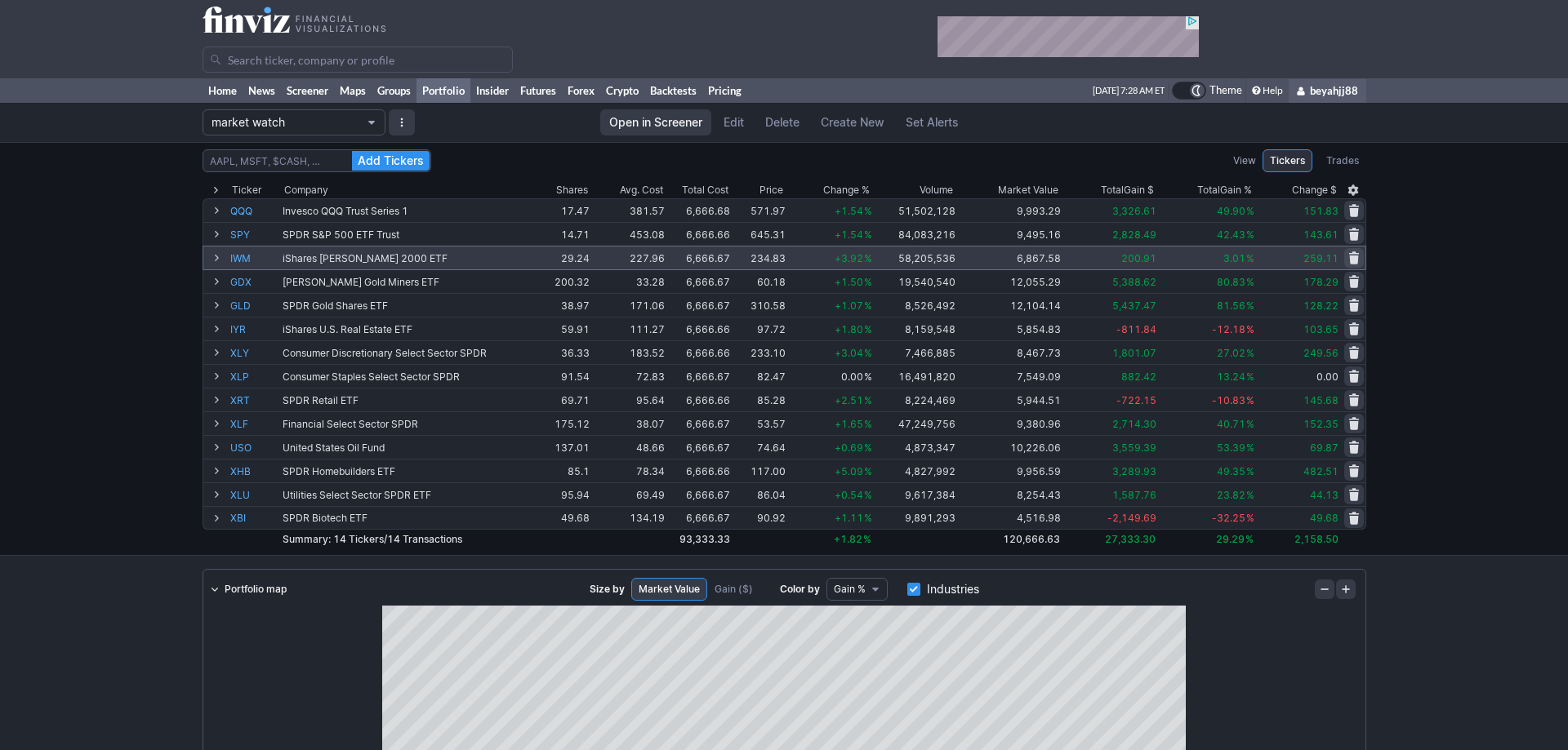
click at [369, 118] on span "Portfolio" at bounding box center [371, 122] width 9 height 13
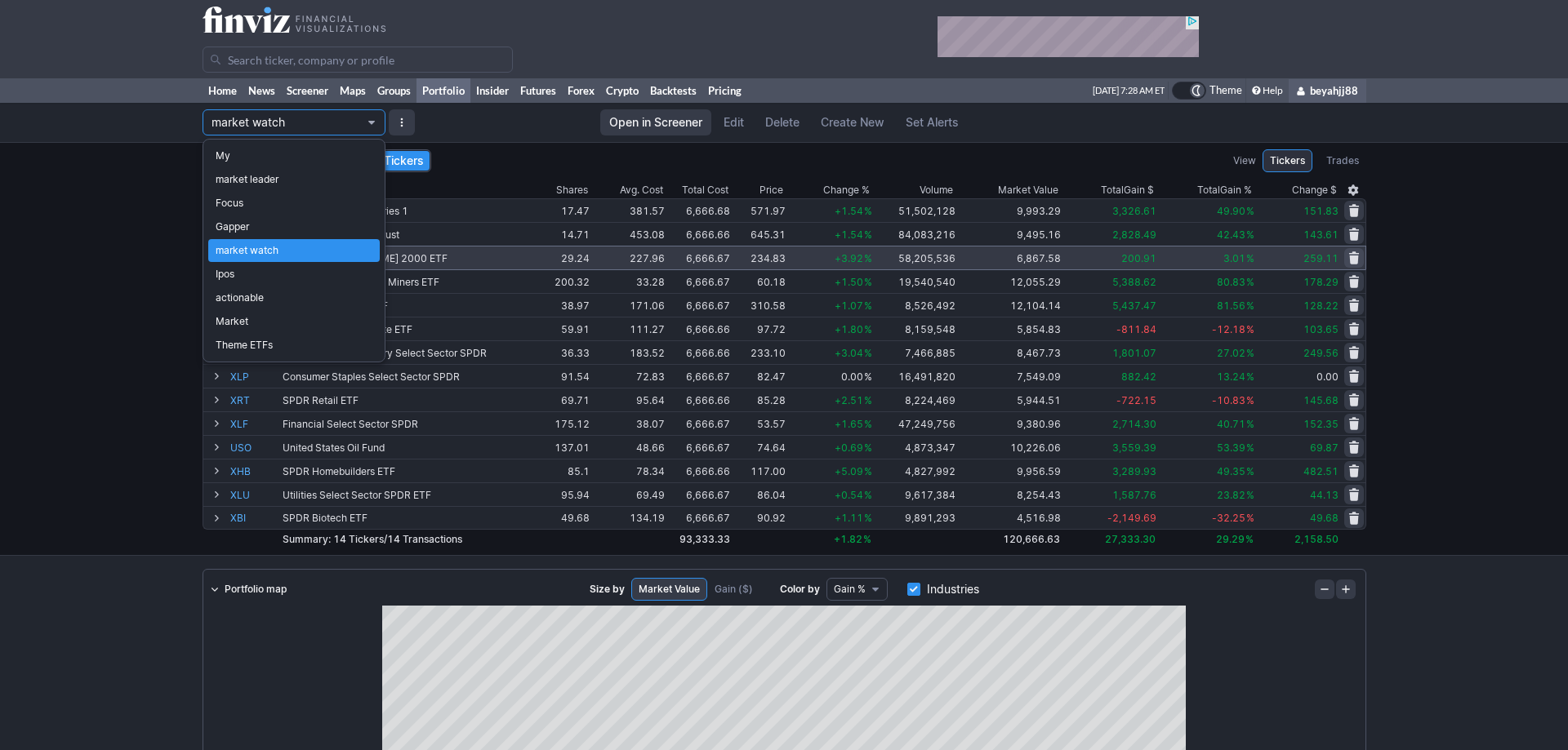
click at [108, 235] on div at bounding box center [784, 375] width 1568 height 750
